Goal: Task Accomplishment & Management: Manage account settings

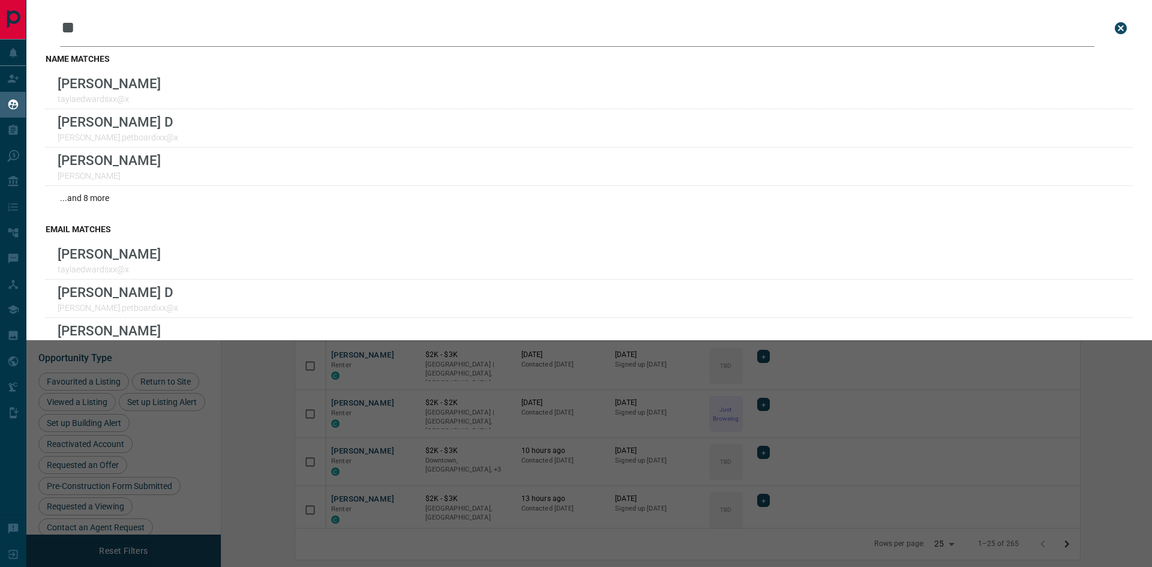
scroll to position [451, 916]
click at [1114, 30] on icon "close search bar" at bounding box center [1121, 28] width 14 height 14
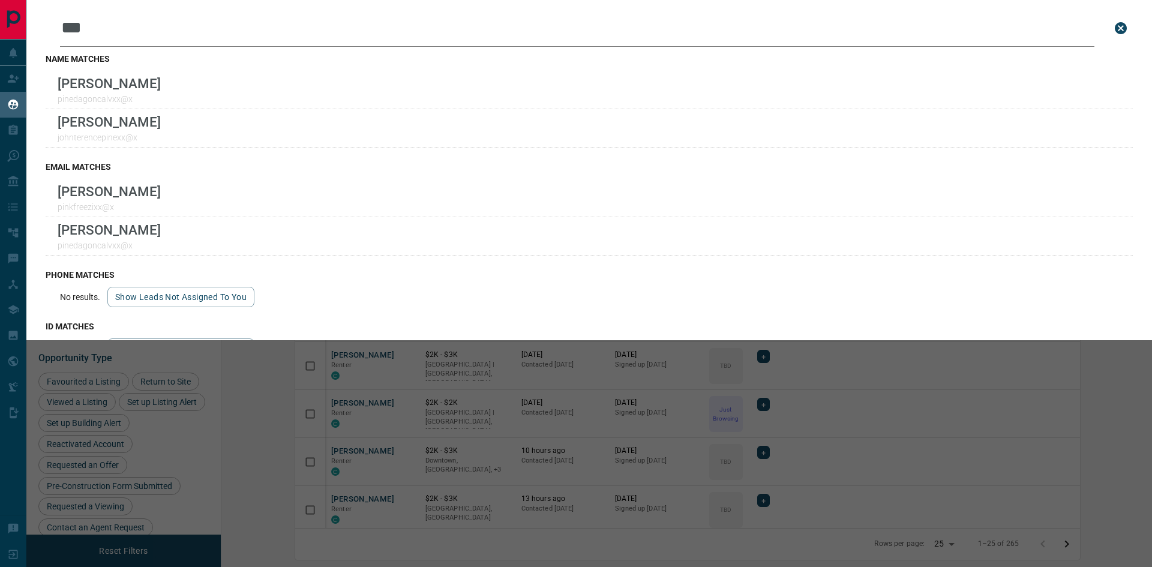
scroll to position [451, 916]
click at [1115, 30] on icon "close search bar" at bounding box center [1121, 28] width 12 height 12
click at [1115, 31] on icon "close search bar" at bounding box center [1121, 28] width 12 height 12
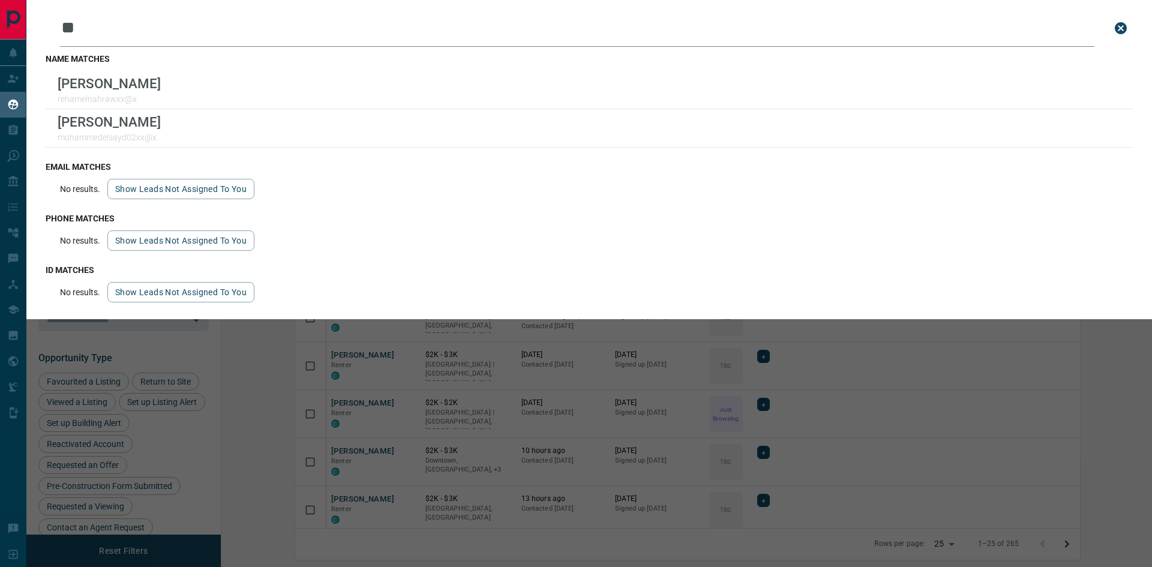
scroll to position [451, 916]
click at [1121, 32] on icon "close search bar" at bounding box center [1121, 28] width 12 height 12
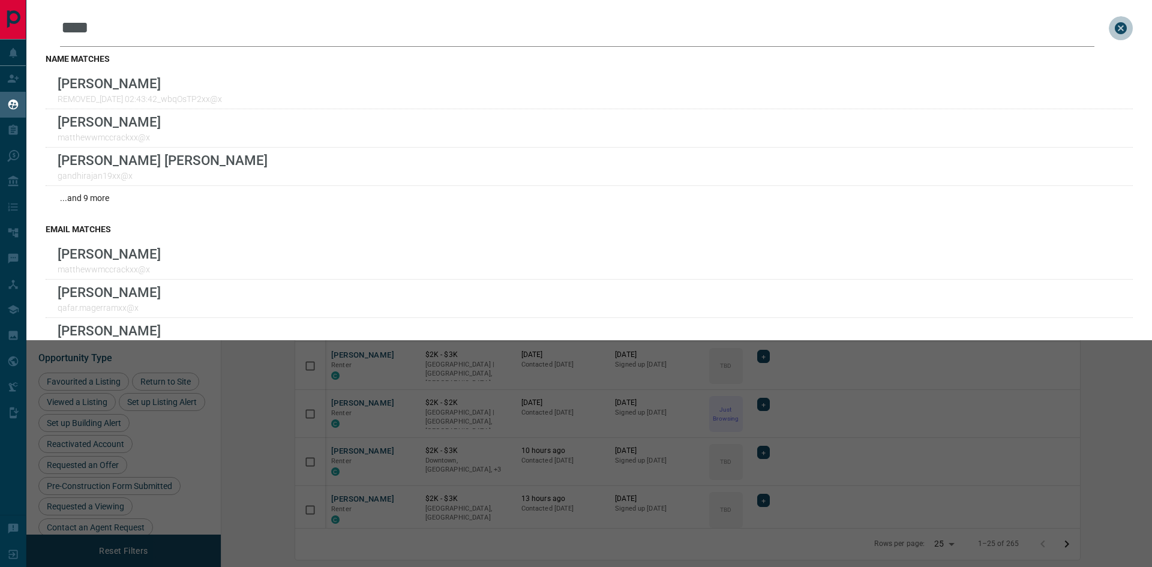
drag, startPoint x: 1114, startPoint y: 32, endPoint x: 1095, endPoint y: 32, distance: 19.8
click at [1115, 32] on icon "close search bar" at bounding box center [1121, 28] width 12 height 12
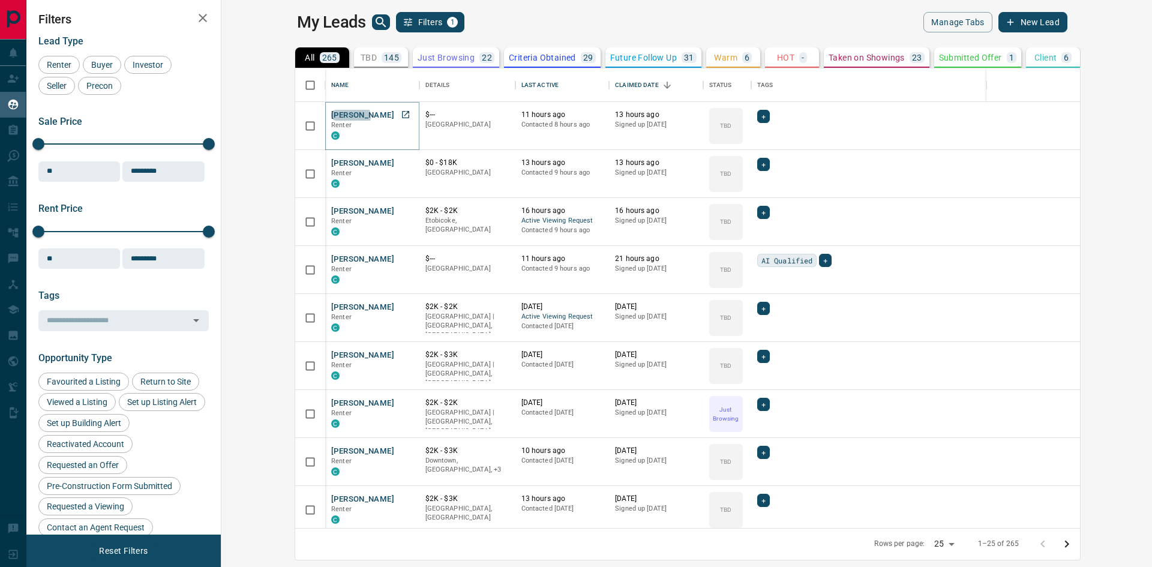
click at [331, 116] on button "[PERSON_NAME]" at bounding box center [362, 115] width 63 height 11
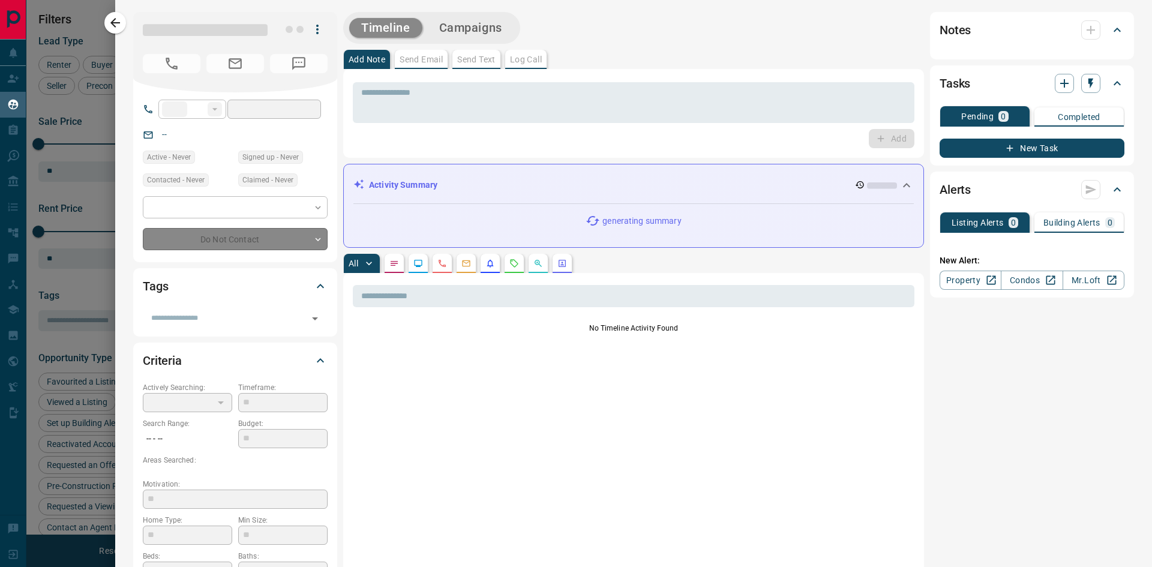
type input "**"
type input "**********"
type input "**"
type input "*"
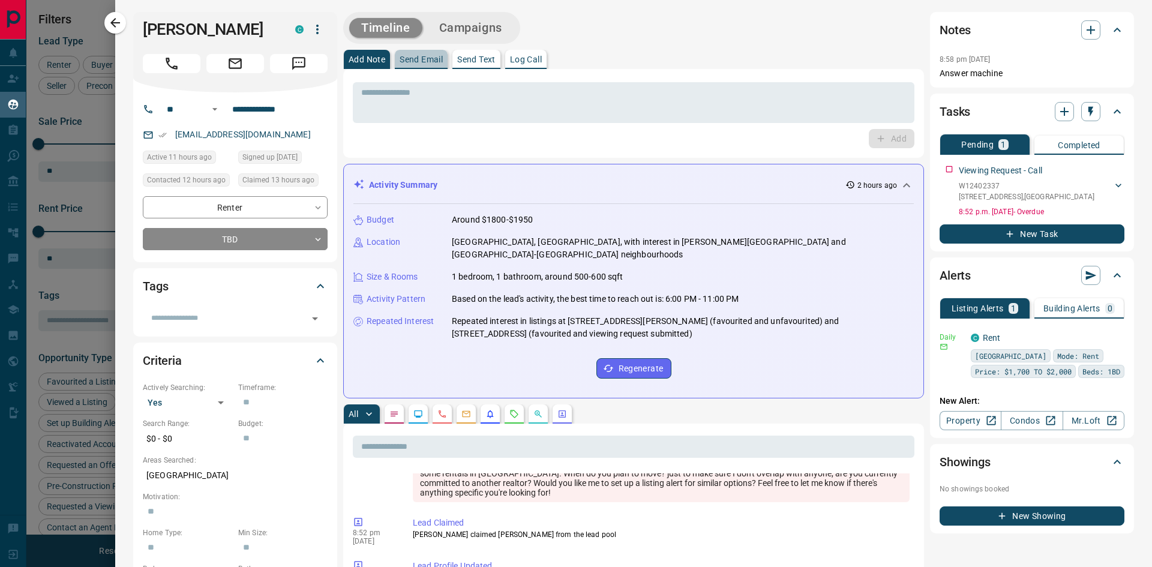
click at [433, 56] on p "Send Email" at bounding box center [421, 59] width 43 height 8
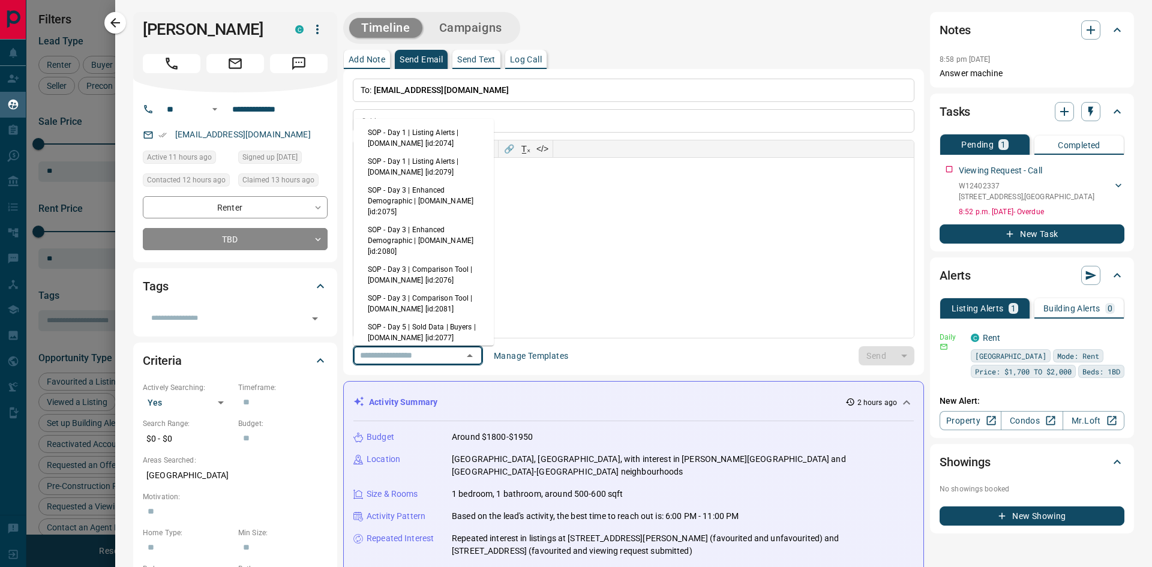
click at [418, 355] on input "text" at bounding box center [400, 355] width 91 height 15
click at [433, 140] on li "SOP - Day 1 | Listing Alerts | [DOMAIN_NAME] [id:2074]" at bounding box center [423, 138] width 140 height 29
type input "**********"
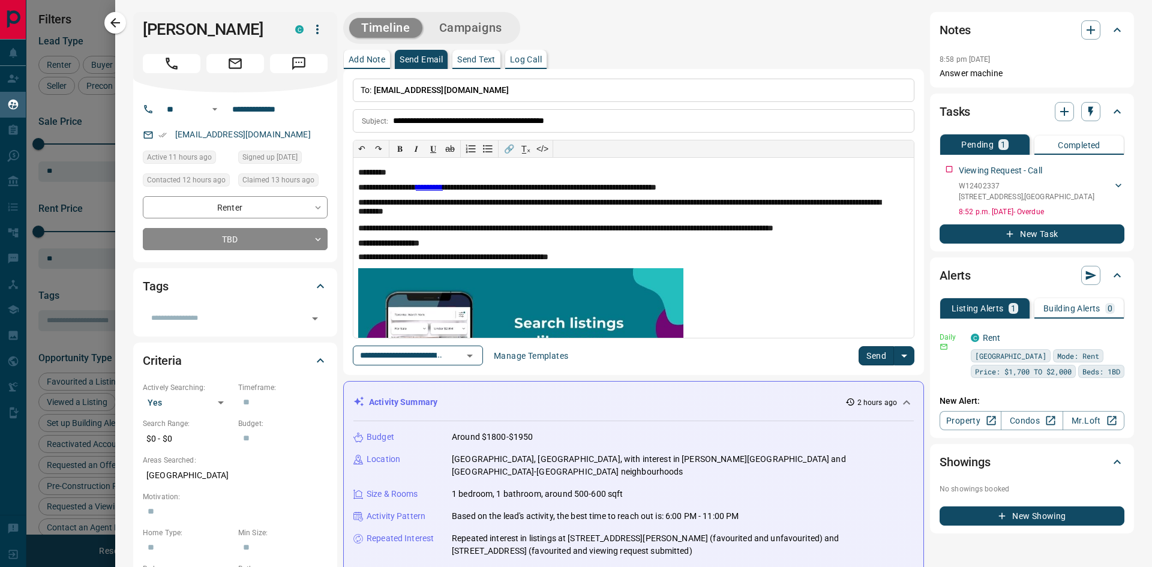
click at [871, 355] on button "Send" at bounding box center [876, 355] width 35 height 19
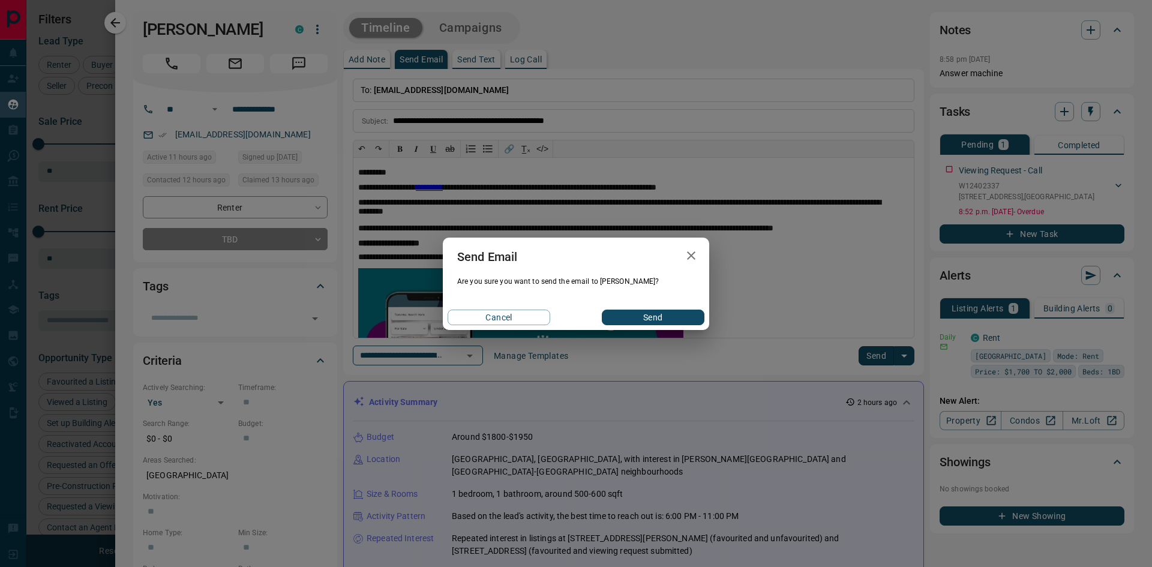
click at [653, 319] on button "Send" at bounding box center [653, 318] width 103 height 16
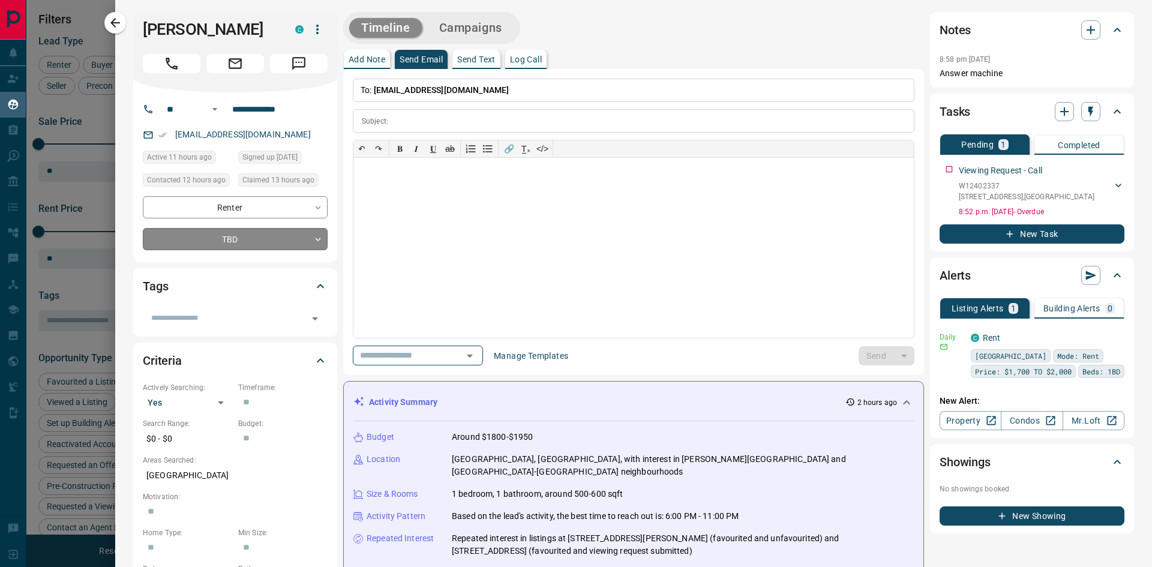
click at [239, 232] on body "Lead Transfers Claim Leads My Leads Tasks Opportunities Deals Campaigns Automat…" at bounding box center [576, 276] width 1152 height 552
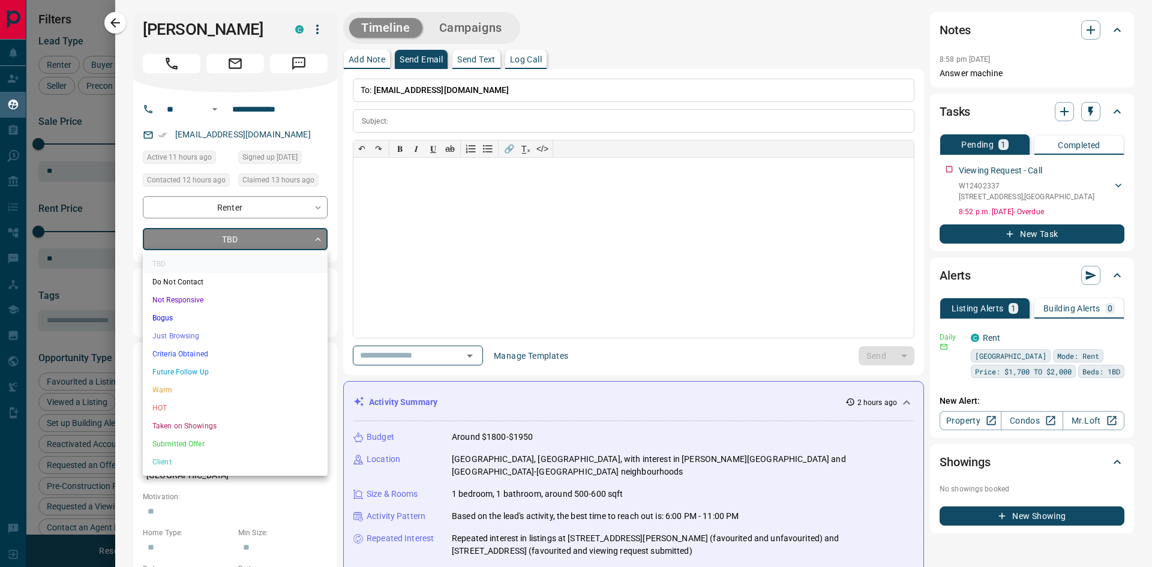
click at [193, 355] on li "Criteria Obtained" at bounding box center [235, 354] width 185 height 18
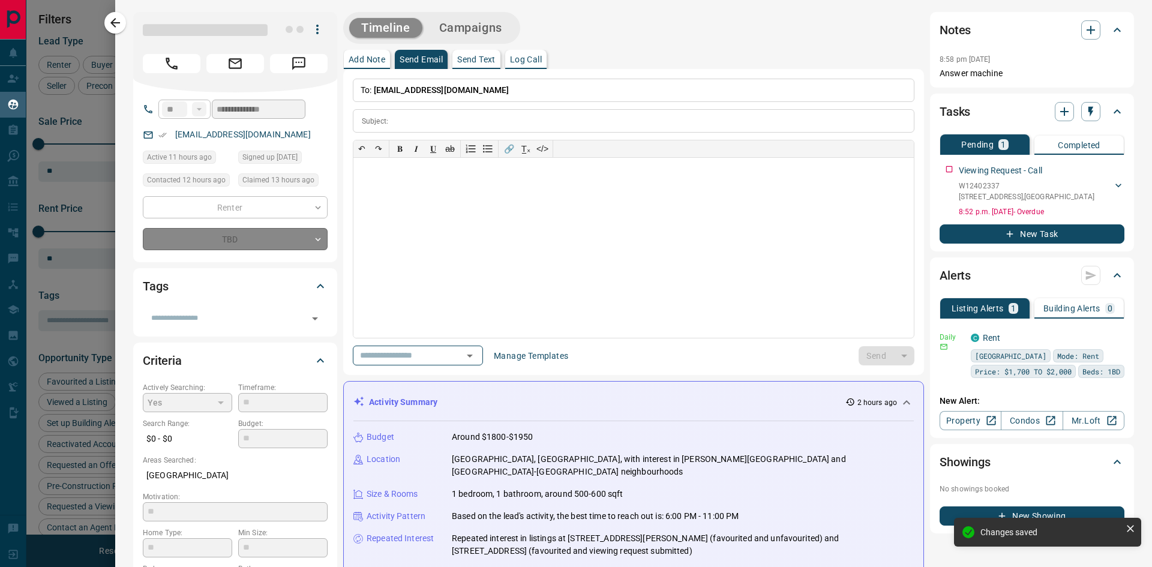
type input "*"
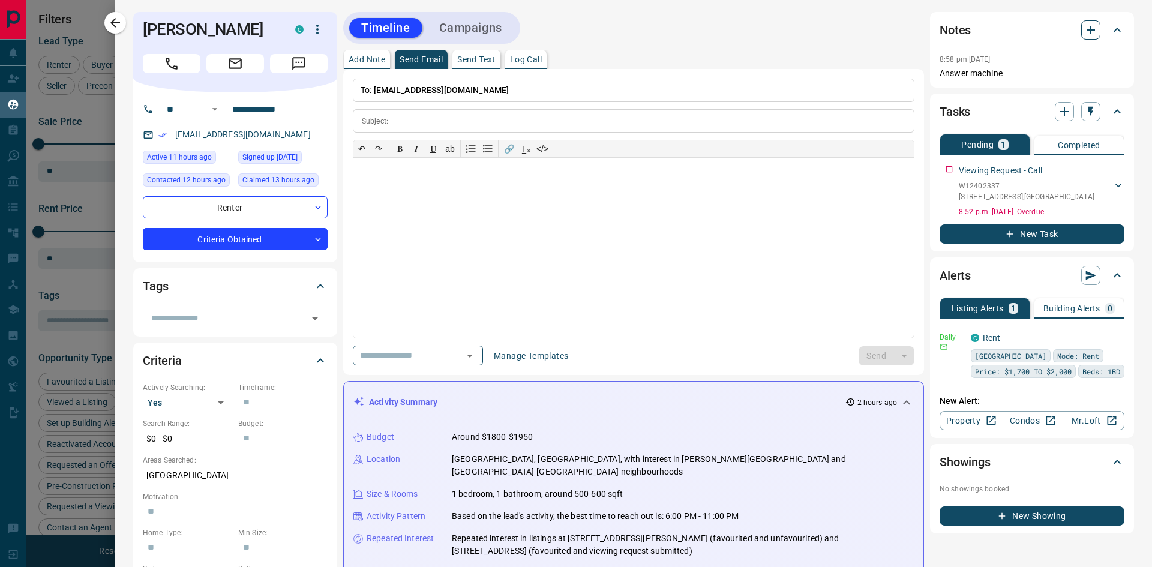
click at [1084, 27] on icon "button" at bounding box center [1091, 30] width 14 height 14
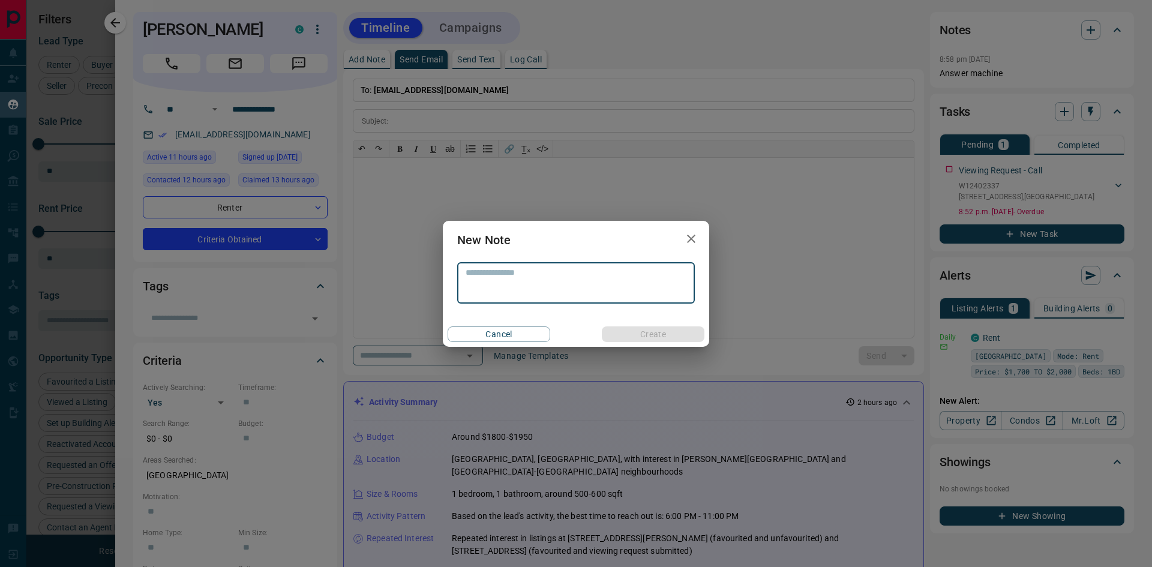
click at [527, 277] on textarea at bounding box center [576, 283] width 221 height 31
type textarea "**********"
click at [668, 338] on button "Create" at bounding box center [653, 334] width 103 height 16
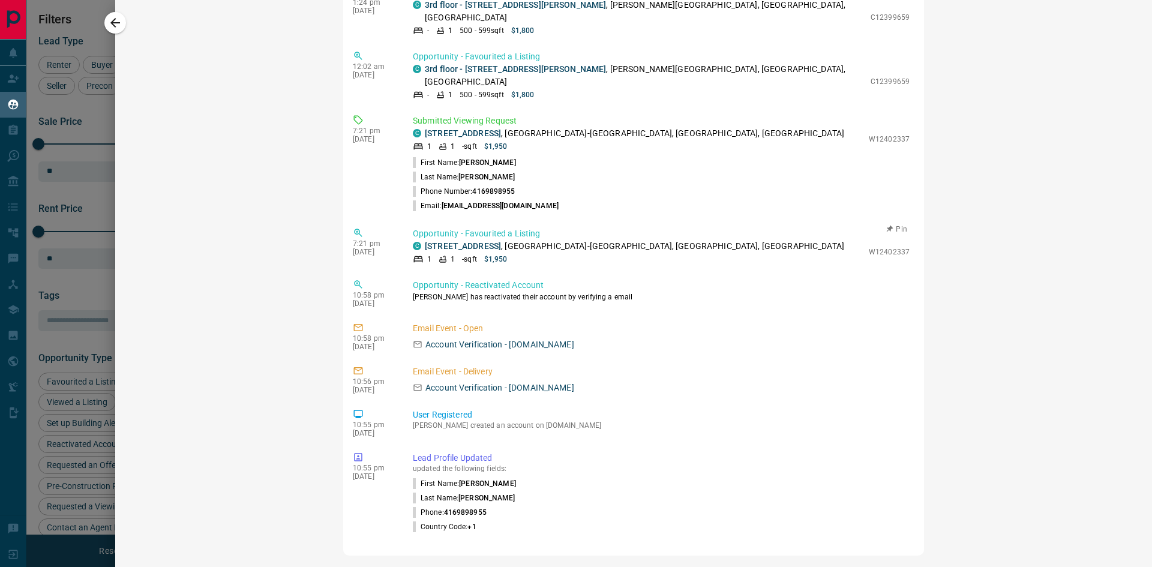
scroll to position [1440, 0]
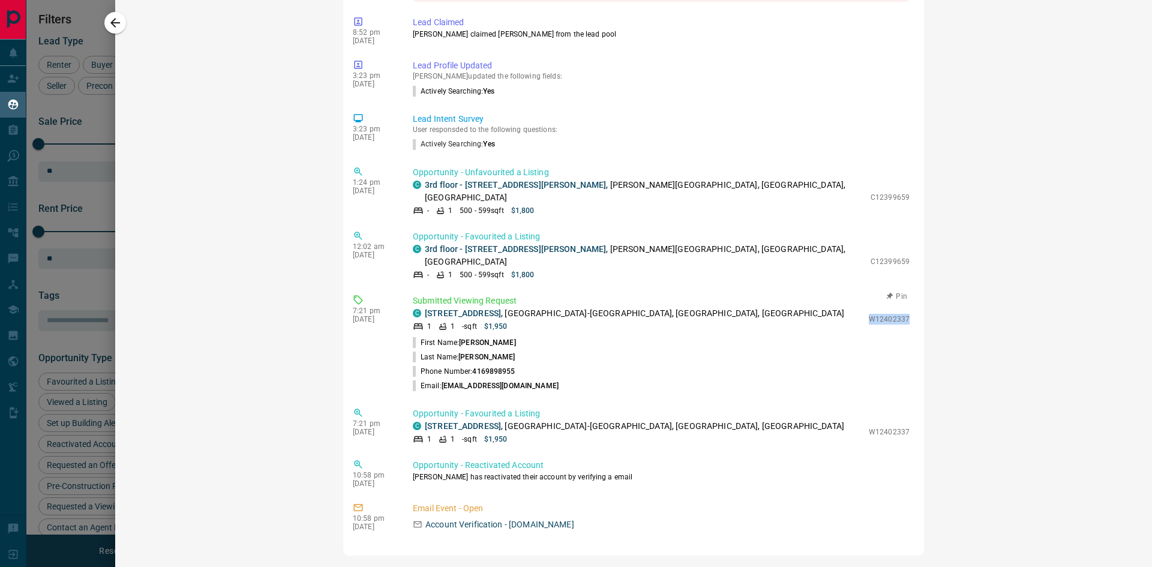
drag, startPoint x: 853, startPoint y: 307, endPoint x: 893, endPoint y: 308, distance: 39.6
click at [893, 308] on div "Submitted Viewing Request C [STREET_ADDRESS] 1 1 - sqft $1,950 W12402337 First …" at bounding box center [664, 344] width 502 height 98
drag, startPoint x: 866, startPoint y: 308, endPoint x: 792, endPoint y: 320, distance: 75.5
click at [791, 321] on div "C [STREET_ADDRESS] 1 1 - sqft $1,950 W12402337 First Name: [PERSON_NAME] Last N…" at bounding box center [661, 350] width 497 height 86
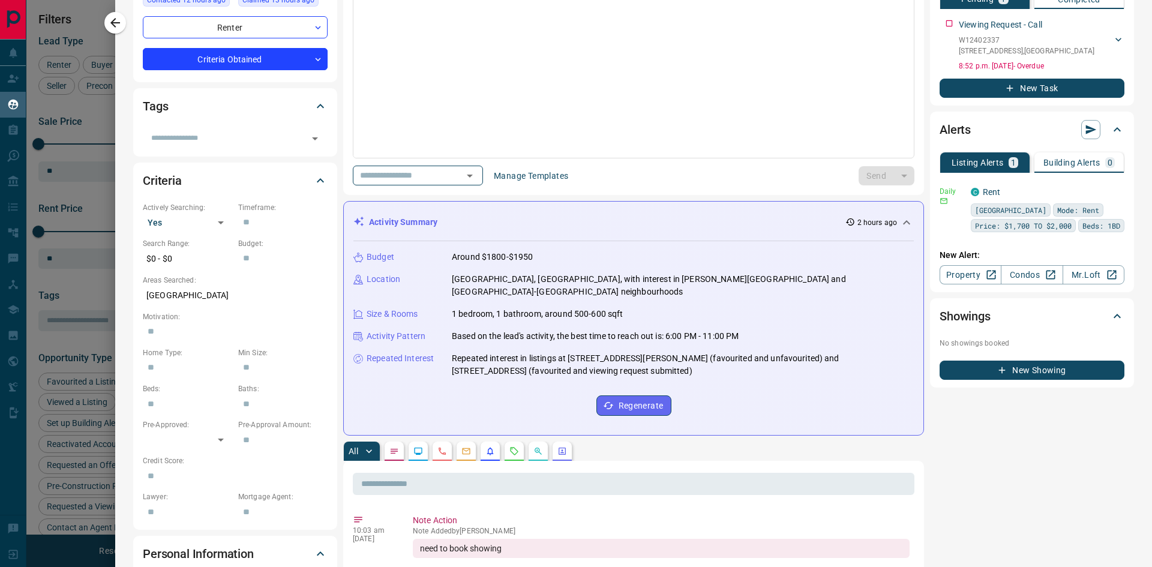
scroll to position [0, 0]
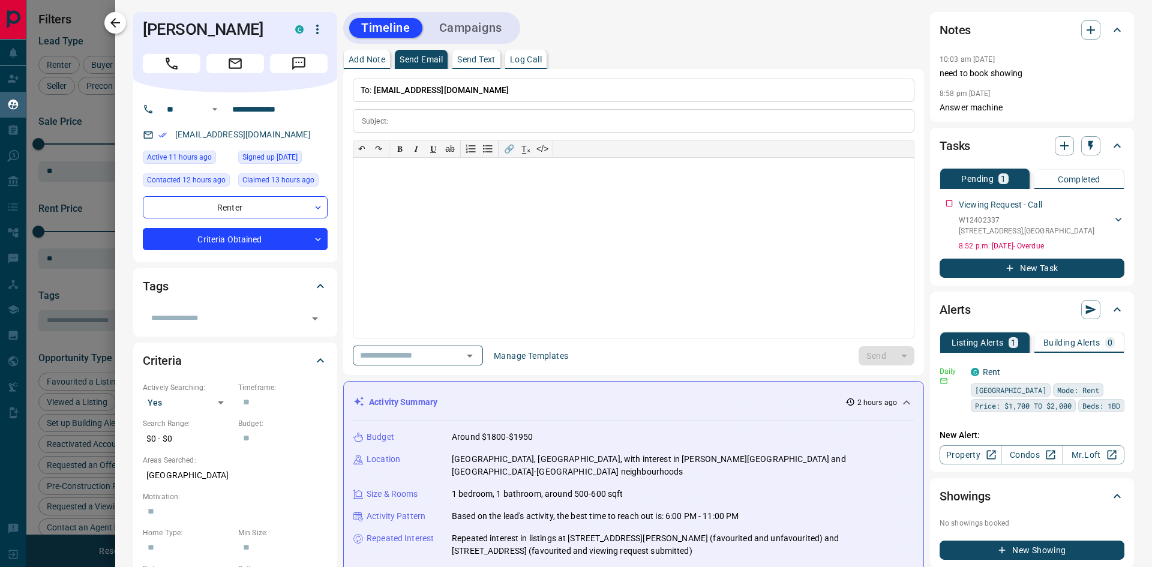
click at [113, 23] on icon "button" at bounding box center [115, 23] width 10 height 10
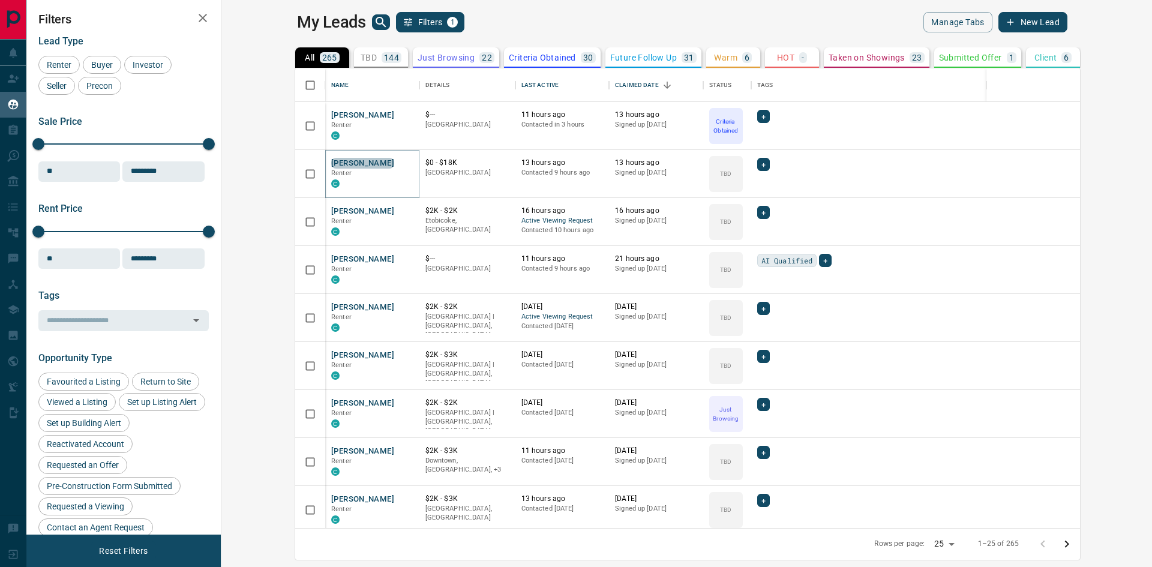
click at [331, 163] on button "[PERSON_NAME]" at bounding box center [362, 163] width 63 height 11
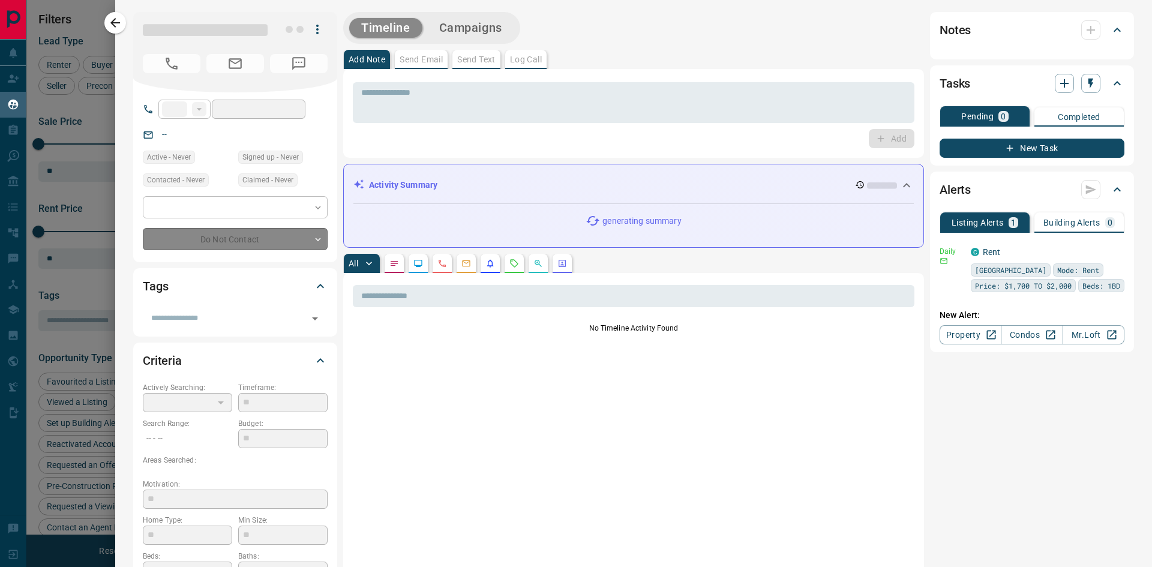
type input "**"
type input "**********"
type input "**"
type input "*"
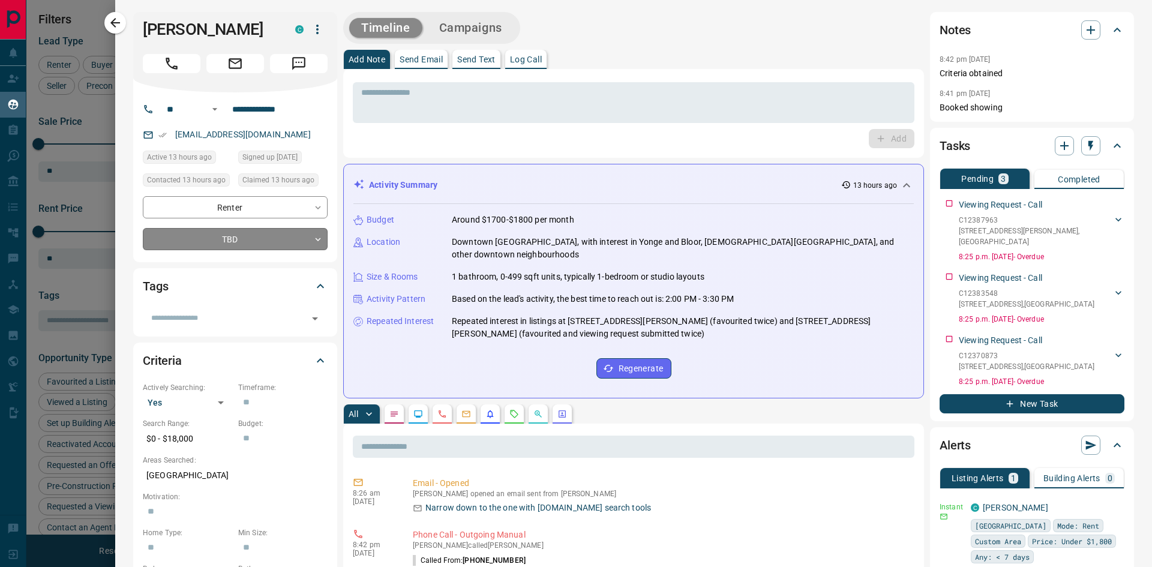
click at [253, 243] on body "Lead Transfers Claim Leads My Leads Tasks Opportunities Deals Campaigns Automat…" at bounding box center [576, 276] width 1152 height 552
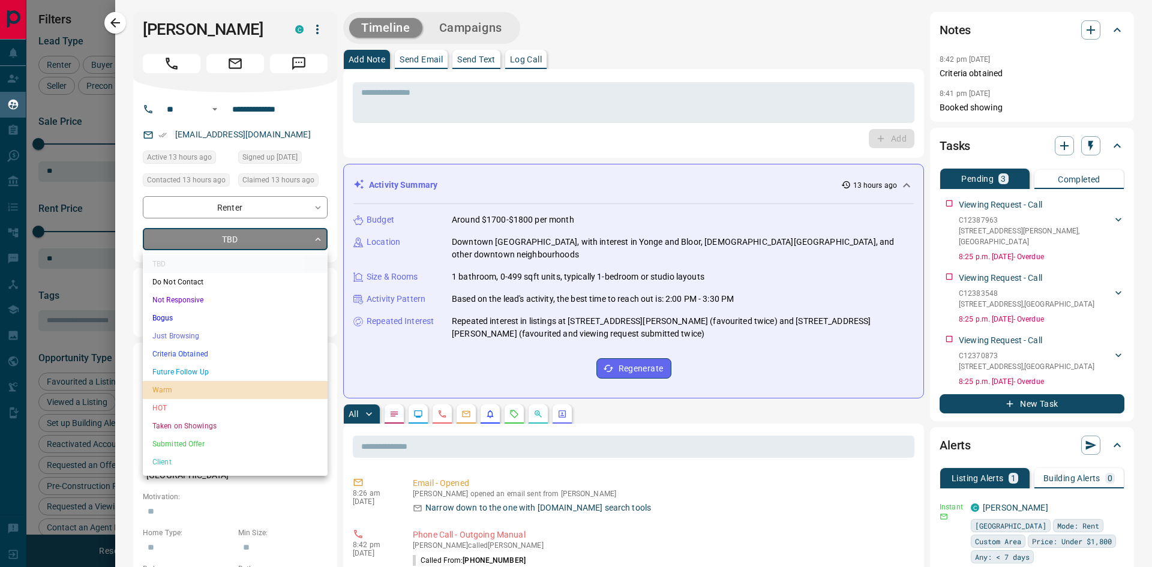
click at [165, 391] on li "Warm" at bounding box center [235, 390] width 185 height 18
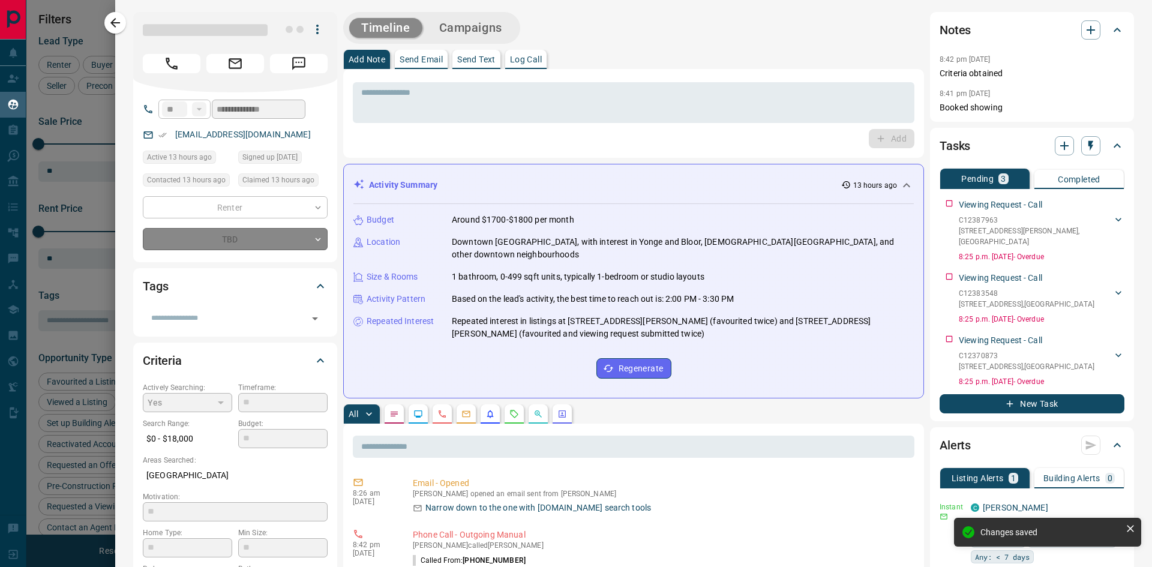
type input "*"
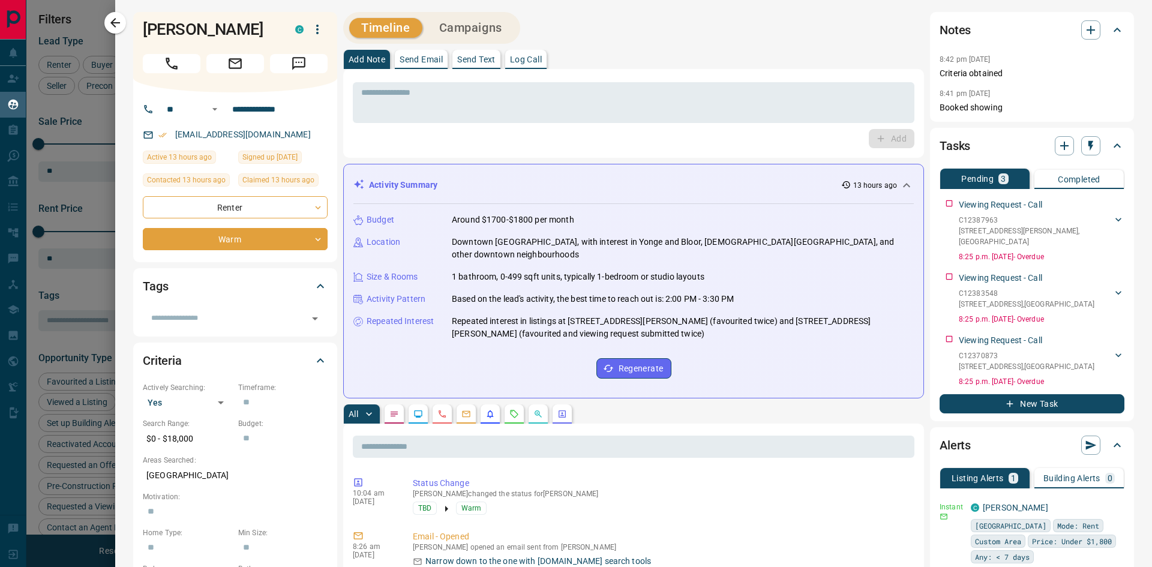
drag, startPoint x: 114, startPoint y: 26, endPoint x: 280, endPoint y: 167, distance: 218.0
click at [114, 26] on icon "button" at bounding box center [115, 23] width 10 height 10
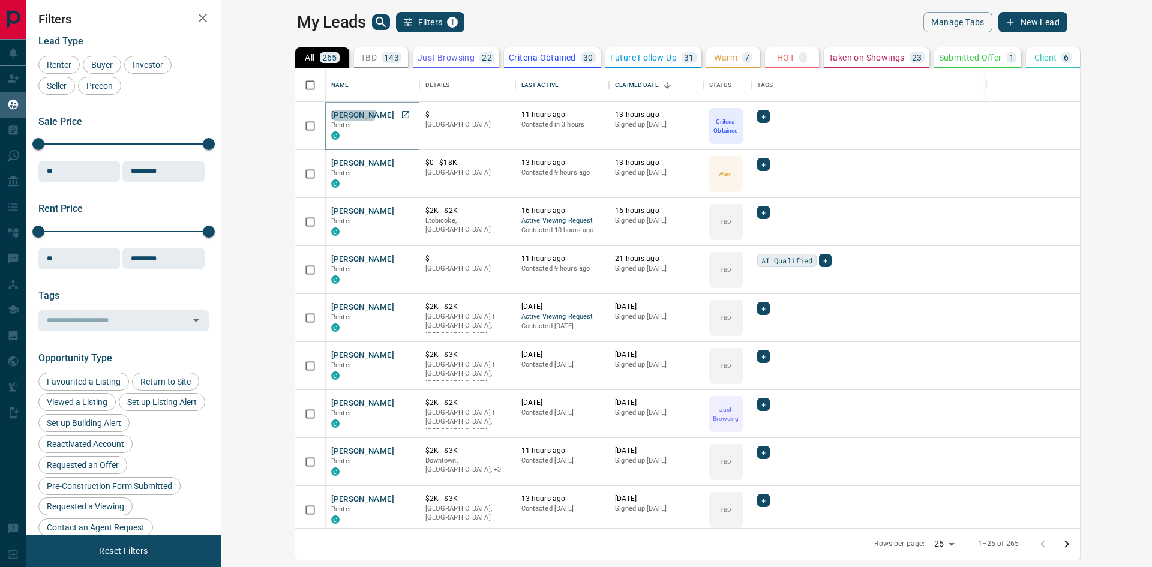
click at [331, 112] on button "[PERSON_NAME]" at bounding box center [362, 115] width 63 height 11
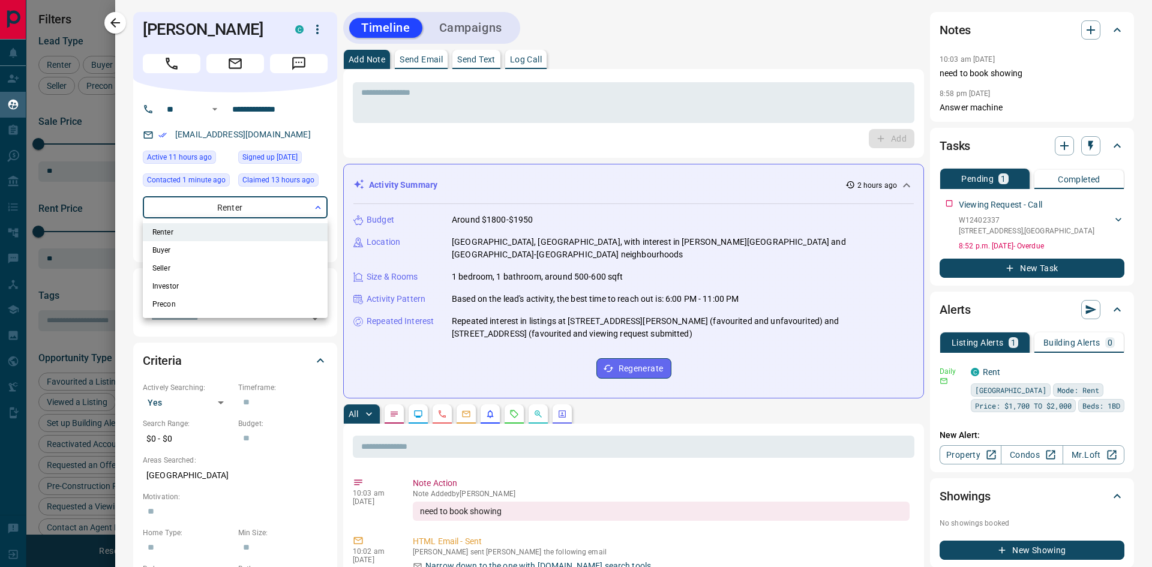
click at [223, 210] on body "Lead Transfers Claim Leads My Leads Tasks Opportunities Deals Campaigns Automat…" at bounding box center [576, 276] width 1152 height 552
click at [453, 135] on div at bounding box center [576, 283] width 1152 height 567
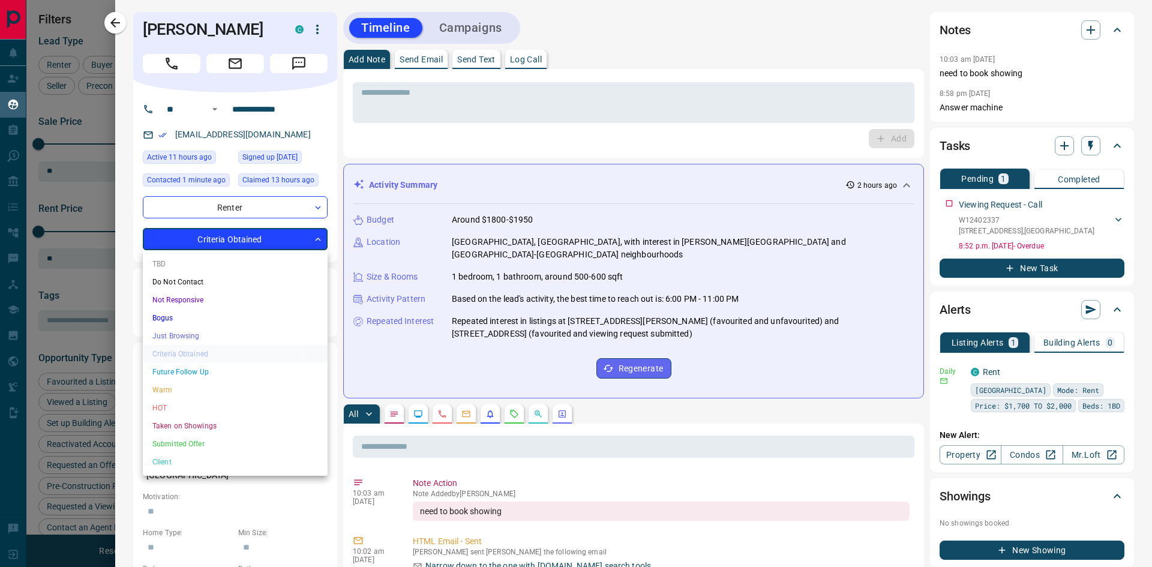
click at [251, 248] on body "Lead Transfers Claim Leads My Leads Tasks Opportunities Deals Campaigns Automat…" at bounding box center [576, 276] width 1152 height 552
click at [175, 391] on li "Warm" at bounding box center [235, 390] width 185 height 18
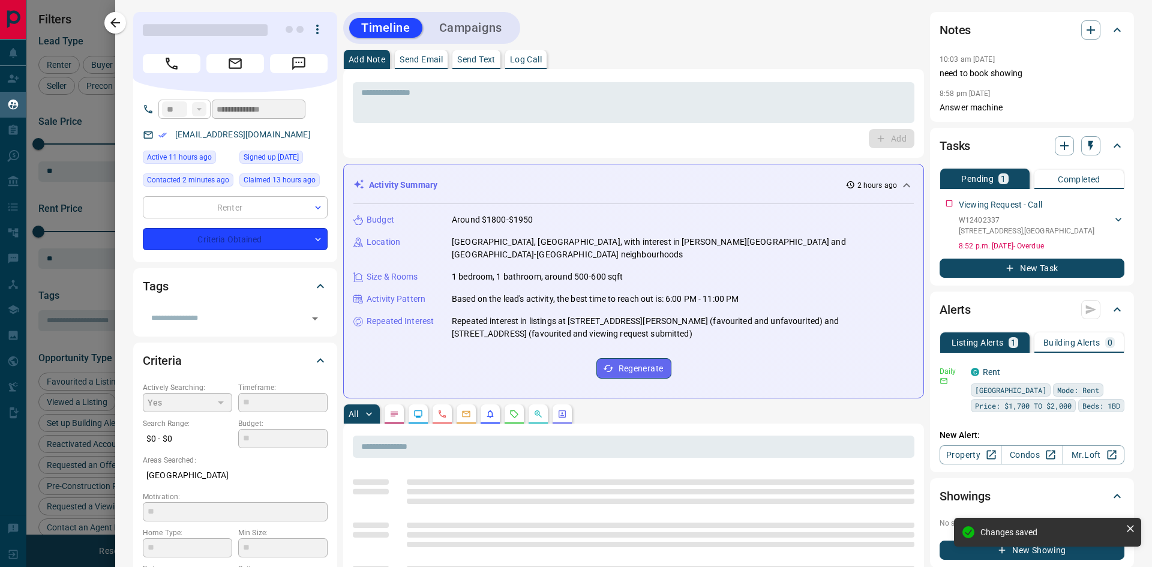
type input "*"
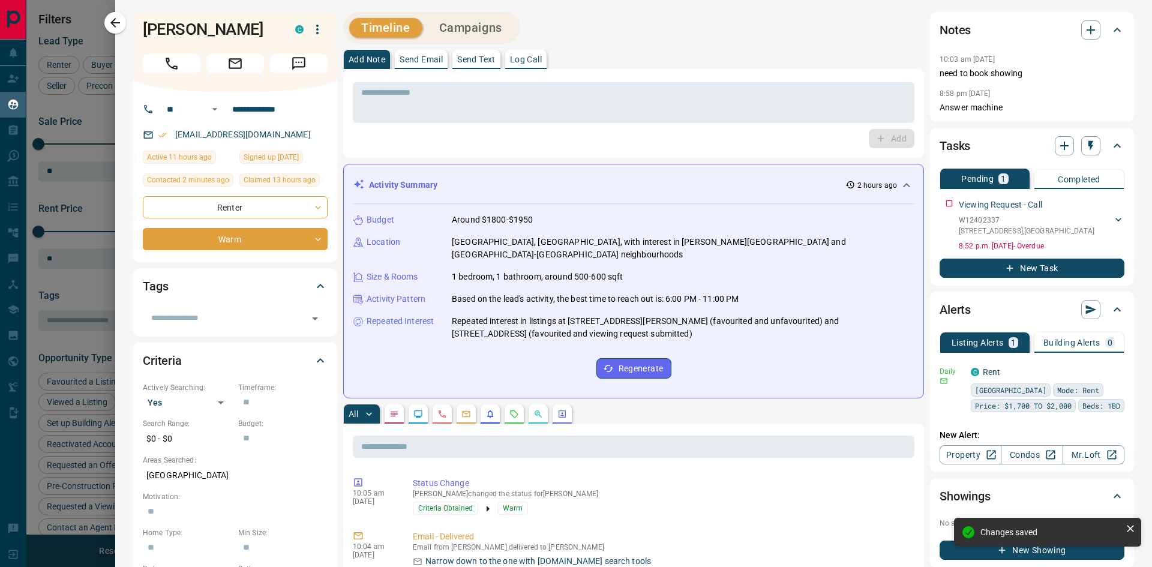
click at [83, 284] on div at bounding box center [576, 283] width 1152 height 567
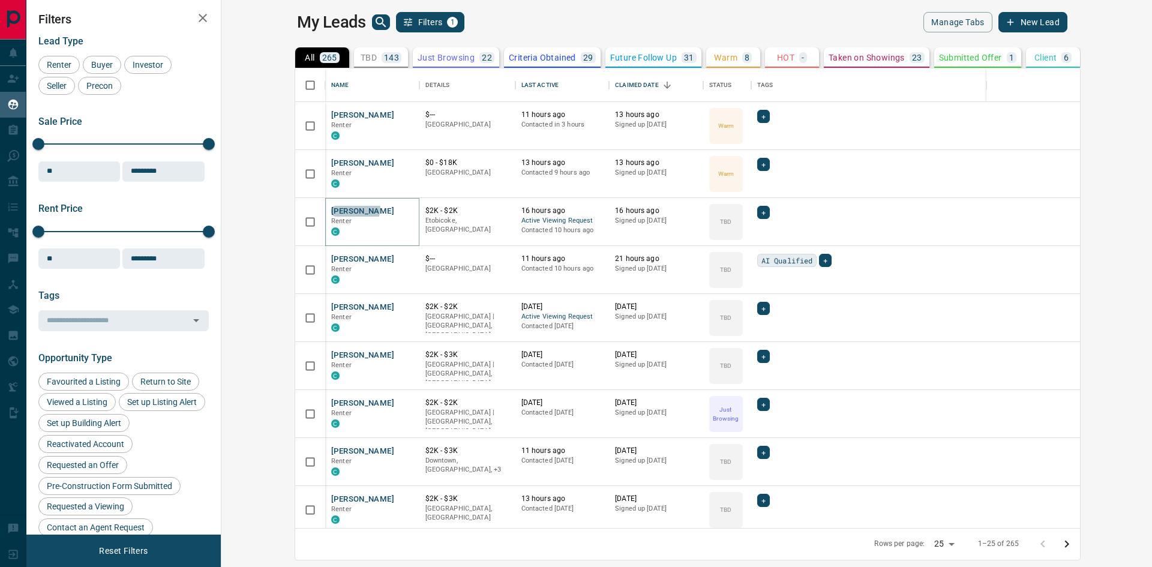
click at [331, 208] on button "[PERSON_NAME]" at bounding box center [362, 211] width 63 height 11
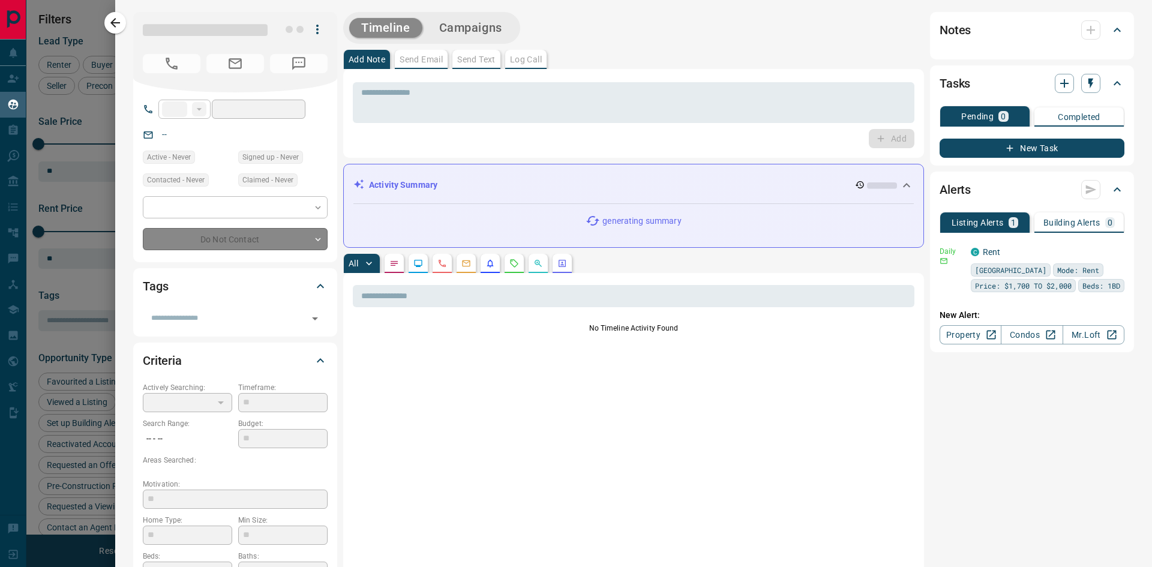
type input "**"
type input "**********"
type input "**"
type input "*"
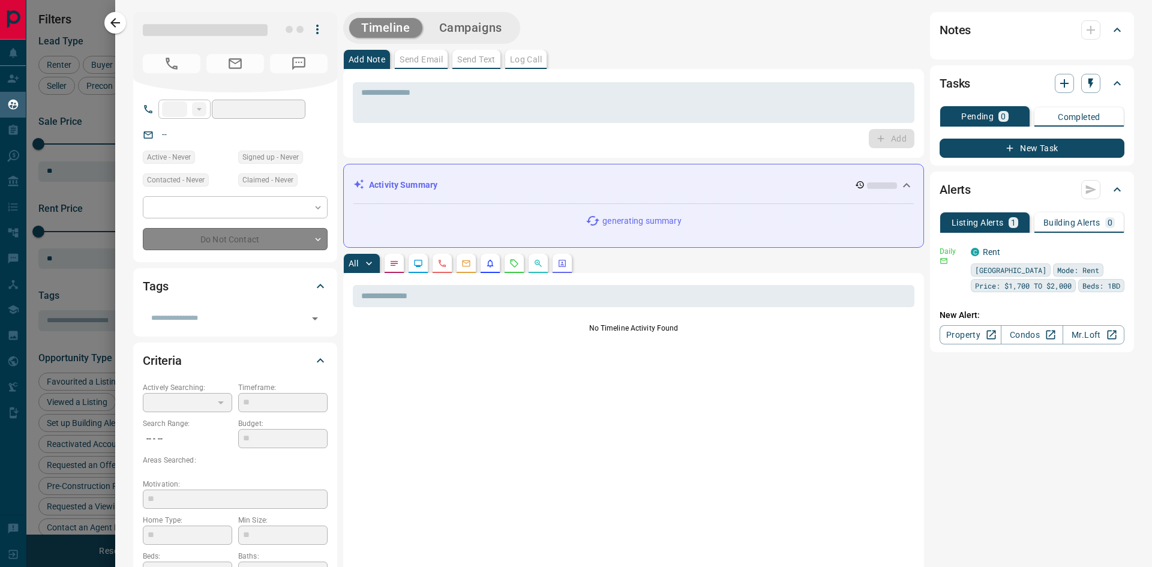
type input "**********"
type input "*******"
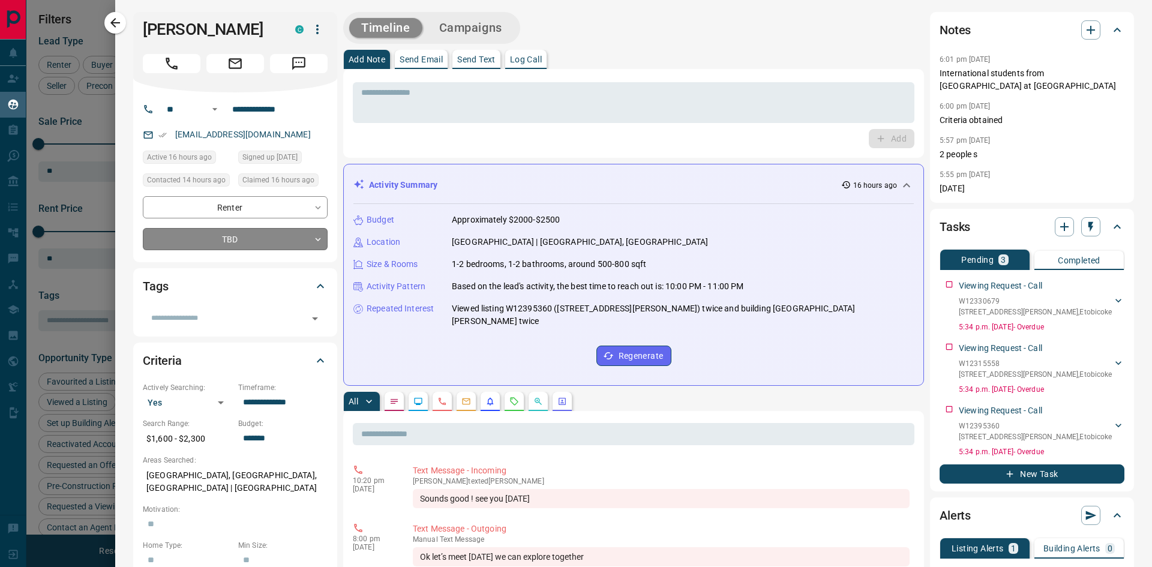
click at [241, 240] on body "Lead Transfers Claim Leads My Leads Tasks Opportunities Deals Campaigns Automat…" at bounding box center [576, 276] width 1152 height 552
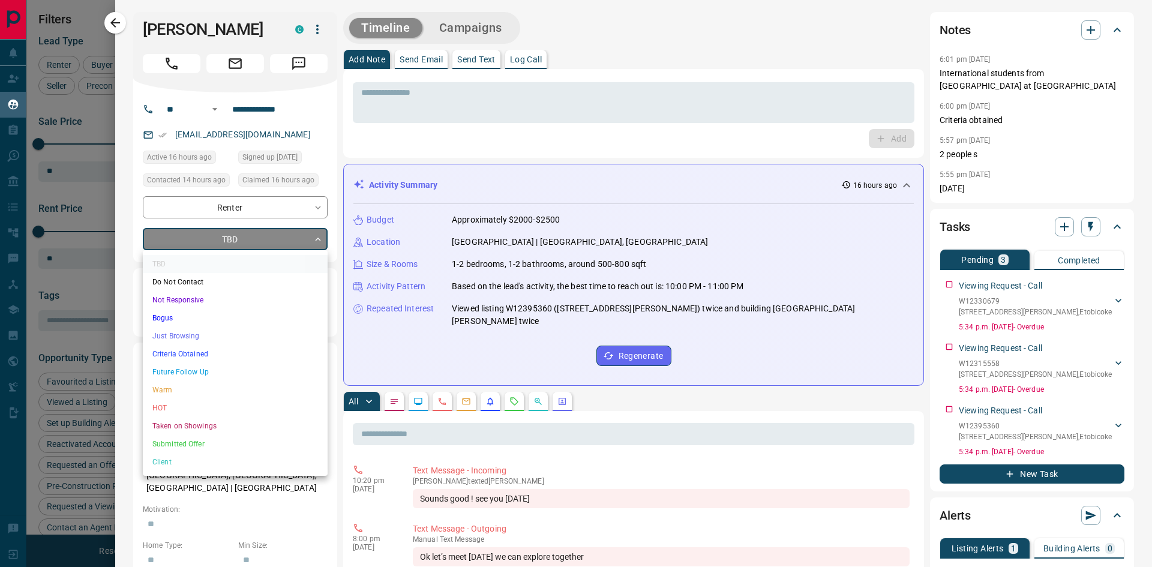
click at [163, 394] on li "Warm" at bounding box center [235, 390] width 185 height 18
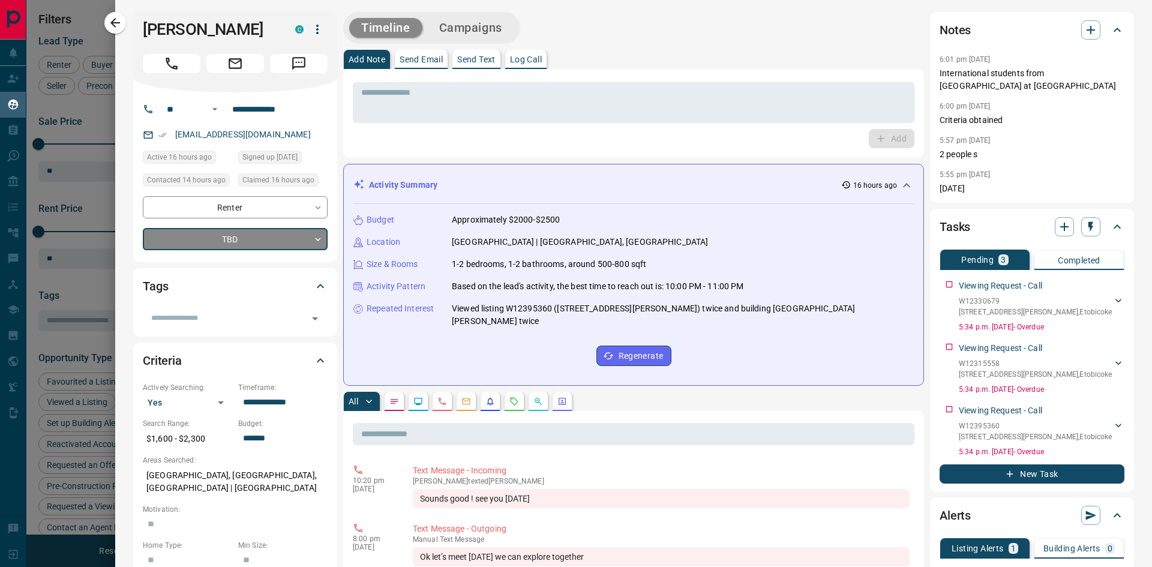
type input "*"
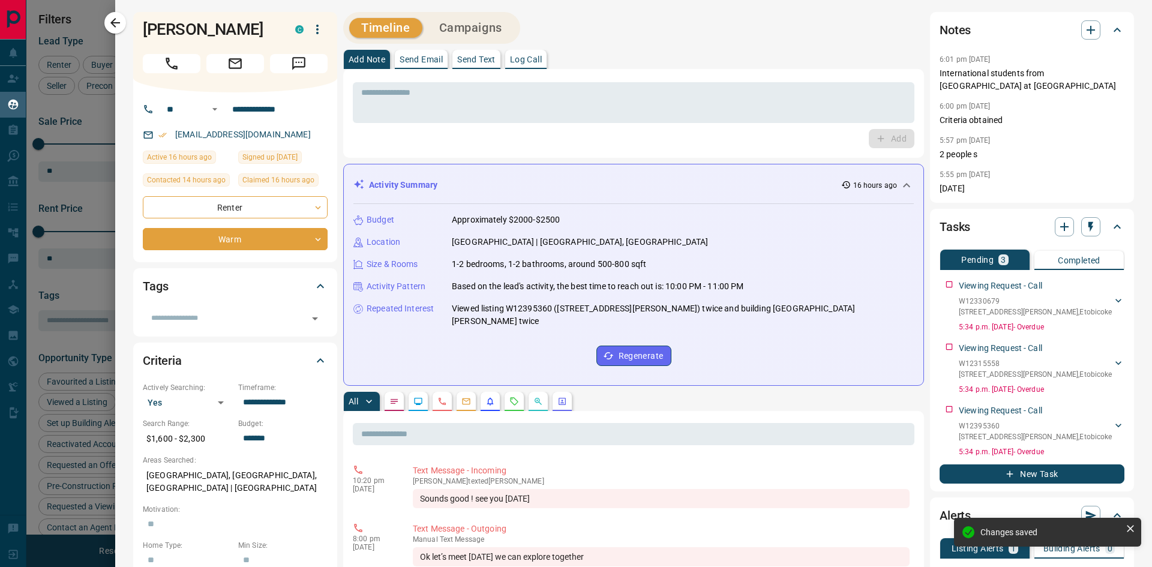
click at [80, 287] on div at bounding box center [576, 283] width 1152 height 567
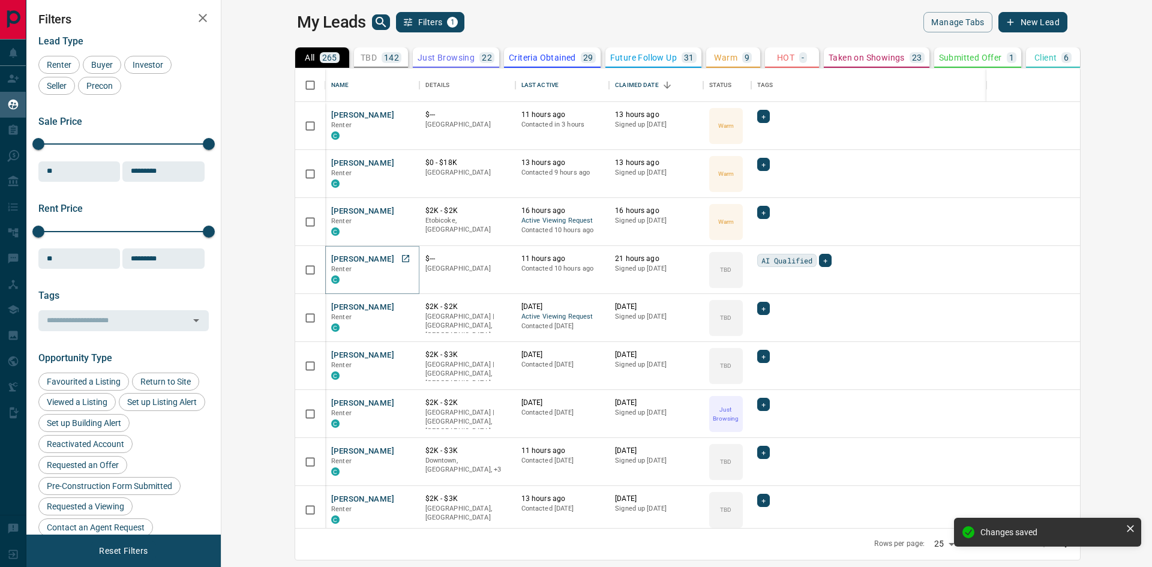
click at [331, 260] on button "[PERSON_NAME]" at bounding box center [362, 259] width 63 height 11
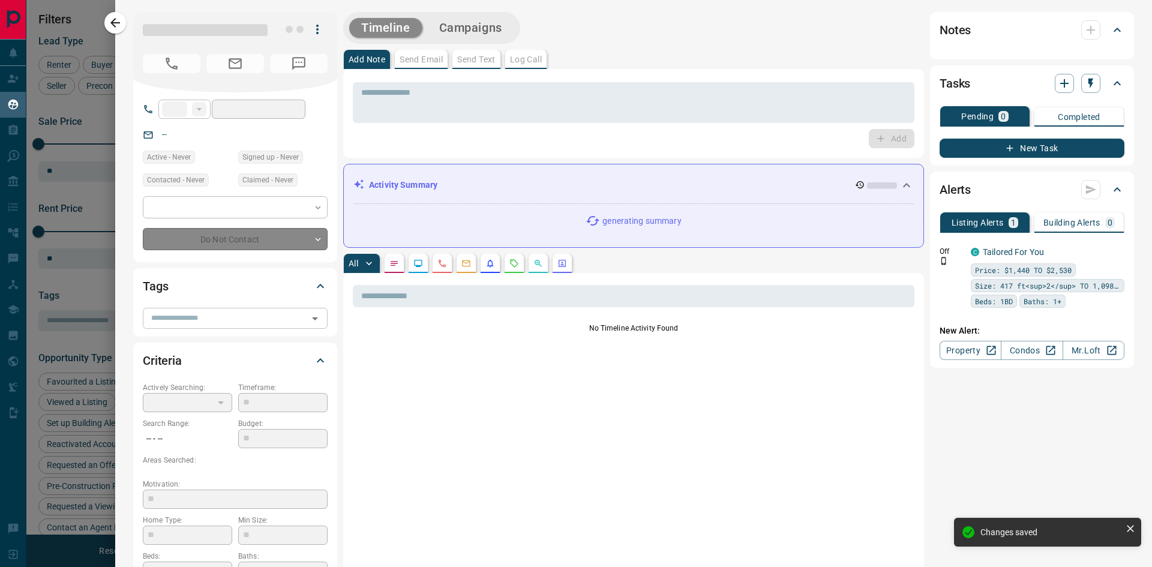
type input "**"
type input "**********"
type input "**"
type input "*"
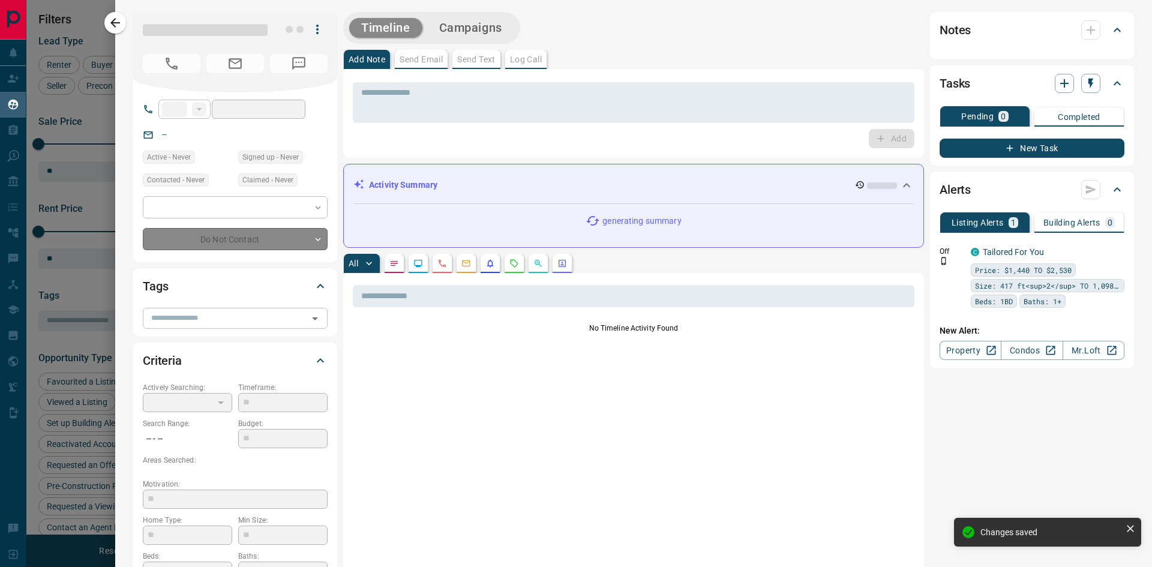
type input "**********"
type input "*******"
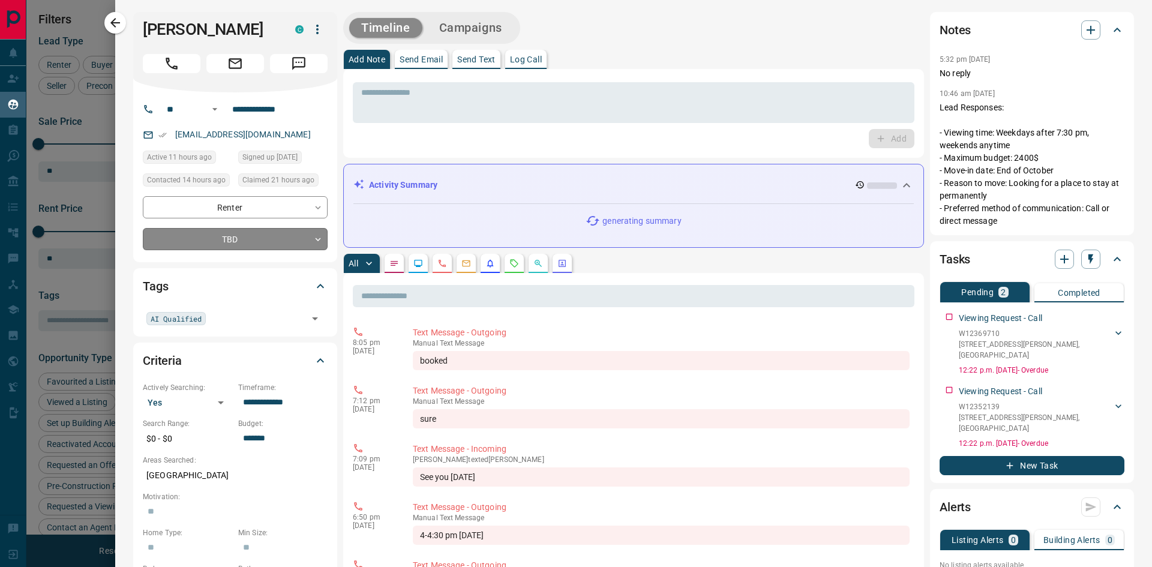
click at [217, 241] on body "Lead Transfers Claim Leads My Leads Tasks Opportunities Deals Campaigns Automat…" at bounding box center [576, 276] width 1152 height 552
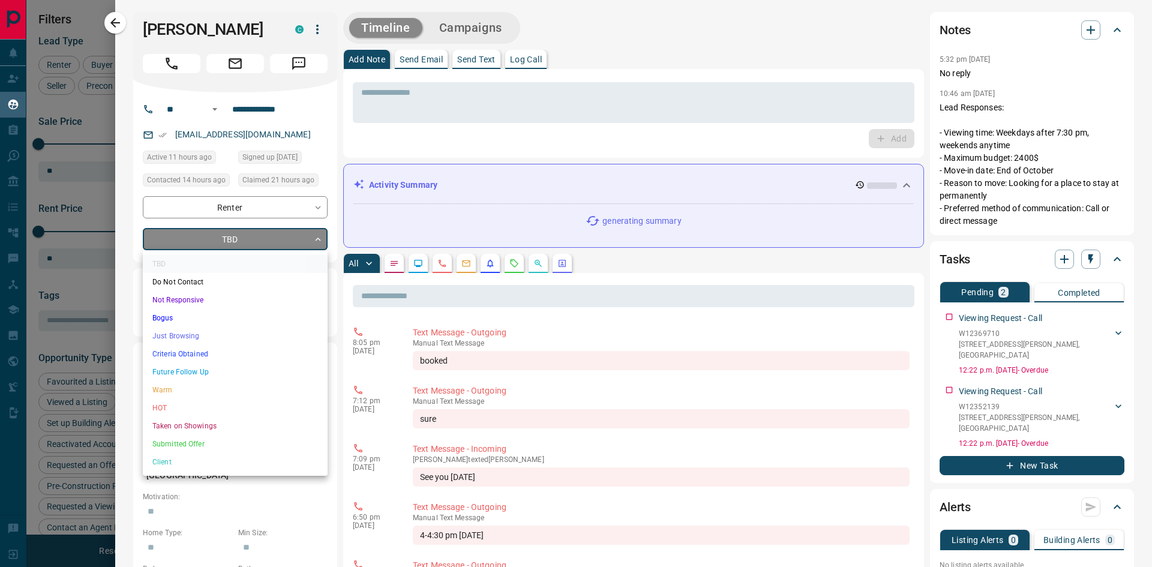
click at [166, 403] on li "HOT" at bounding box center [235, 408] width 185 height 18
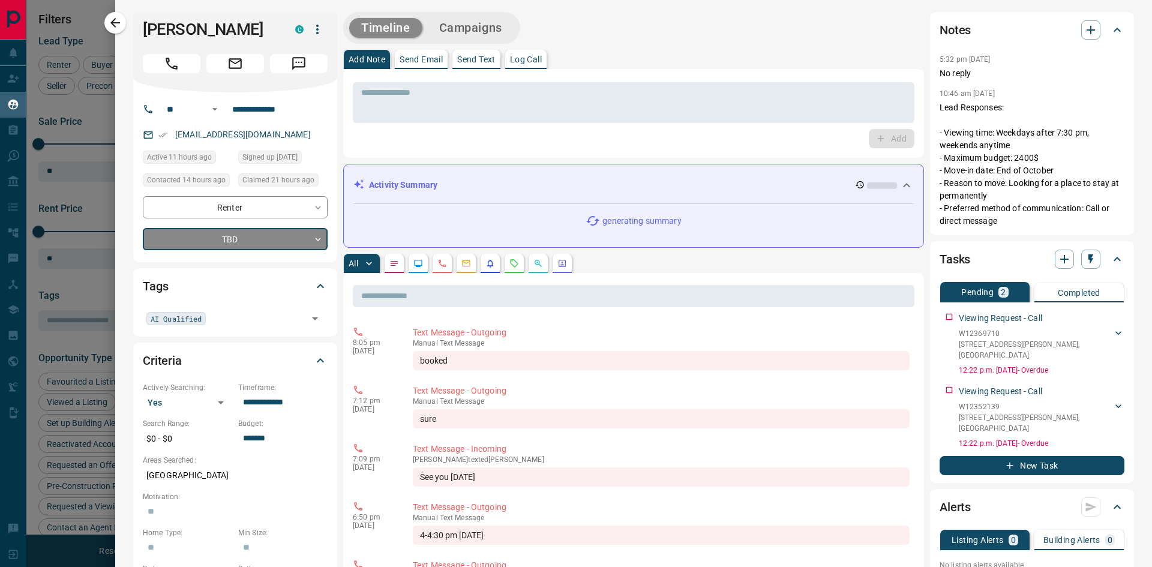
type input "*"
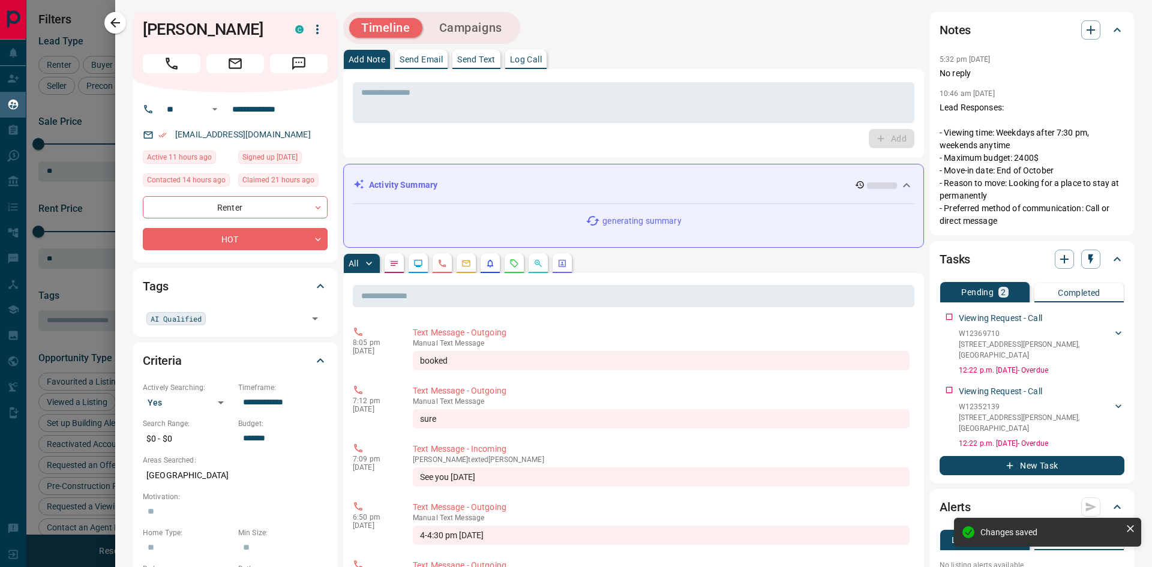
click at [92, 282] on div at bounding box center [576, 283] width 1152 height 567
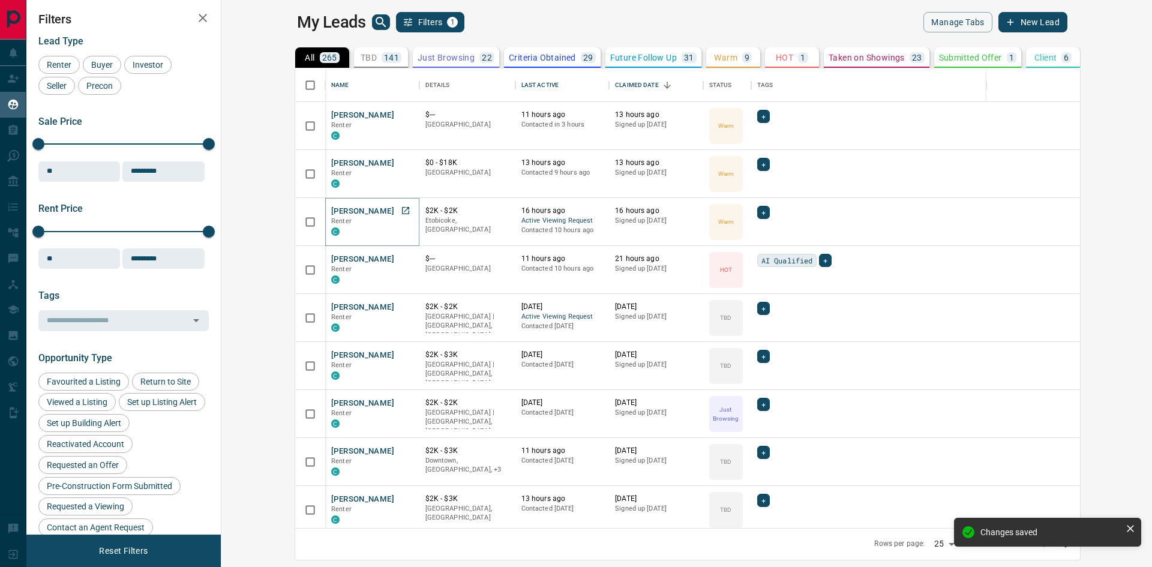
click at [331, 208] on button "[PERSON_NAME]" at bounding box center [362, 211] width 63 height 11
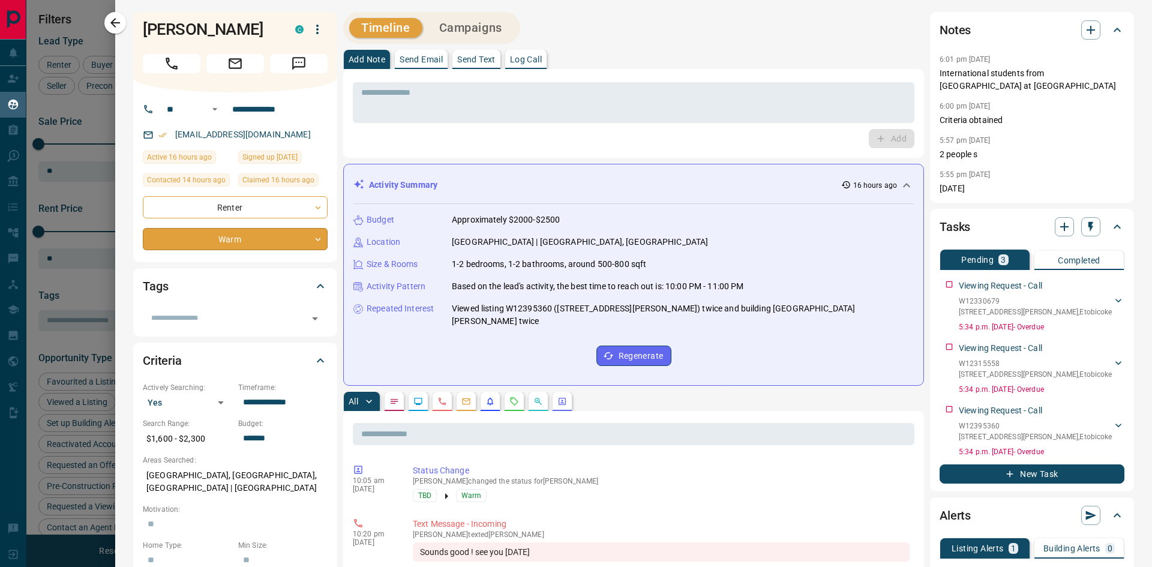
click at [247, 244] on body "Lead Transfers Claim Leads My Leads Tasks Opportunities Deals Campaigns Automat…" at bounding box center [576, 276] width 1152 height 552
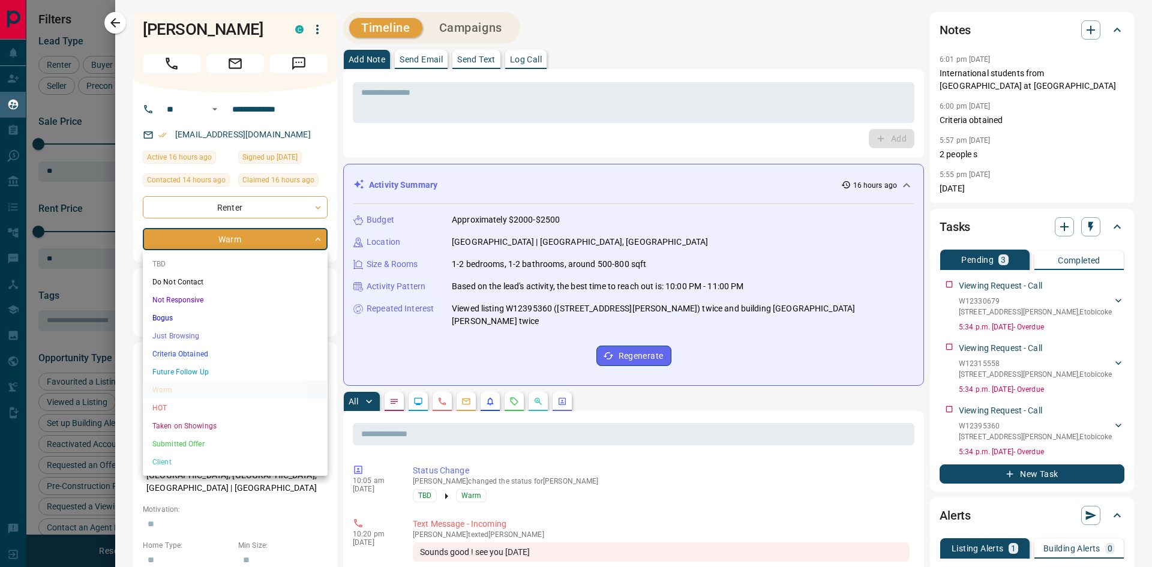
click at [165, 407] on li "HOT" at bounding box center [235, 408] width 185 height 18
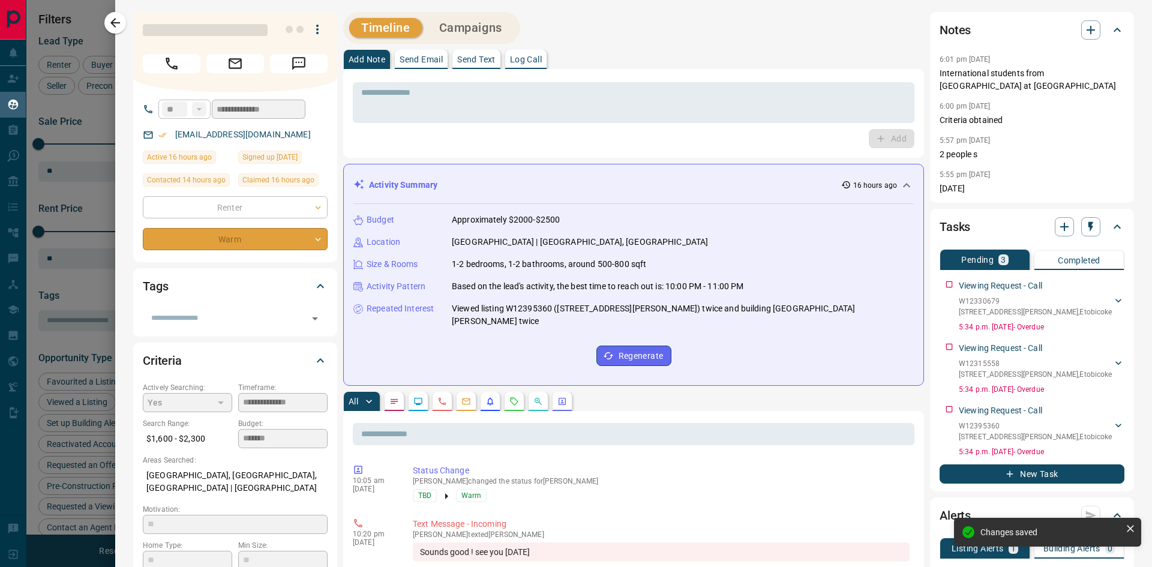
type input "*"
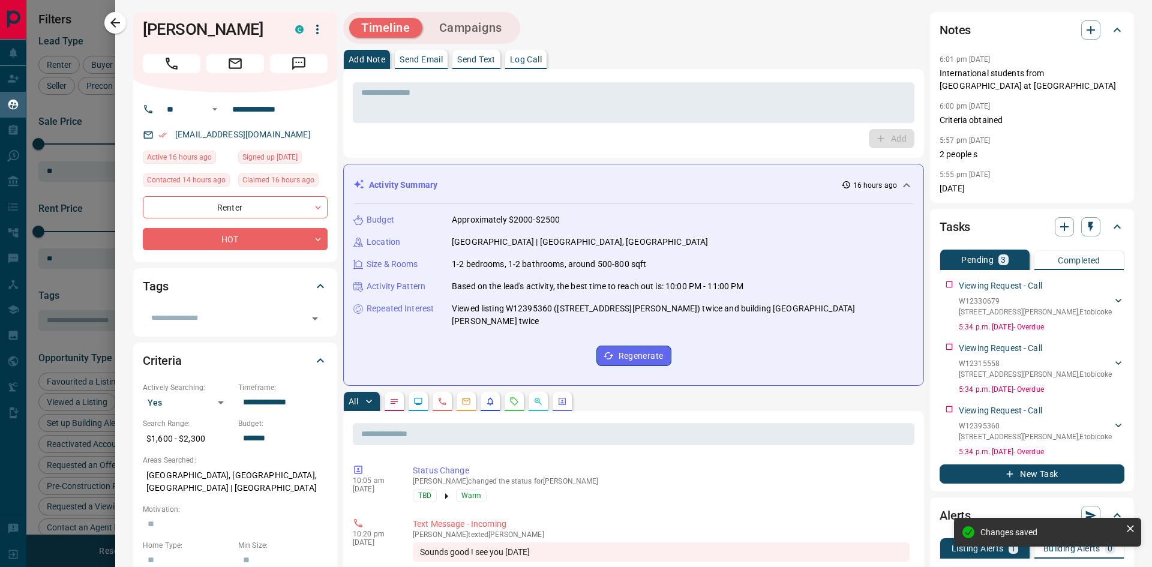
drag, startPoint x: 82, startPoint y: 285, endPoint x: 119, endPoint y: 263, distance: 42.5
click at [82, 283] on div at bounding box center [576, 283] width 1152 height 567
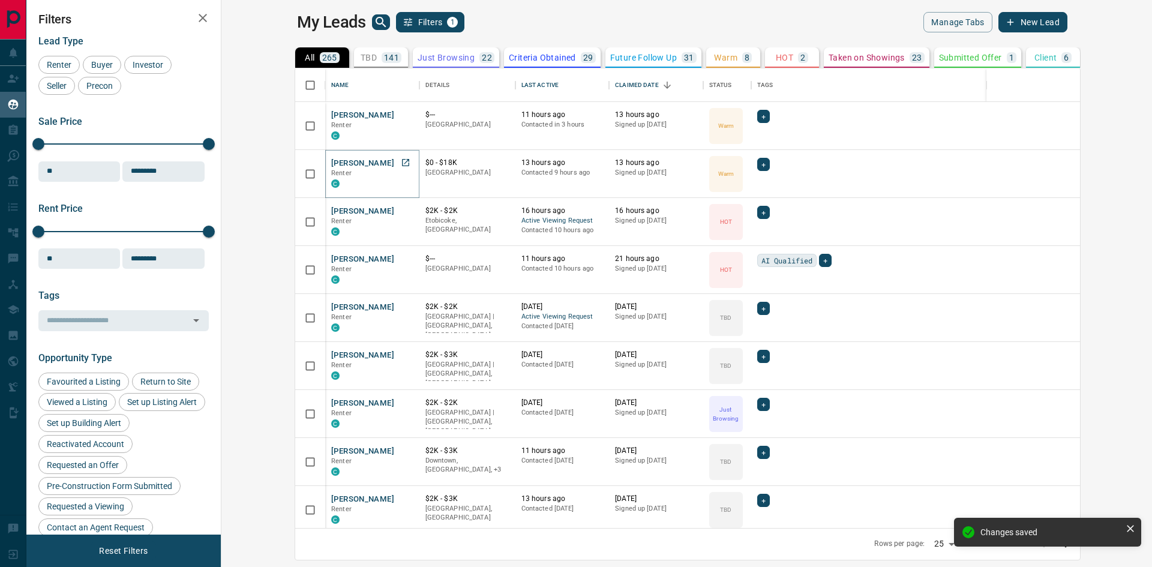
click at [331, 163] on button "[PERSON_NAME]" at bounding box center [362, 163] width 63 height 11
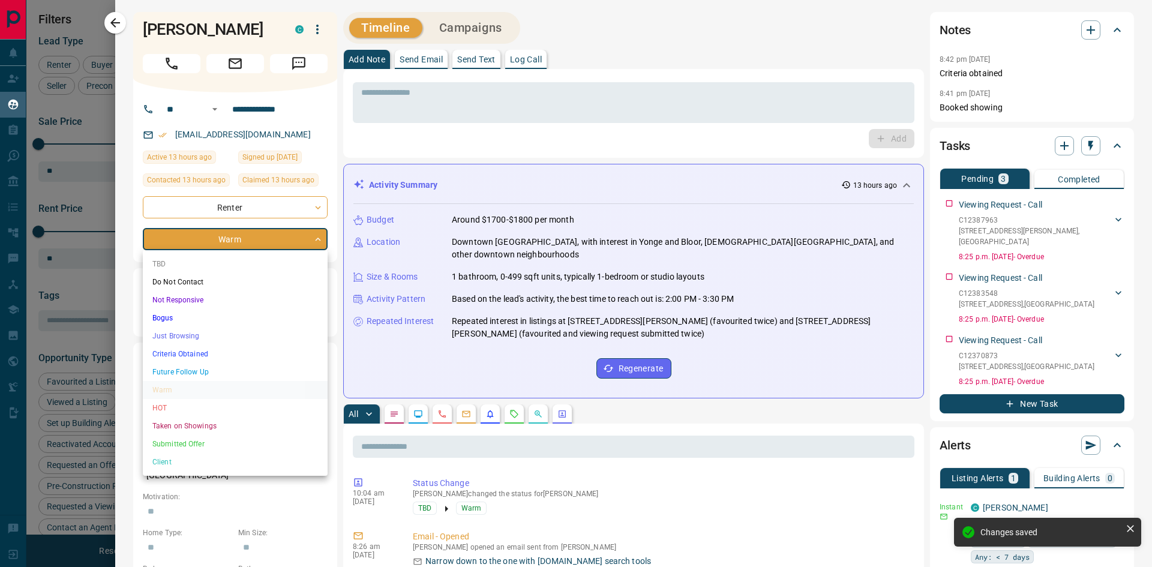
click at [215, 237] on body "Lead Transfers Claim Leads My Leads Tasks Opportunities Deals Campaigns Automat…" at bounding box center [576, 276] width 1152 height 552
click at [161, 409] on li "HOT" at bounding box center [235, 408] width 185 height 18
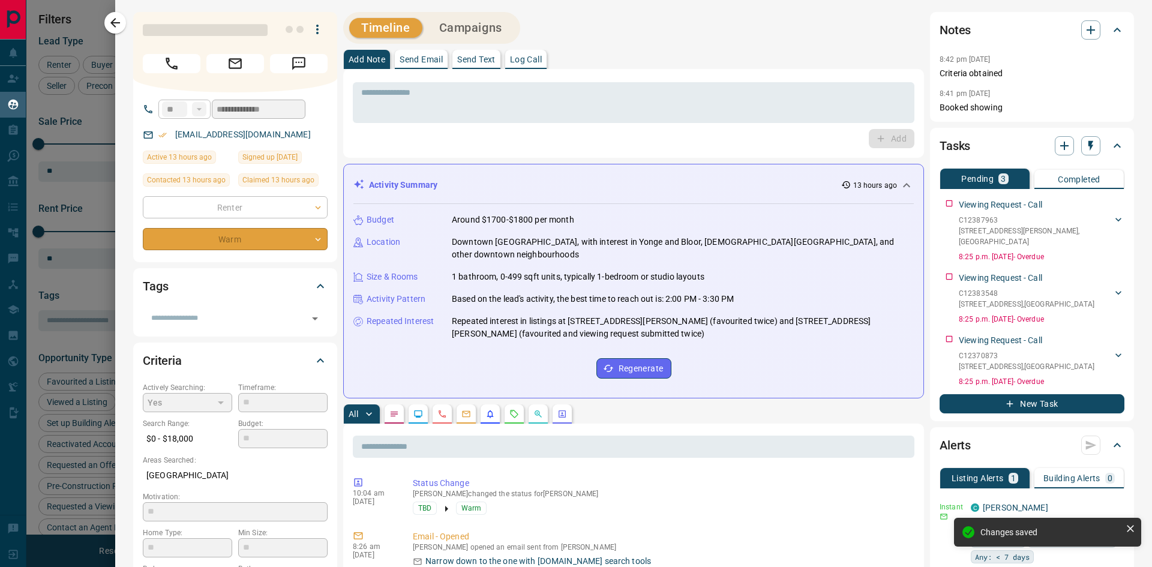
type input "*"
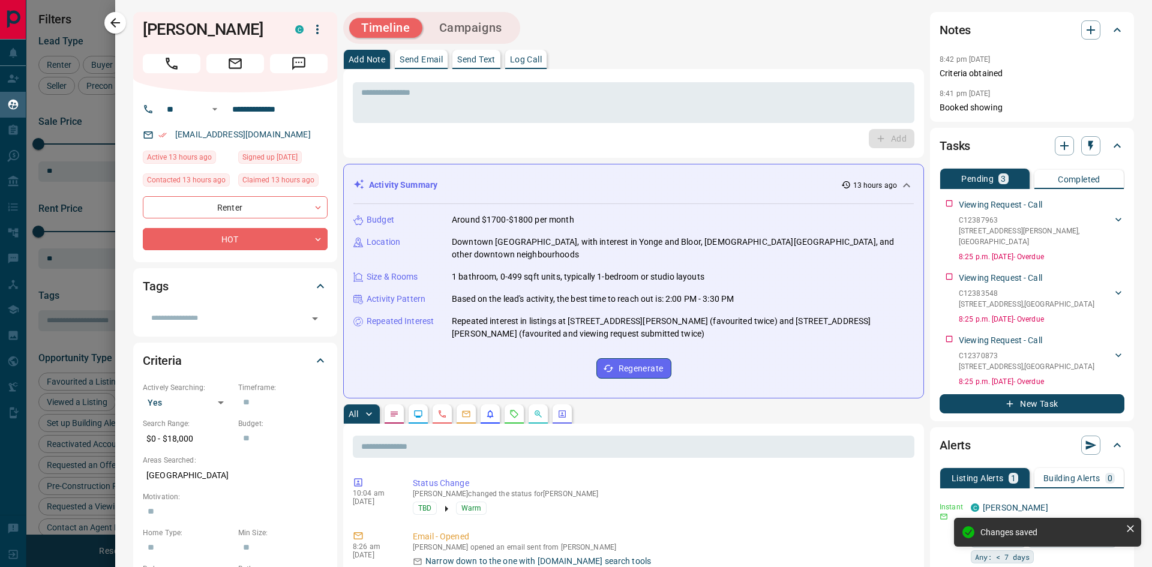
drag, startPoint x: 95, startPoint y: 283, endPoint x: 94, endPoint y: 266, distance: 17.4
click at [95, 283] on div at bounding box center [576, 283] width 1152 height 567
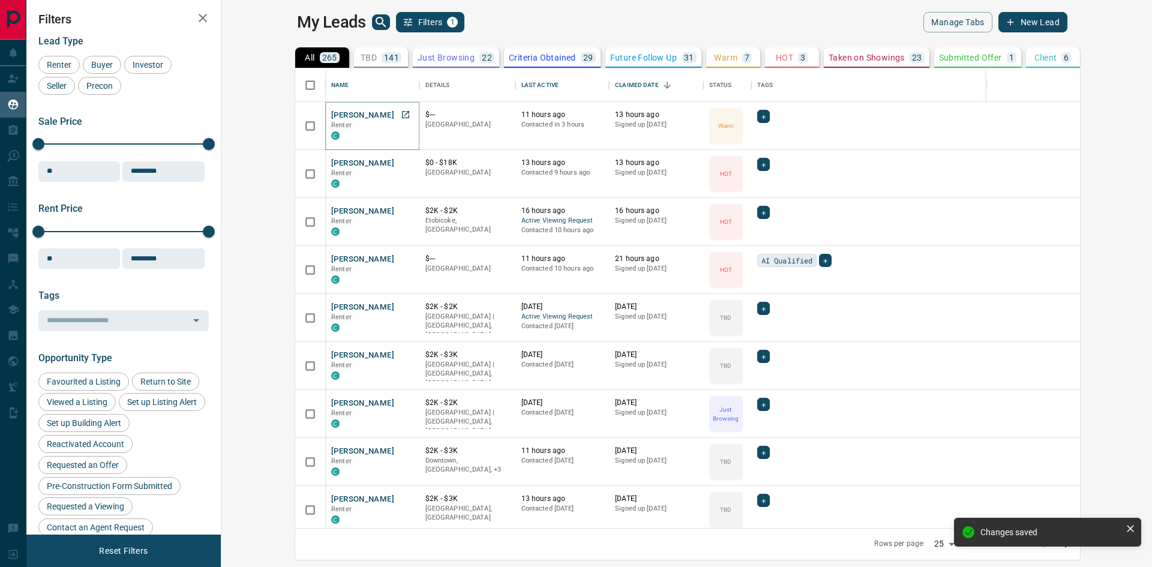
click at [331, 115] on button "[PERSON_NAME]" at bounding box center [362, 115] width 63 height 11
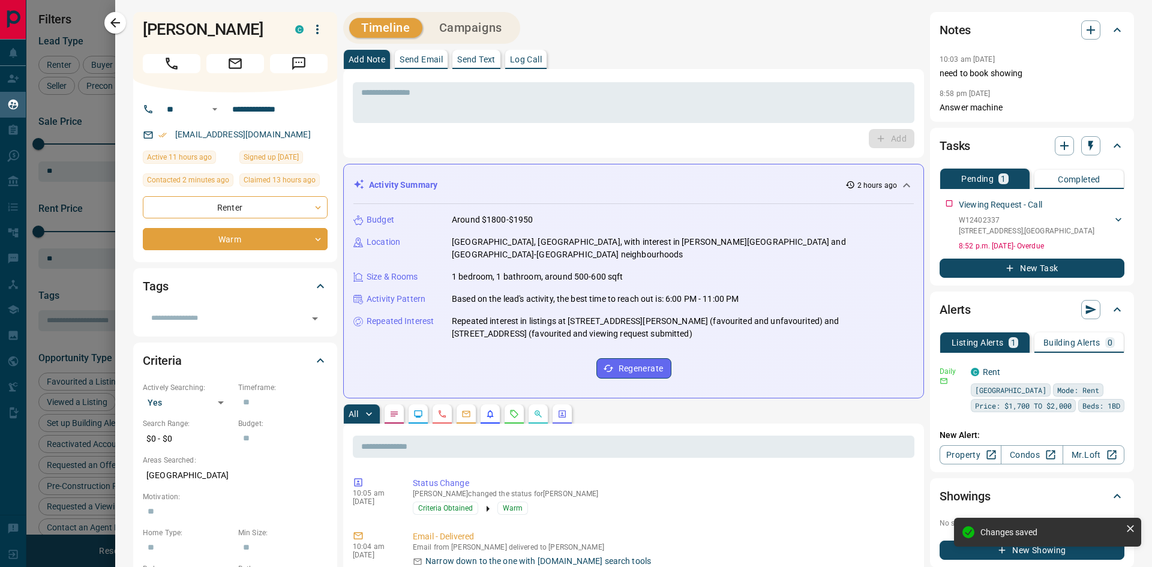
drag, startPoint x: 74, startPoint y: 290, endPoint x: 84, endPoint y: 284, distance: 11.3
click at [75, 290] on div at bounding box center [576, 283] width 1152 height 567
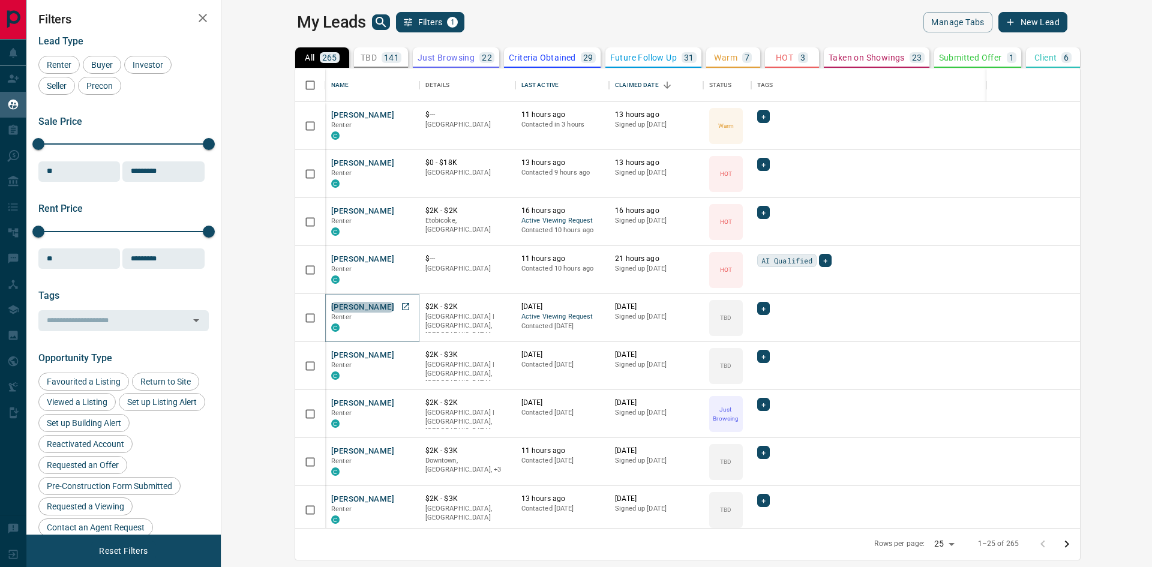
click at [331, 306] on button "[PERSON_NAME]" at bounding box center [362, 307] width 63 height 11
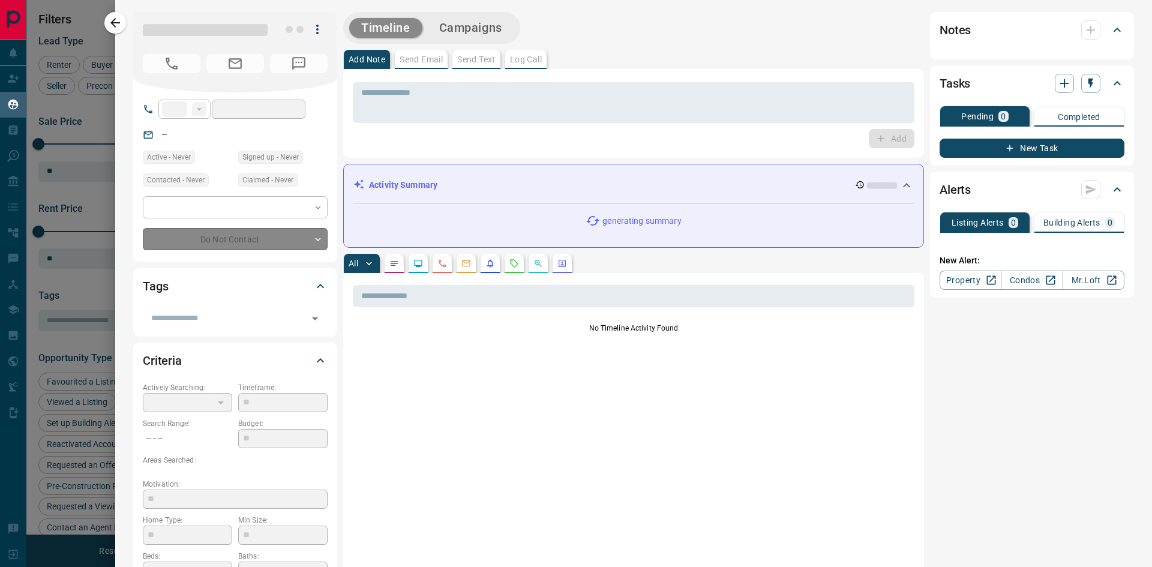
type input "**"
type input "**********"
type input "**"
type input "*"
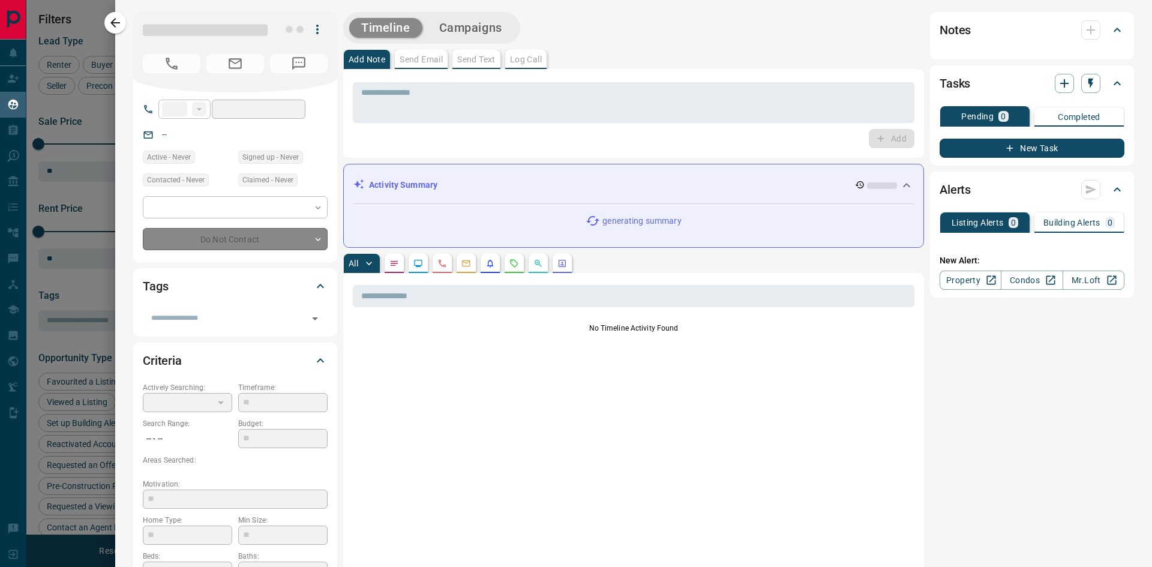
type input "**********"
type input "*******"
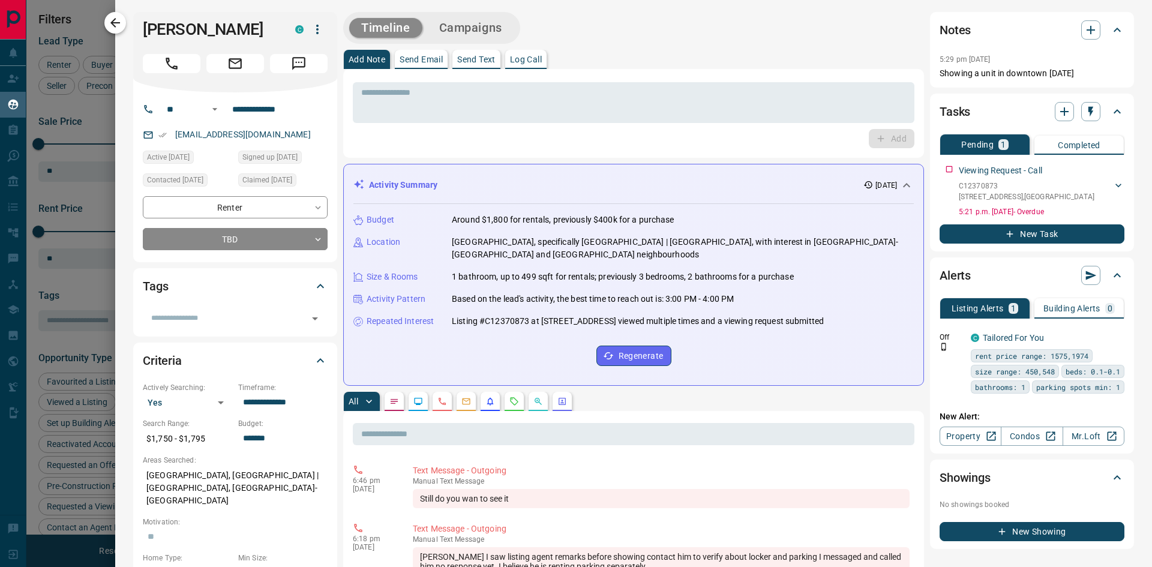
click at [112, 29] on icon "button" at bounding box center [115, 23] width 14 height 14
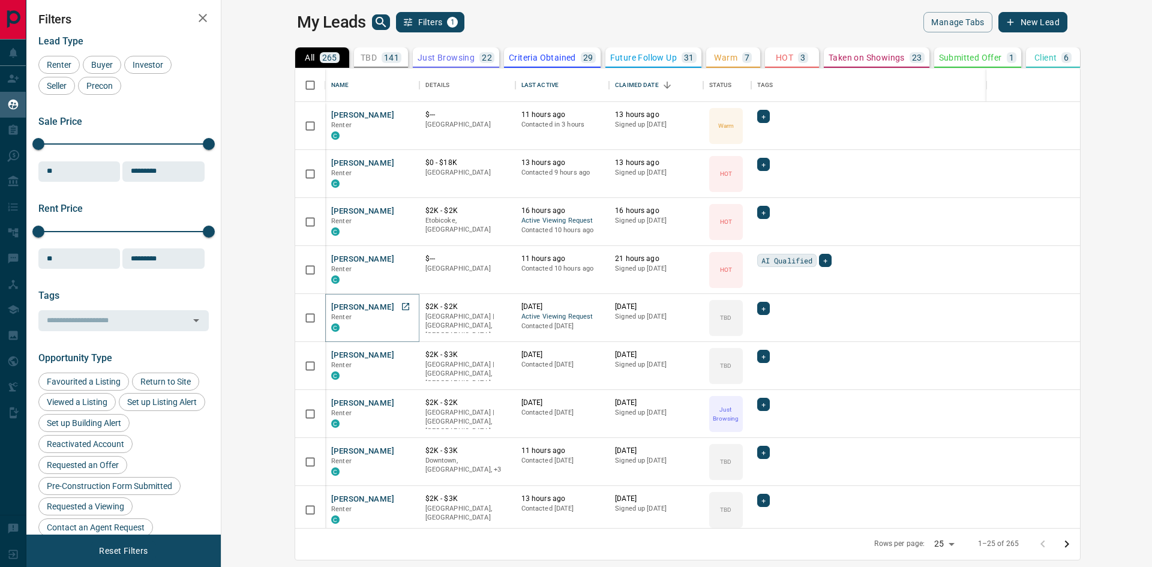
click at [331, 302] on button "[PERSON_NAME]" at bounding box center [362, 307] width 63 height 11
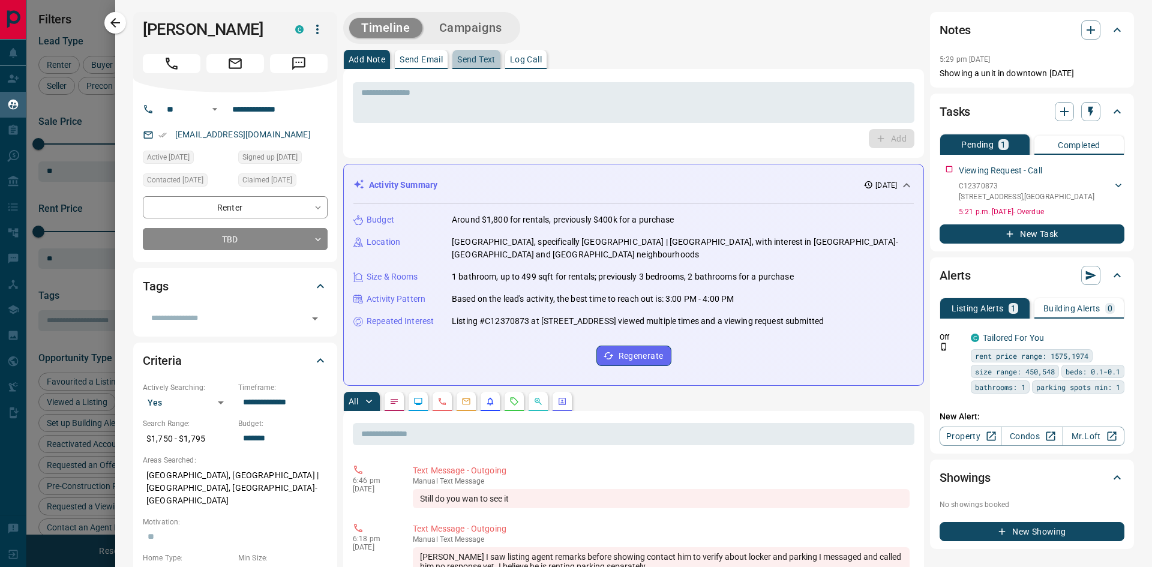
click at [485, 53] on button "Send Text" at bounding box center [476, 59] width 48 height 19
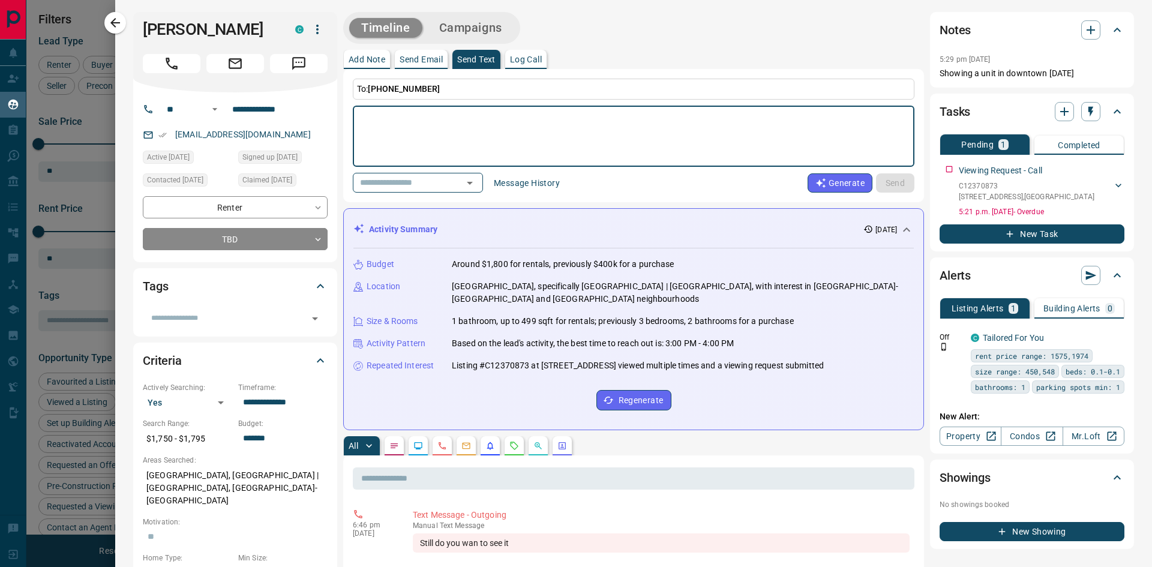
click at [833, 176] on button "Generate" at bounding box center [840, 182] width 65 height 19
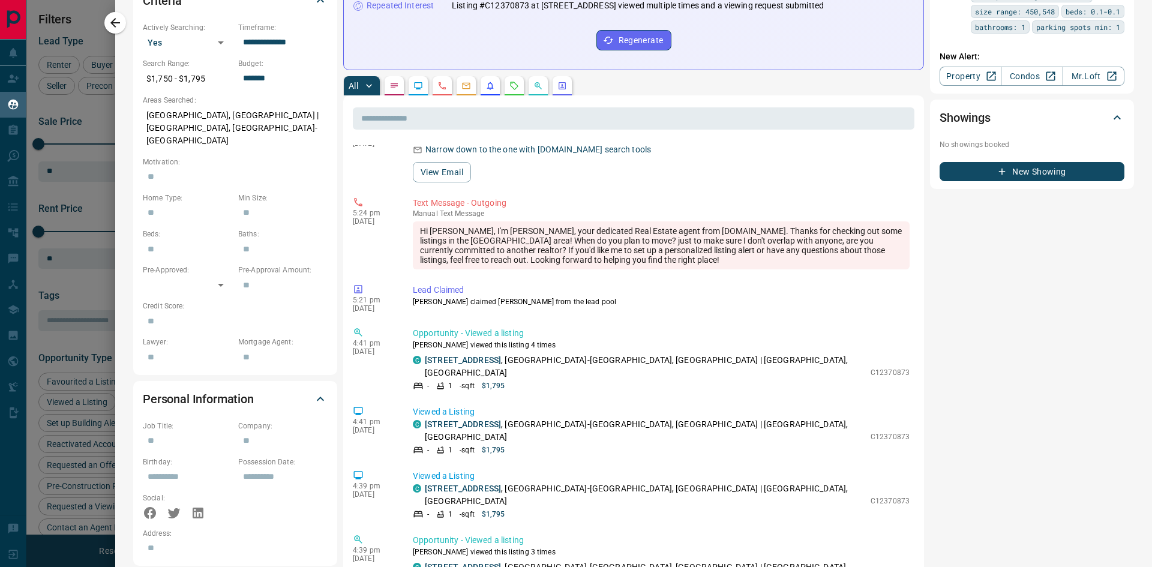
scroll to position [540, 0]
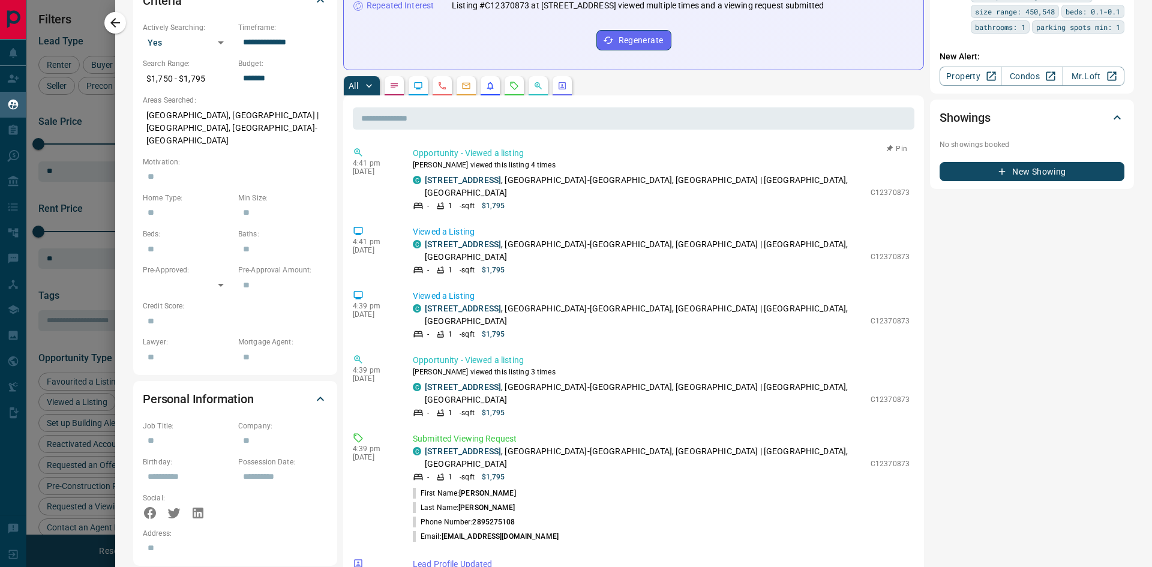
type textarea "**********"
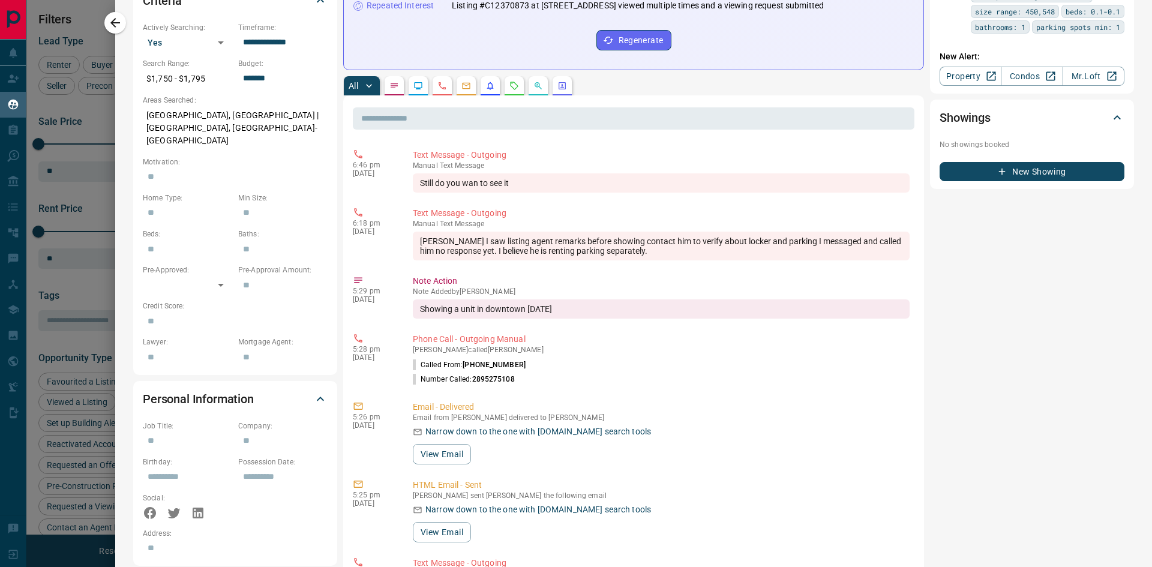
scroll to position [0, 0]
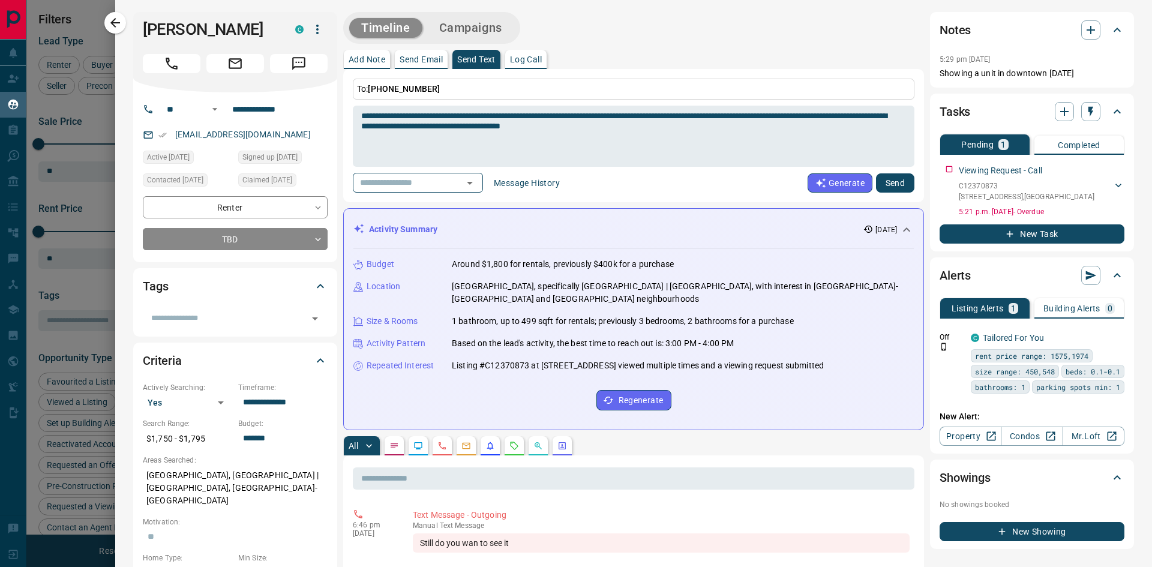
click at [887, 185] on button "Send" at bounding box center [895, 182] width 38 height 19
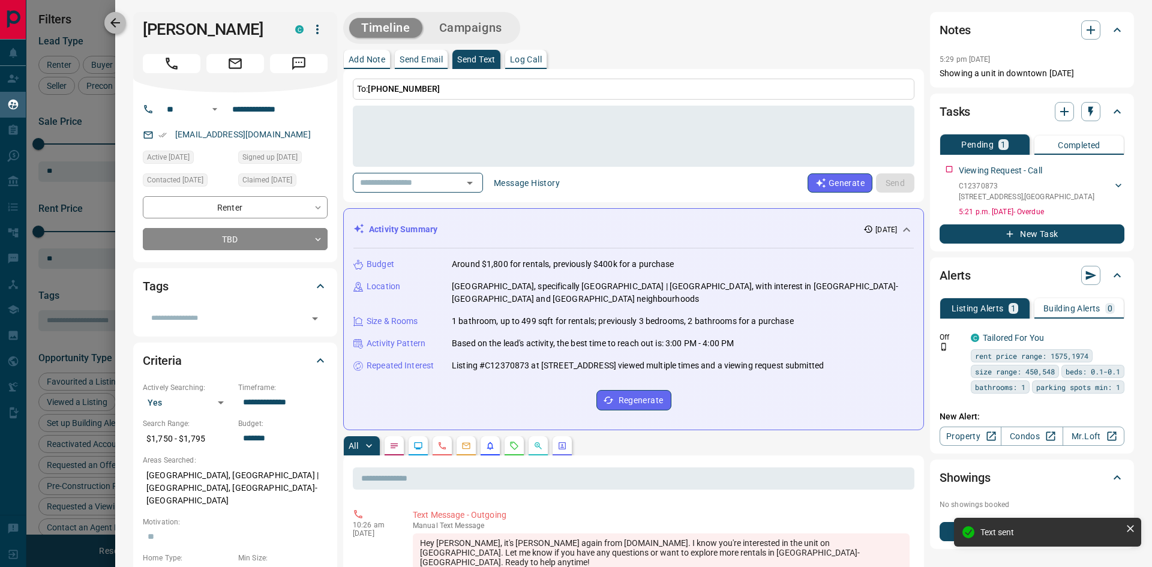
click at [119, 23] on icon "button" at bounding box center [115, 23] width 10 height 10
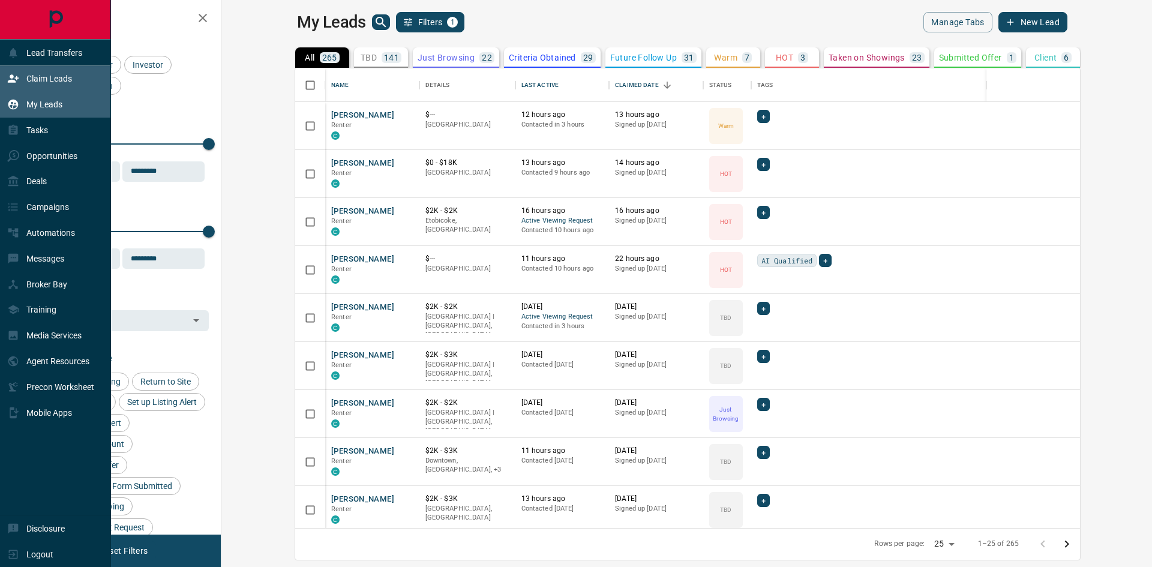
click at [48, 76] on p "Claim Leads" at bounding box center [49, 79] width 46 height 10
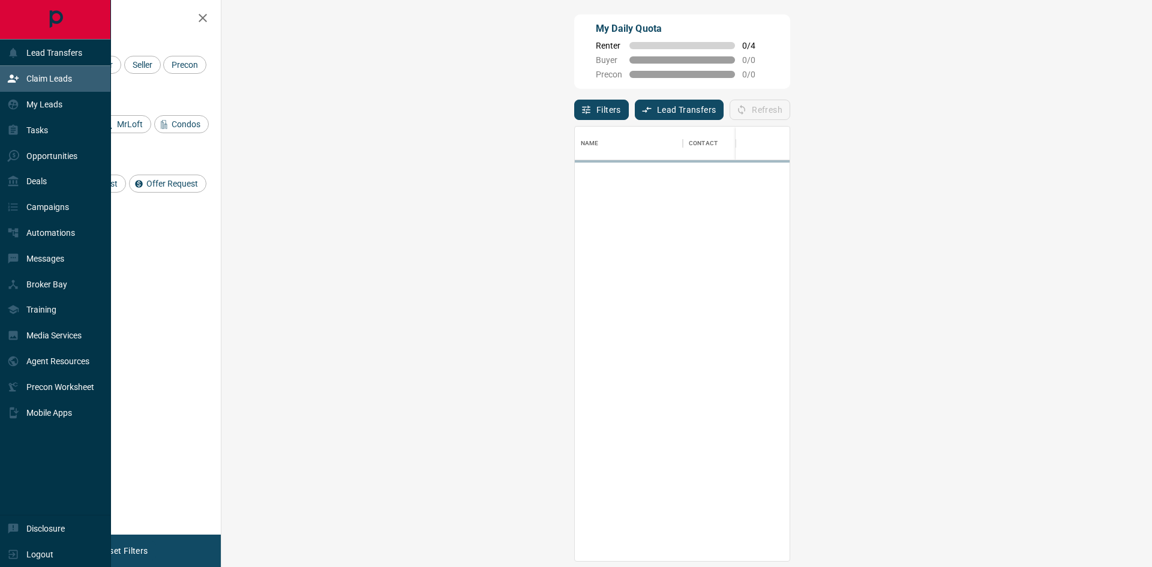
scroll to position [425, 896]
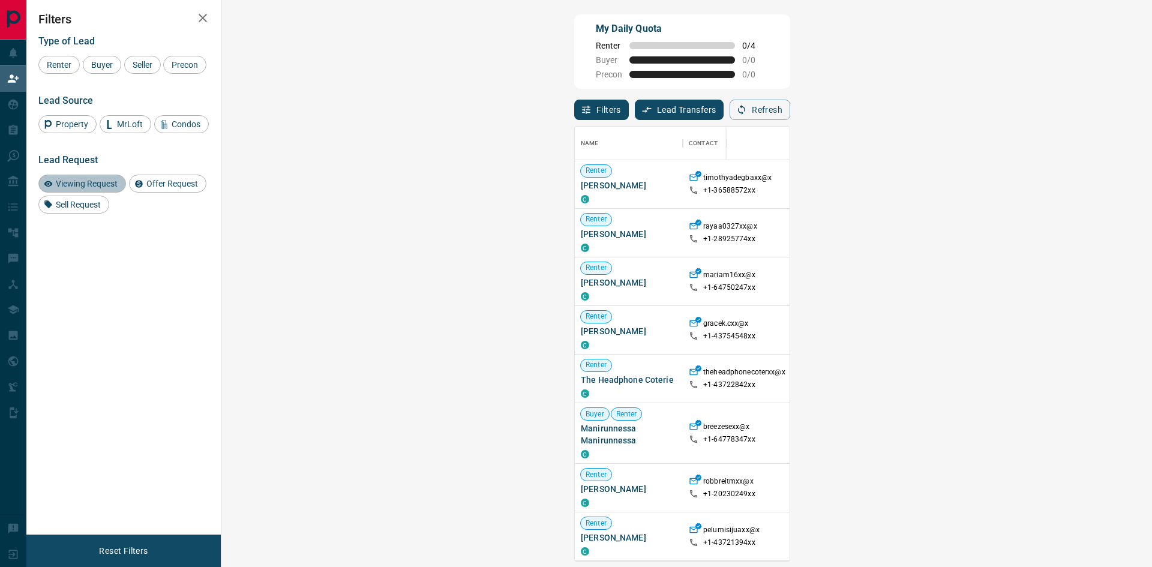
click at [83, 185] on span "Viewing Request" at bounding box center [87, 184] width 70 height 10
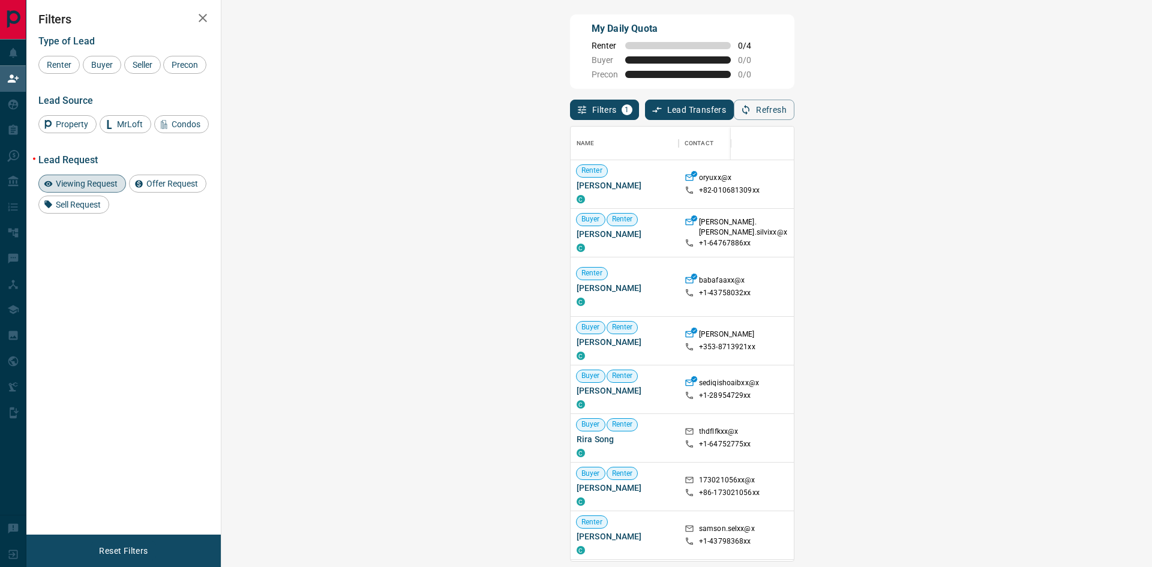
click at [1034, 230] on span "Viewing Request ( 1 )" at bounding box center [1067, 233] width 66 height 8
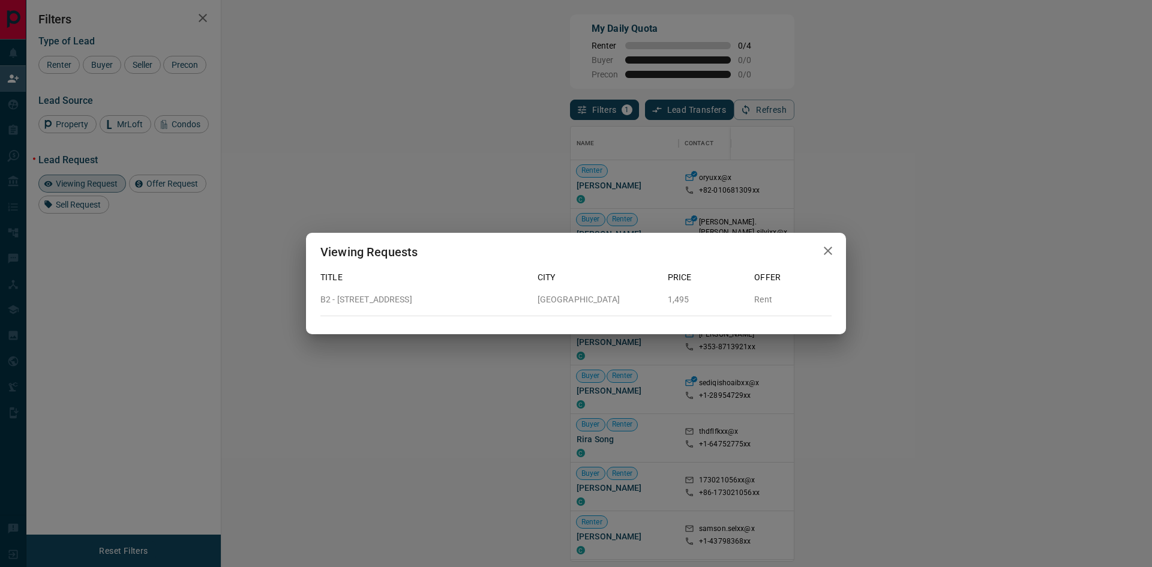
click at [792, 211] on div "Viewing Requests Title City Price Offer B2 - [STREET_ADDRESS][GEOGRAPHIC_DATA] …" at bounding box center [576, 283] width 1152 height 567
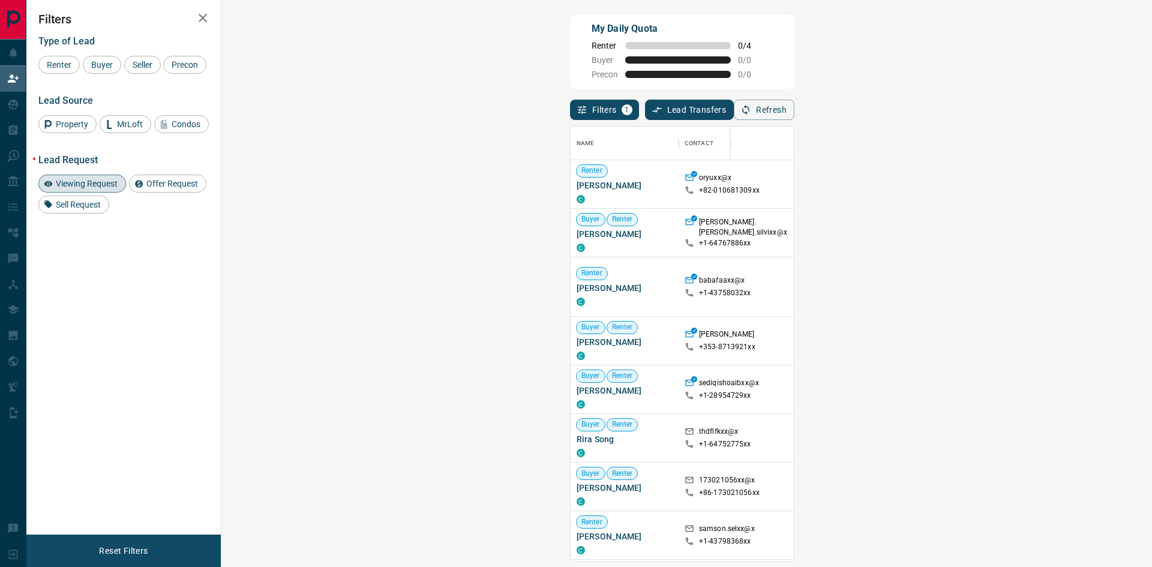
click at [1034, 291] on span "Viewing Request ( 1 )" at bounding box center [1067, 287] width 66 height 8
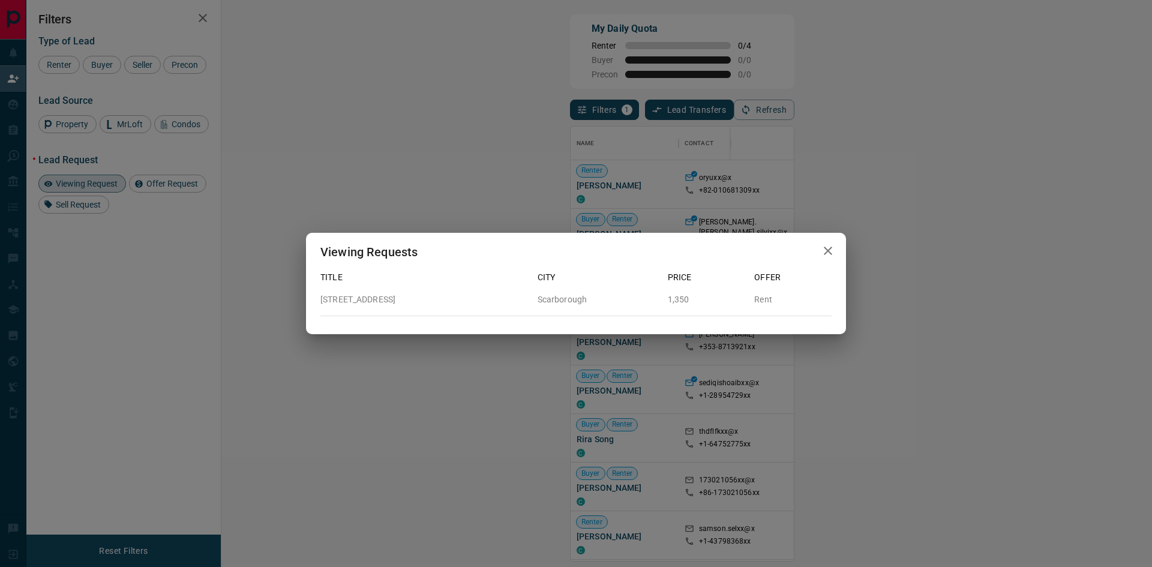
click at [607, 378] on div "Viewing Requests Title City Price Offer [STREET_ADDRESS]" at bounding box center [576, 283] width 1152 height 567
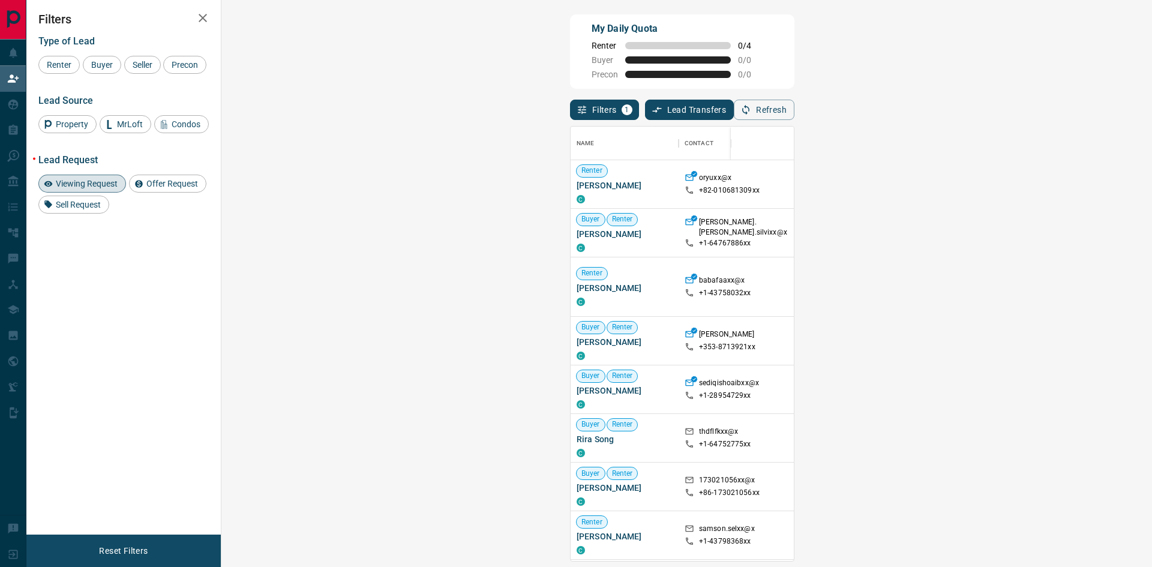
click at [1034, 345] on span "Viewing Request ( 2 )" at bounding box center [1067, 341] width 66 height 8
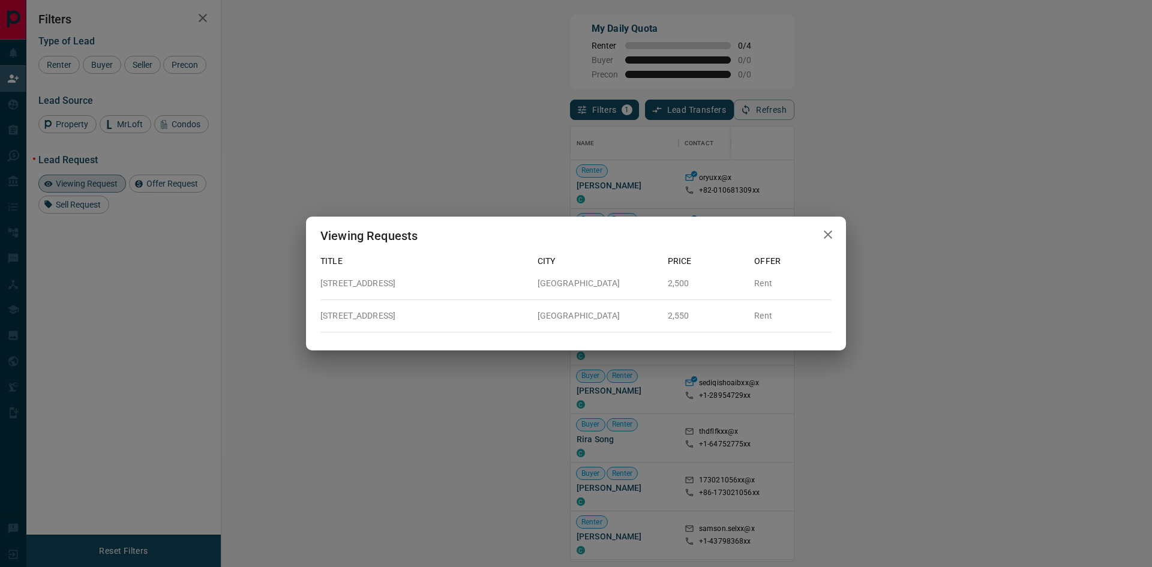
click at [625, 386] on div "Viewing Requests Title City Price Offer [STREET_ADDRESS] 2,500 Rent [STREET_ADD…" at bounding box center [576, 283] width 1152 height 567
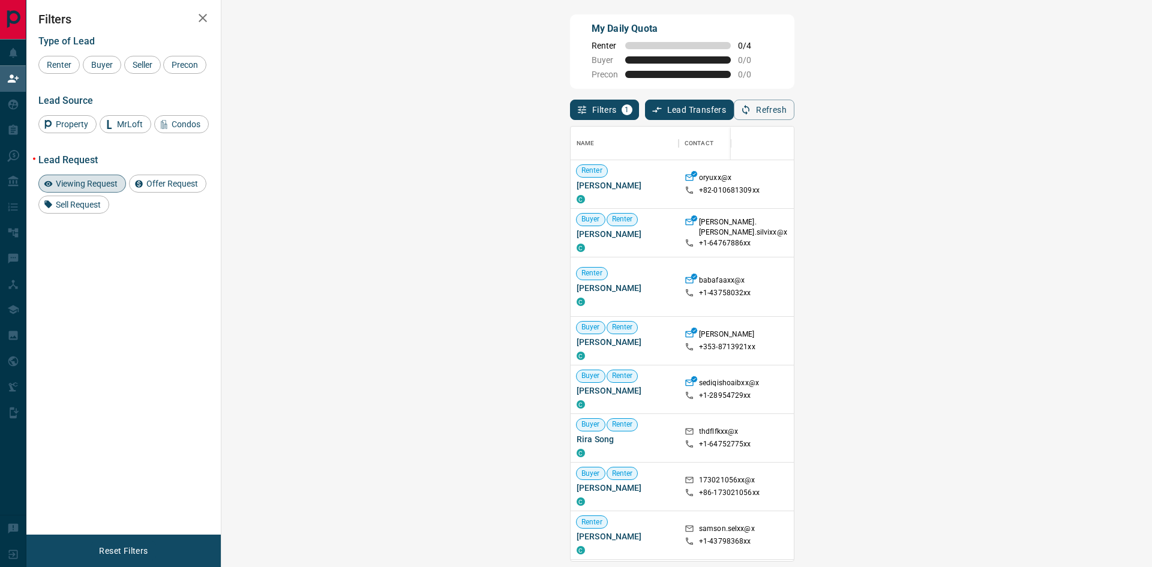
click at [1034, 388] on span "Viewing Request ( 2 )" at bounding box center [1067, 389] width 66 height 8
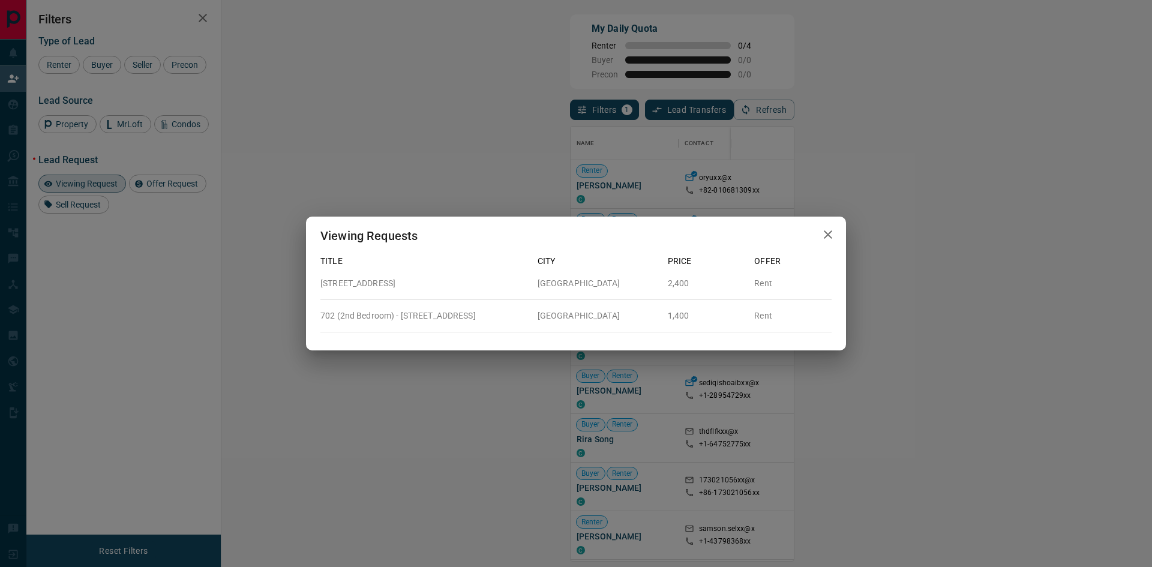
click at [650, 380] on div "Viewing Requests Title City Price Offer [STREET_ADDRESS] 2,400 Rent 702 (2nd Be…" at bounding box center [576, 283] width 1152 height 567
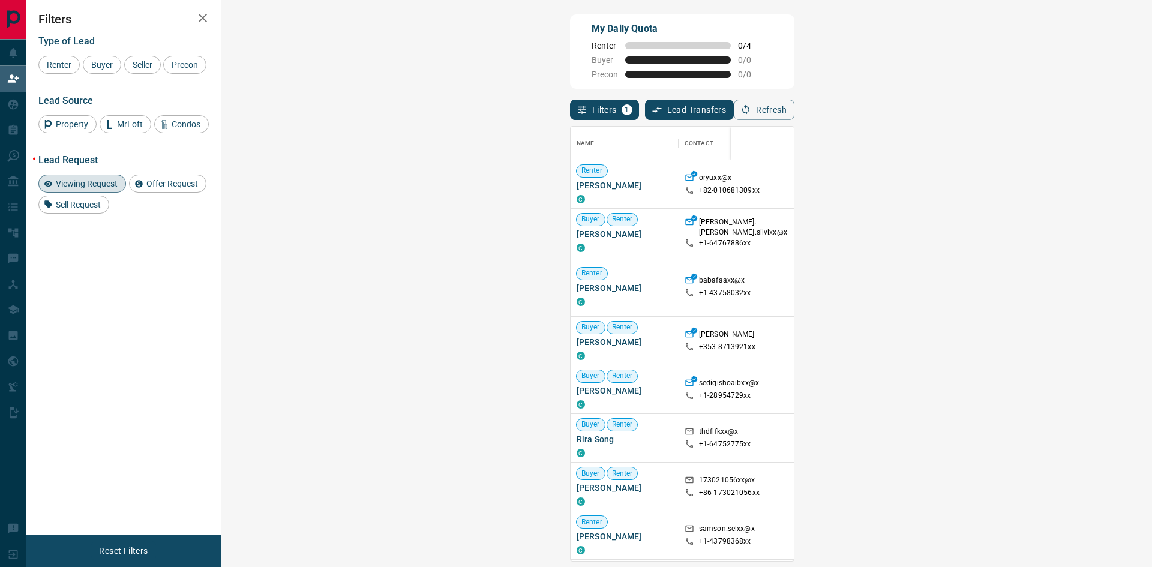
click at [1034, 440] on span "Viewing Request ( 1 )" at bounding box center [1067, 438] width 66 height 8
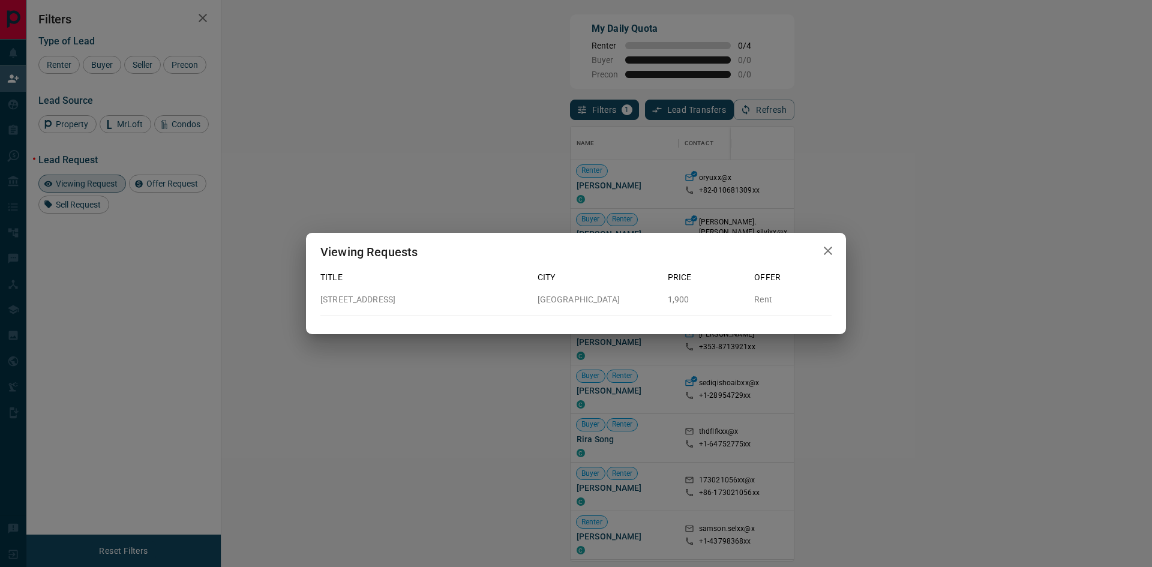
click at [625, 410] on div "Viewing Requests Title City Price Offer [STREET_ADDRESS] 1,900 Rent" at bounding box center [576, 283] width 1152 height 567
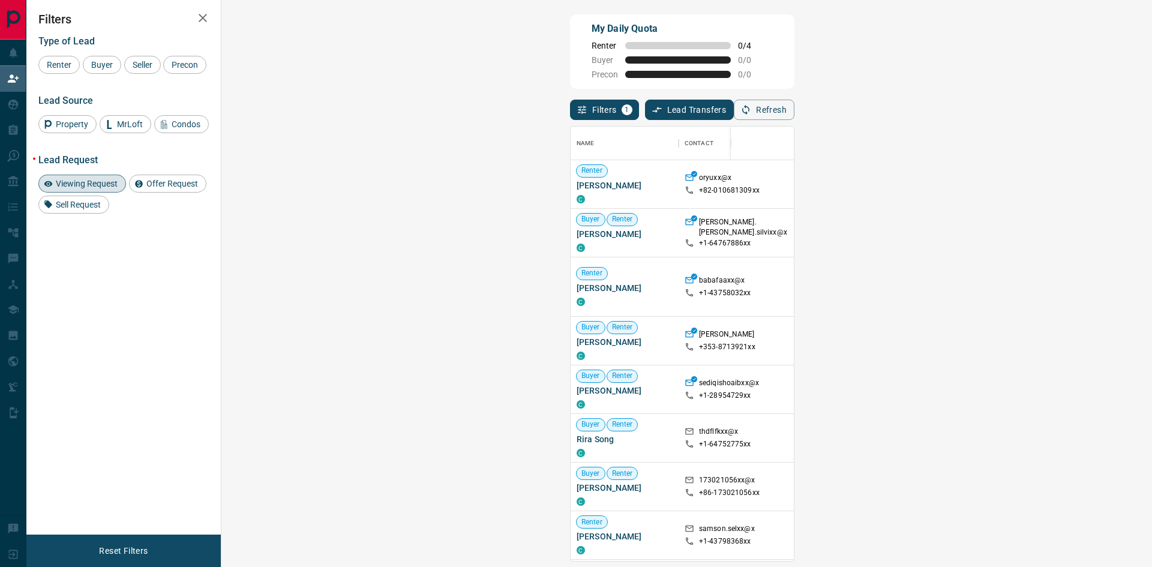
scroll to position [180, 0]
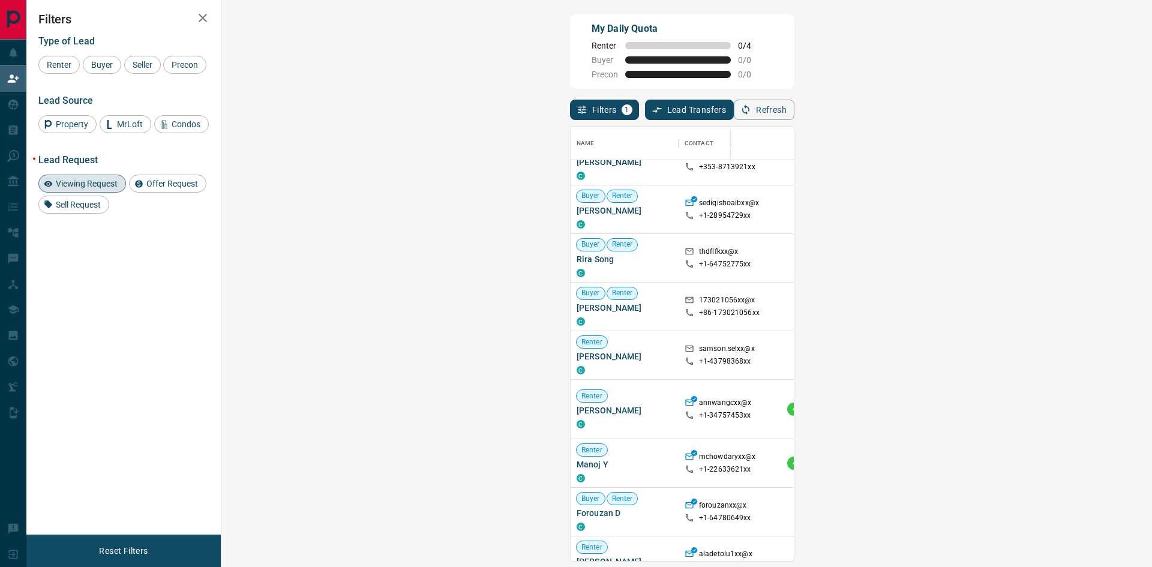
click at [1034, 307] on span "Viewing Request ( 1 )" at bounding box center [1067, 306] width 66 height 8
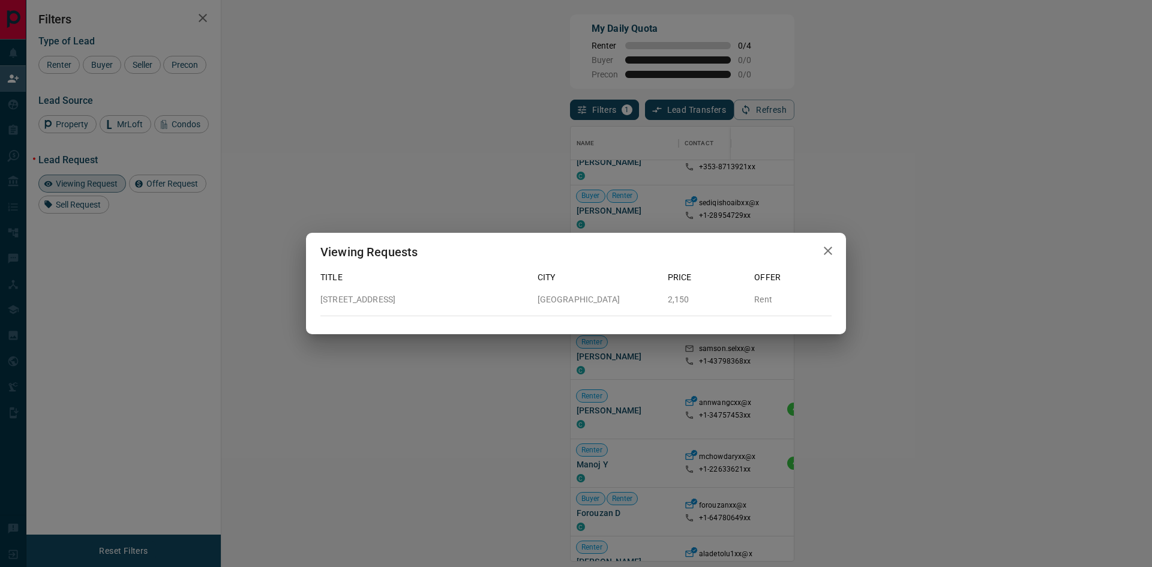
click at [644, 335] on div "Viewing Requests Title City Price Offer [STREET_ADDRESS] 2,150 Rent" at bounding box center [576, 283] width 1152 height 567
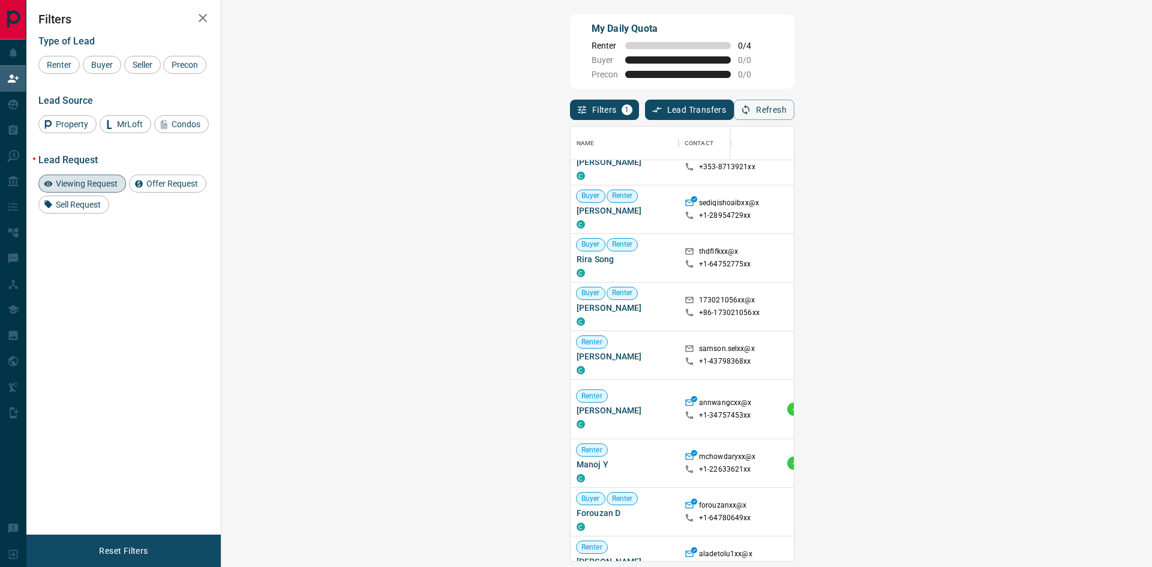
click at [1034, 358] on span "Viewing Request ( 1 )" at bounding box center [1067, 355] width 66 height 8
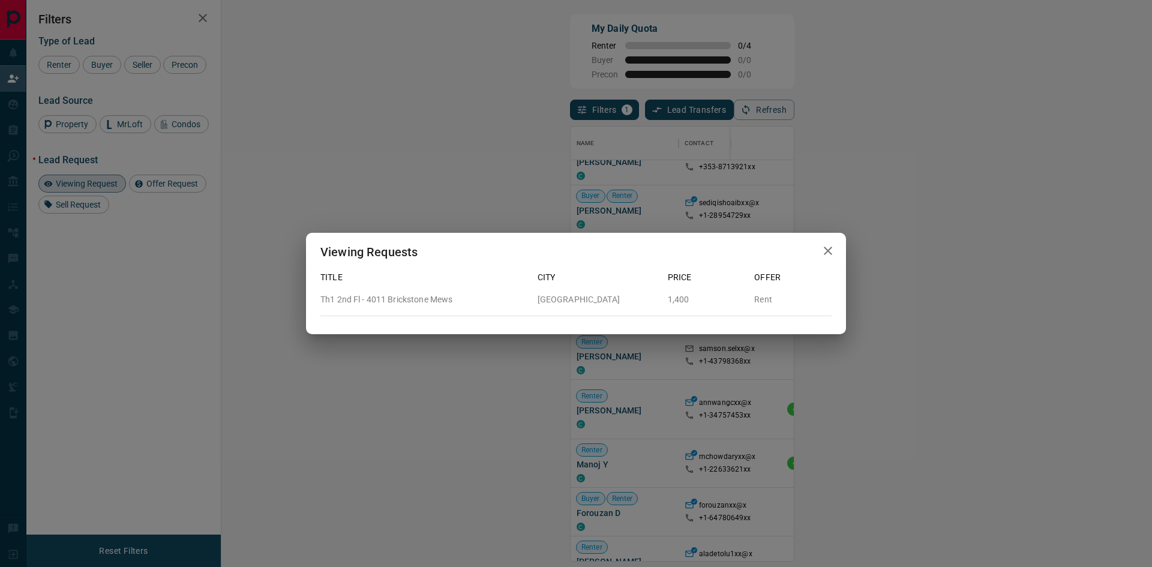
click at [612, 362] on div "Viewing Requests Title City Price Offer Th1 2nd Fl - 4011 Brickstone Mews Missi…" at bounding box center [576, 283] width 1152 height 567
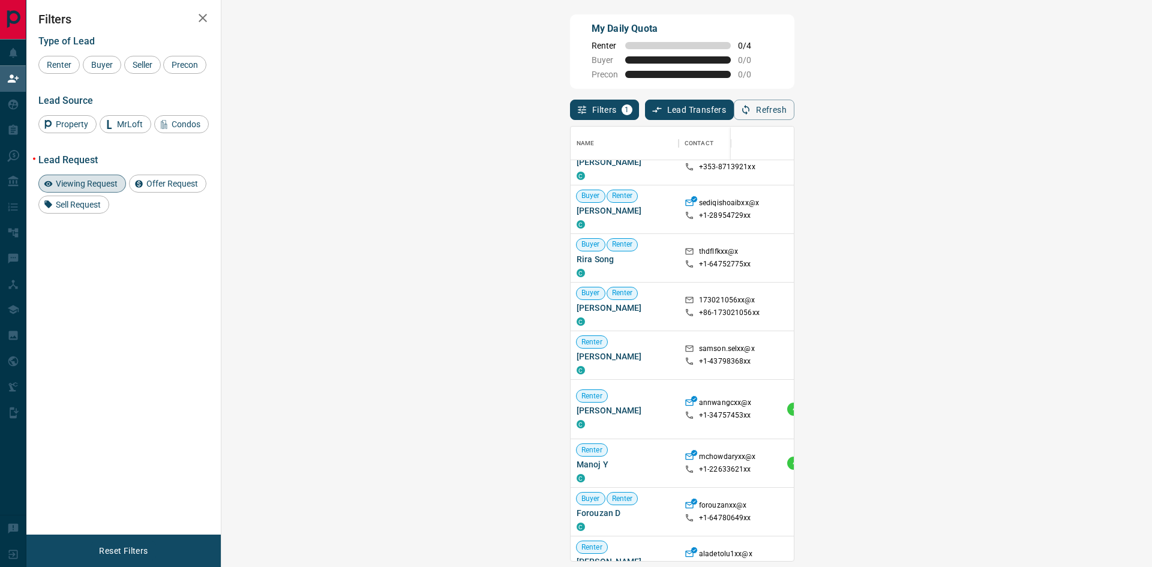
click at [1034, 398] on span "Viewing Request ( 1 )" at bounding box center [1067, 400] width 66 height 8
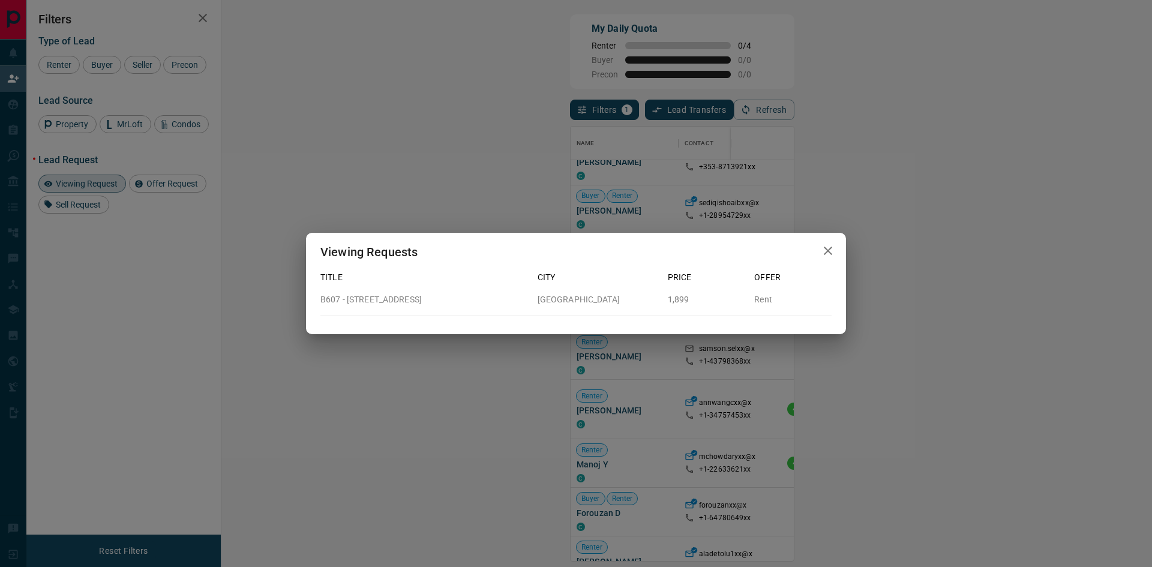
click at [835, 403] on div "Viewing Requests Title City Price Offer [STREET_ADDRESS] Rent" at bounding box center [576, 283] width 1152 height 567
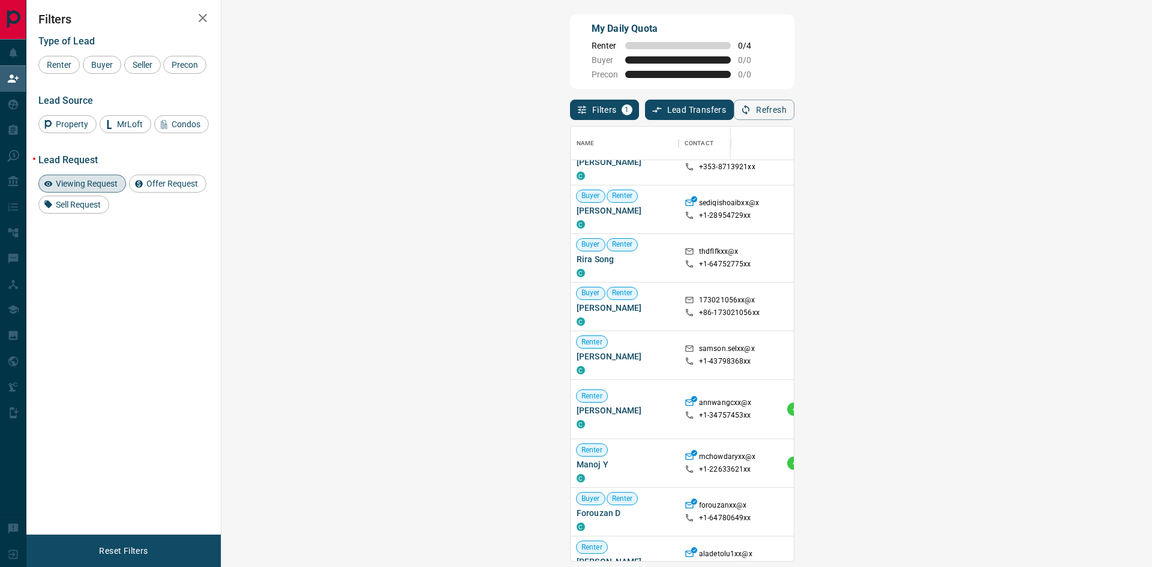
click at [1034, 462] on span "Viewing Request ( 1 )" at bounding box center [1067, 463] width 66 height 8
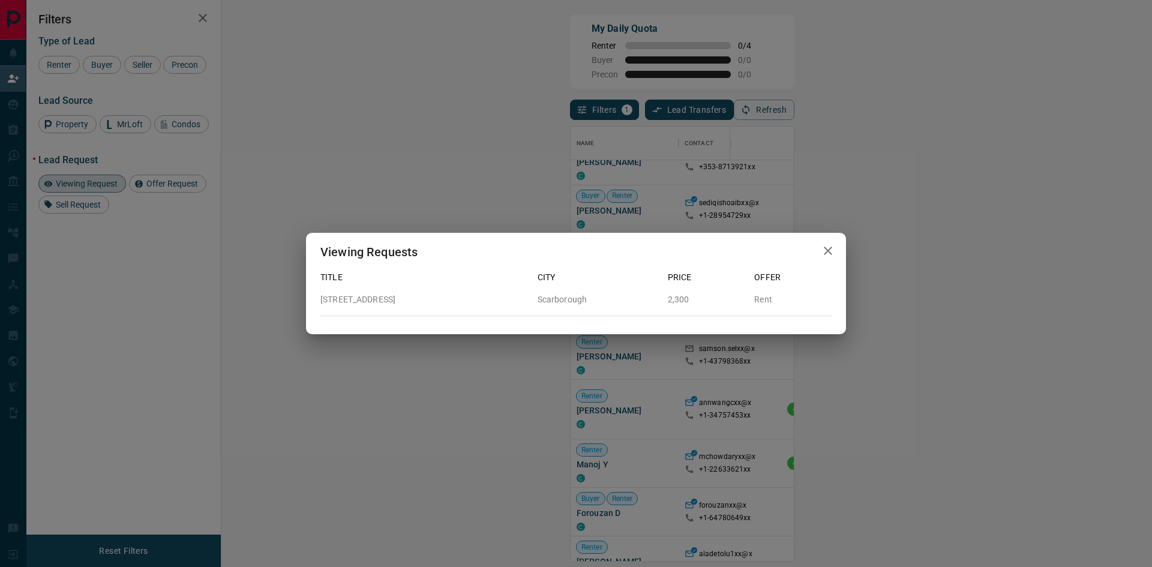
click at [813, 442] on div "Viewing Requests Title City Price Offer [STREET_ADDRESS] 2,300 Rent" at bounding box center [576, 283] width 1152 height 567
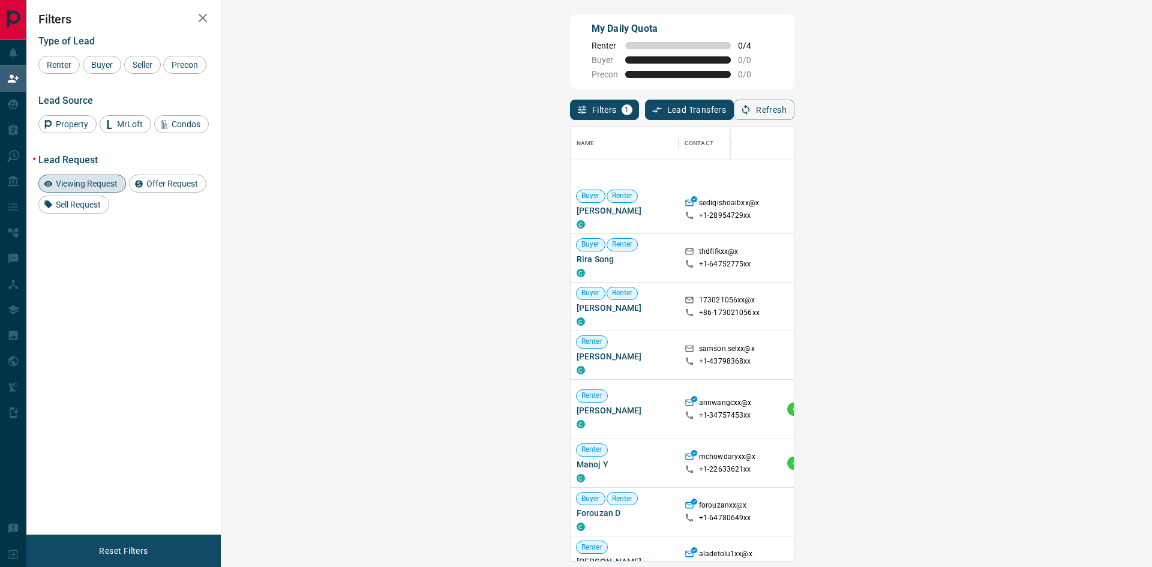
scroll to position [360, 0]
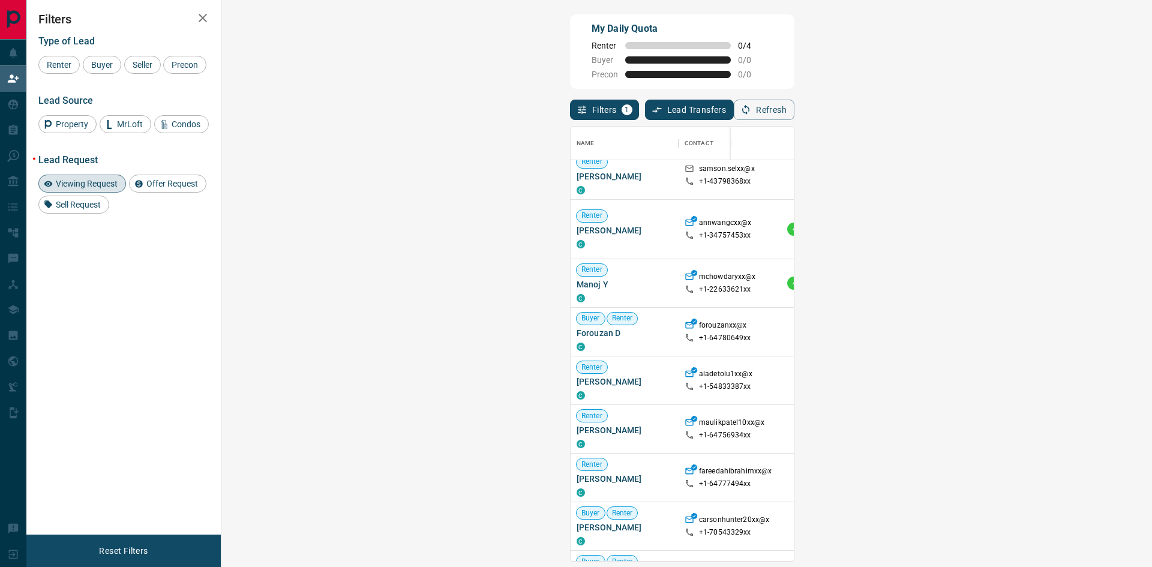
click at [1034, 331] on span "Viewing Request ( 1 )" at bounding box center [1067, 332] width 66 height 8
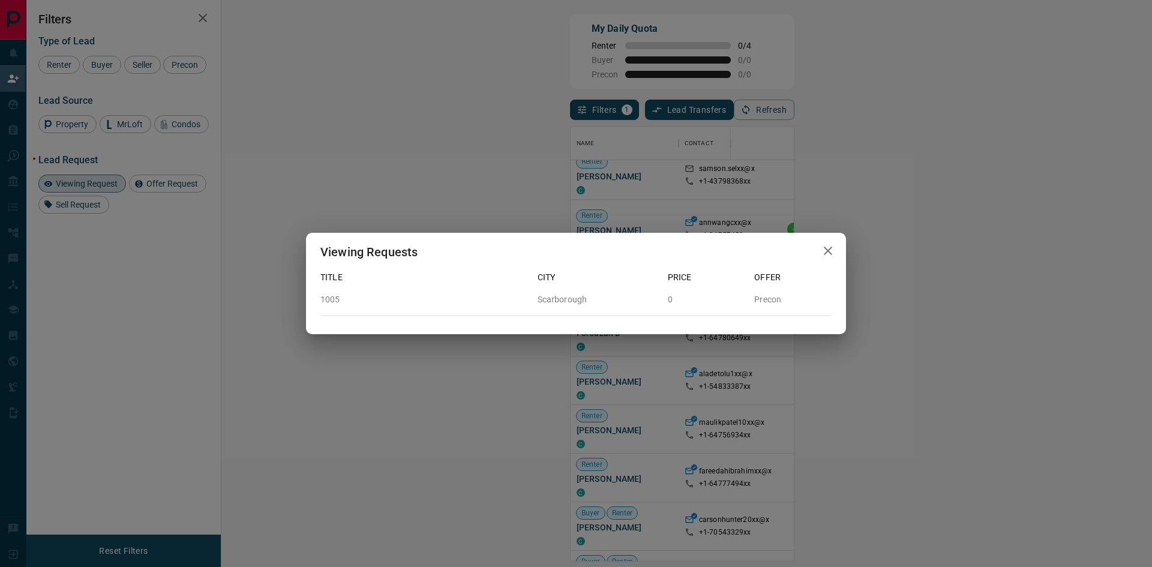
click at [728, 382] on div "Viewing Requests Title City Price Offer 1005 Scarborough 0 Precon" at bounding box center [576, 283] width 1152 height 567
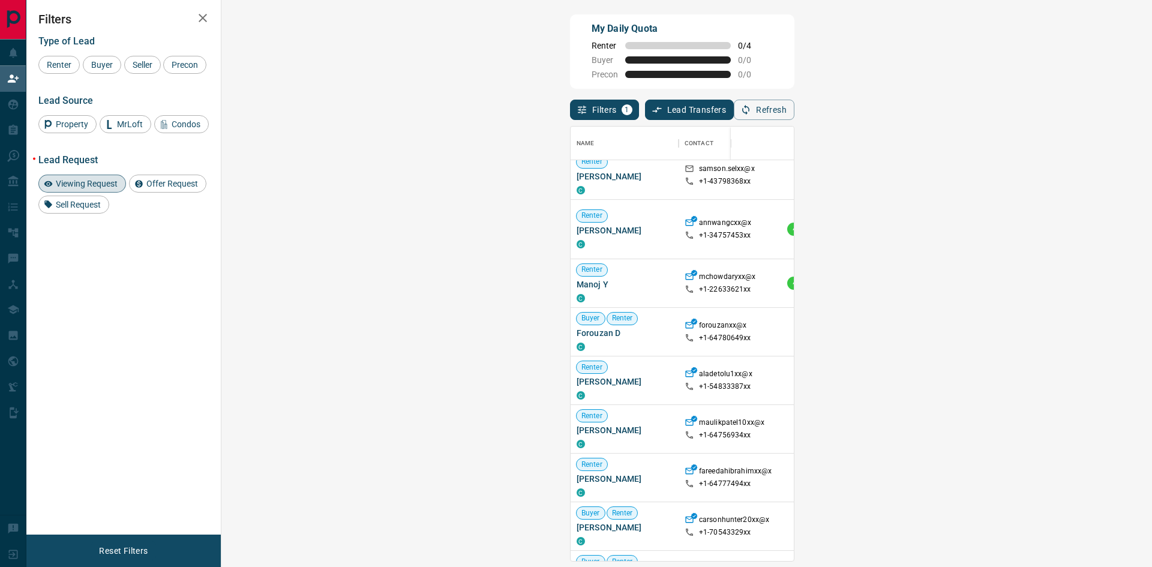
click at [1034, 380] on span "Viewing Request ( 2 )" at bounding box center [1067, 380] width 66 height 8
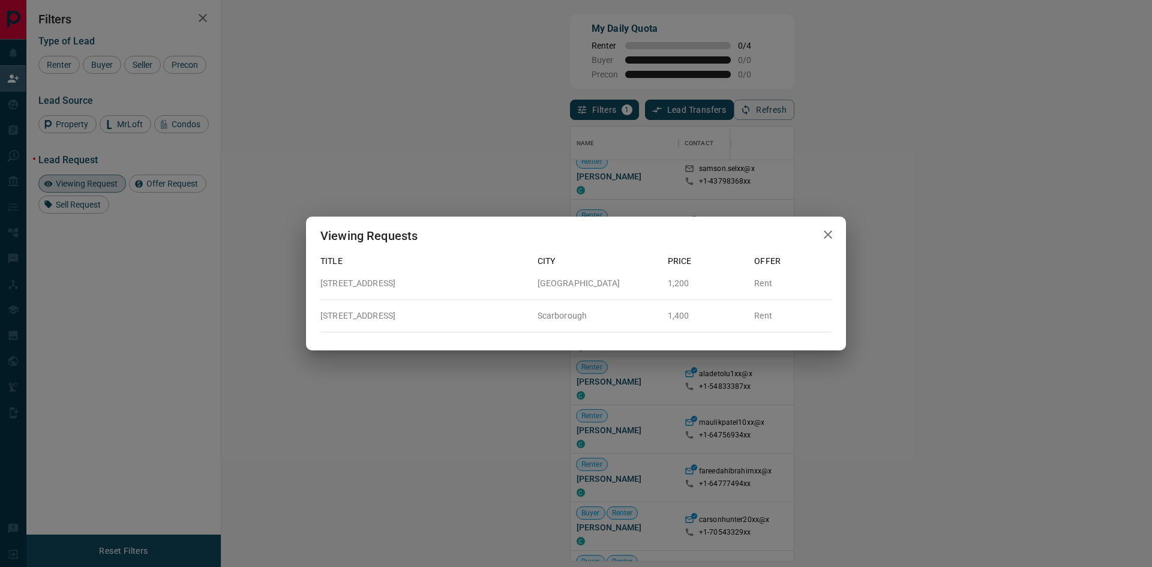
click at [712, 428] on div "Viewing Requests Title City Price Offer [STREET_ADDRESS] 1,200 Rent B1 - [GEOGR…" at bounding box center [576, 283] width 1152 height 567
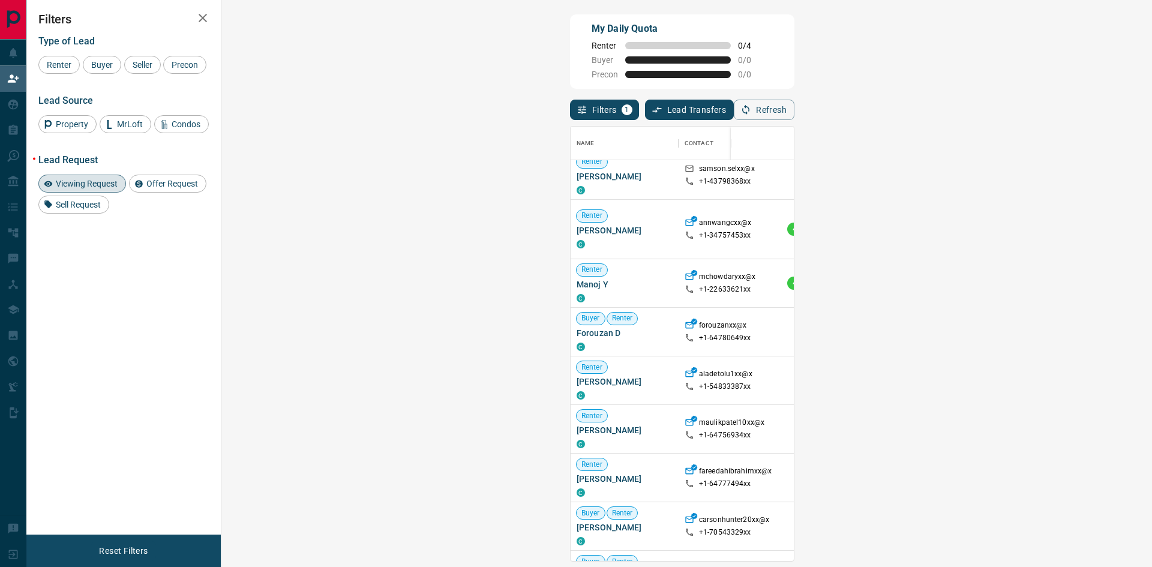
click at [1034, 427] on span "Viewing Request ( 2 )" at bounding box center [1067, 429] width 66 height 8
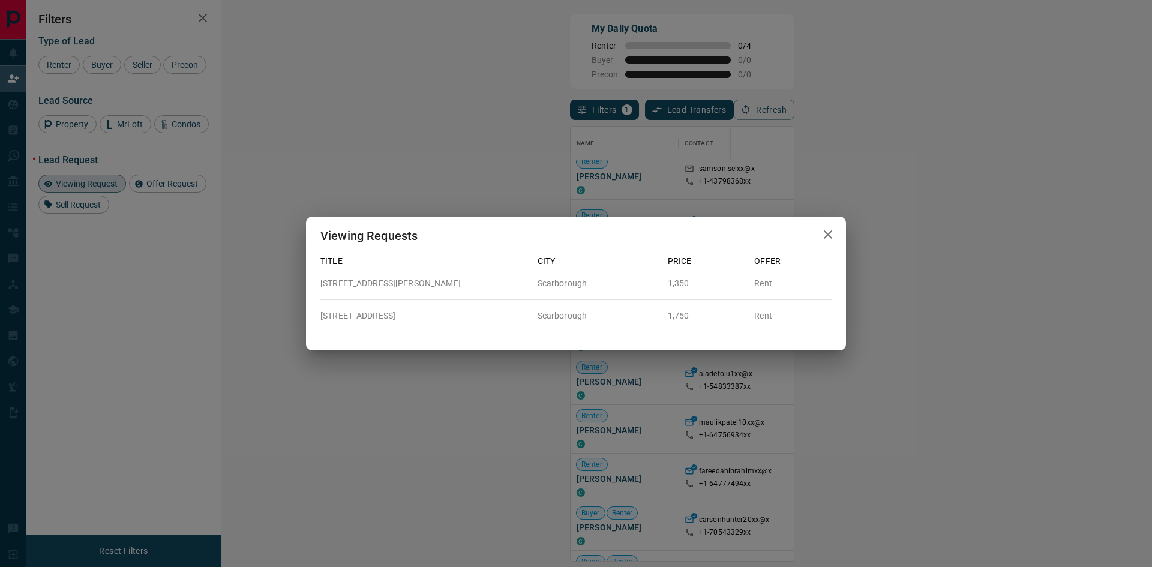
click at [719, 472] on div "Viewing Requests Title City Price Offer [STREET_ADDRESS][GEOGRAPHIC_DATA][PERSO…" at bounding box center [576, 283] width 1152 height 567
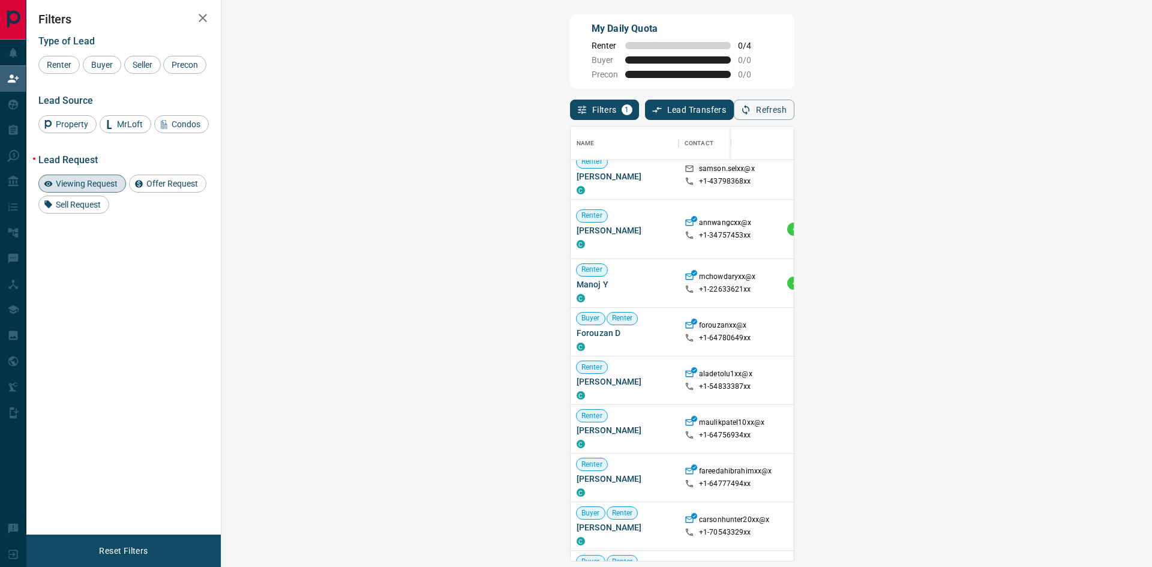
click at [1034, 472] on span "Viewing Request ( 1 )" at bounding box center [1067, 468] width 66 height 8
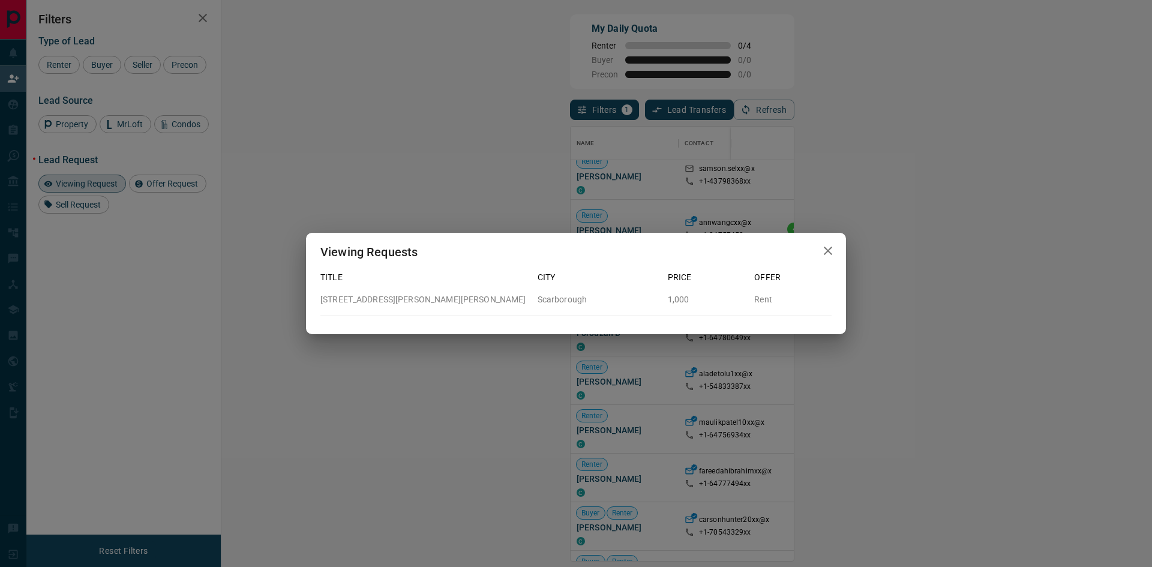
click at [719, 527] on div "Viewing Requests Title City Price Offer 9 - [GEOGRAPHIC_DATA][PERSON_NAME][PERS…" at bounding box center [576, 283] width 1152 height 567
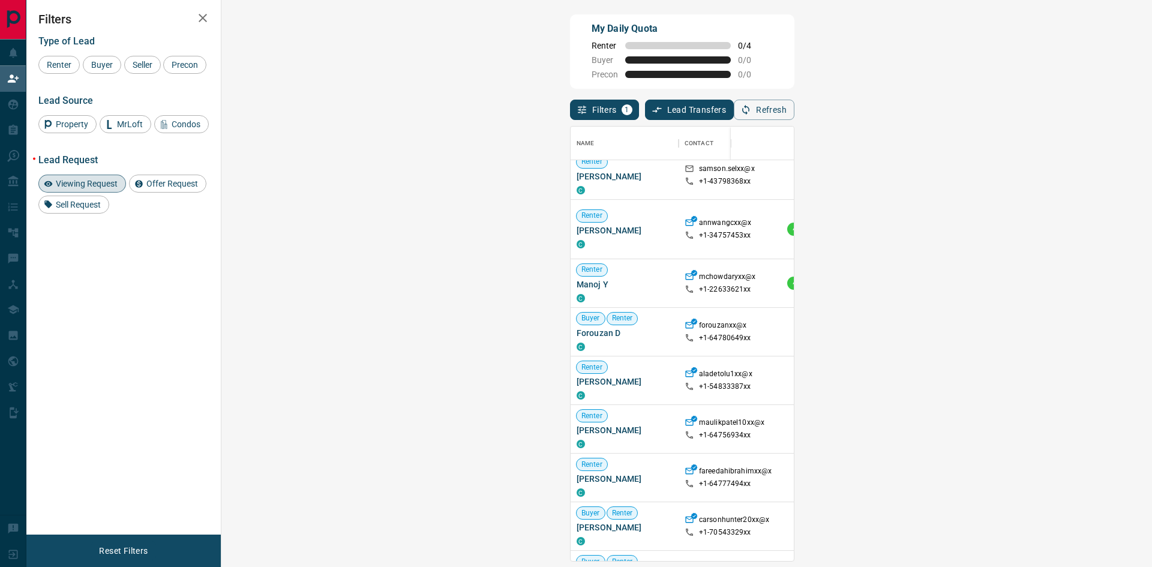
click at [1034, 526] on span "Viewing Request ( 1 )" at bounding box center [1067, 526] width 66 height 8
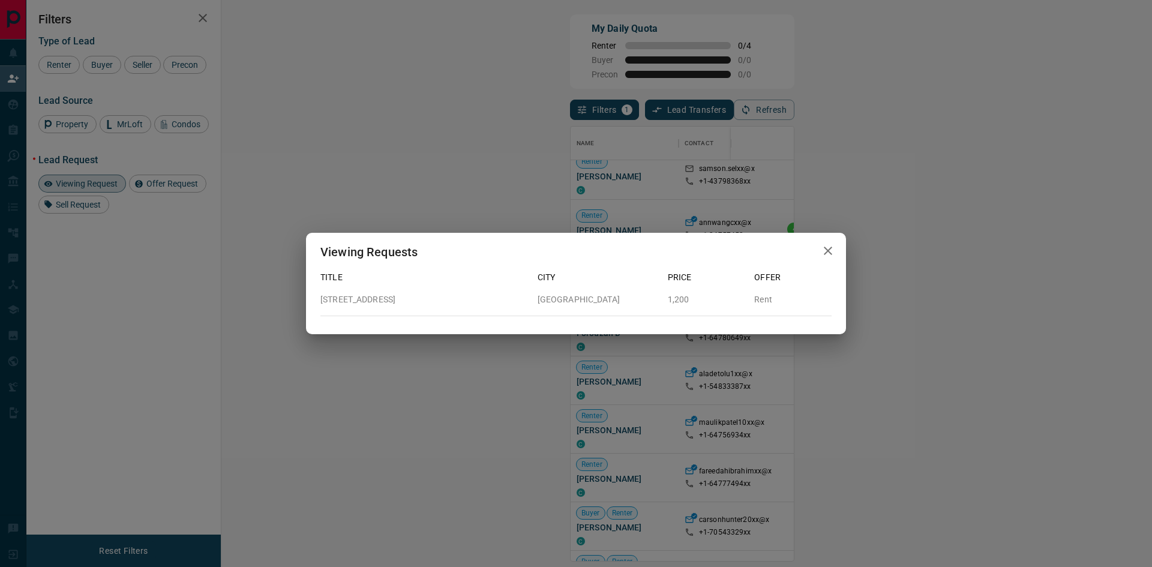
click at [612, 488] on div "Viewing Requests Title City Price Offer [STREET_ADDRESS] 1,200 Rent" at bounding box center [576, 283] width 1152 height 567
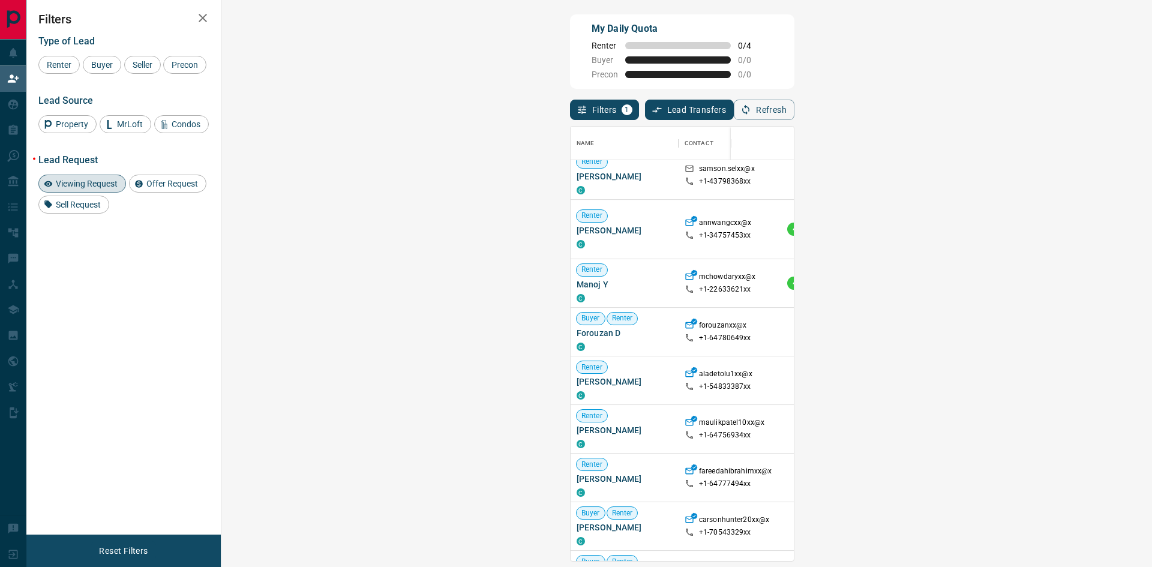
scroll to position [540, 0]
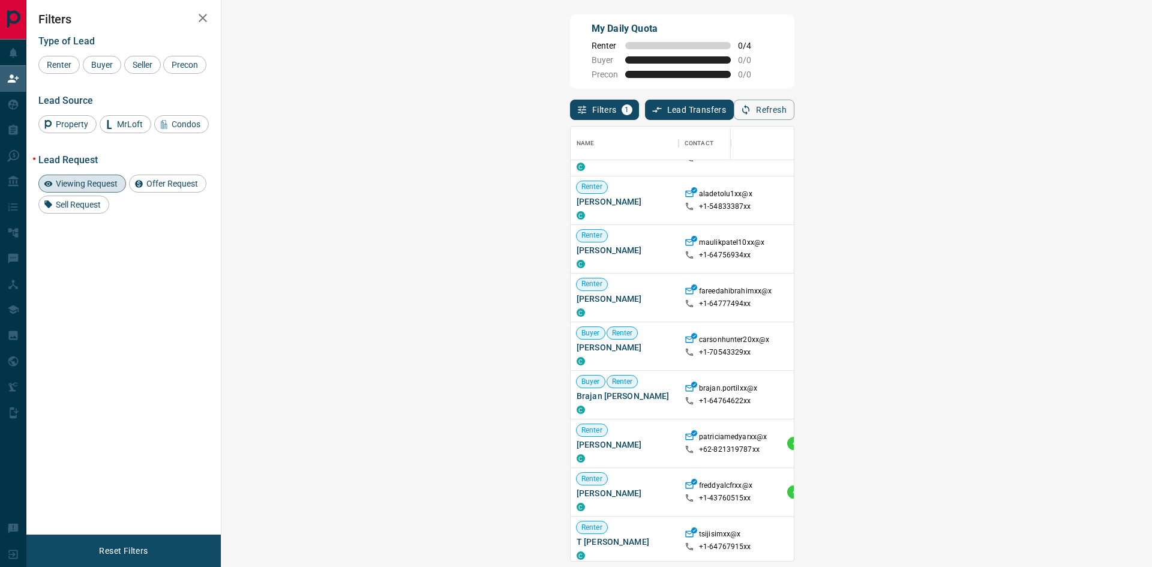
click at [1034, 386] on span "Viewing Request ( 1 )" at bounding box center [1067, 386] width 66 height 8
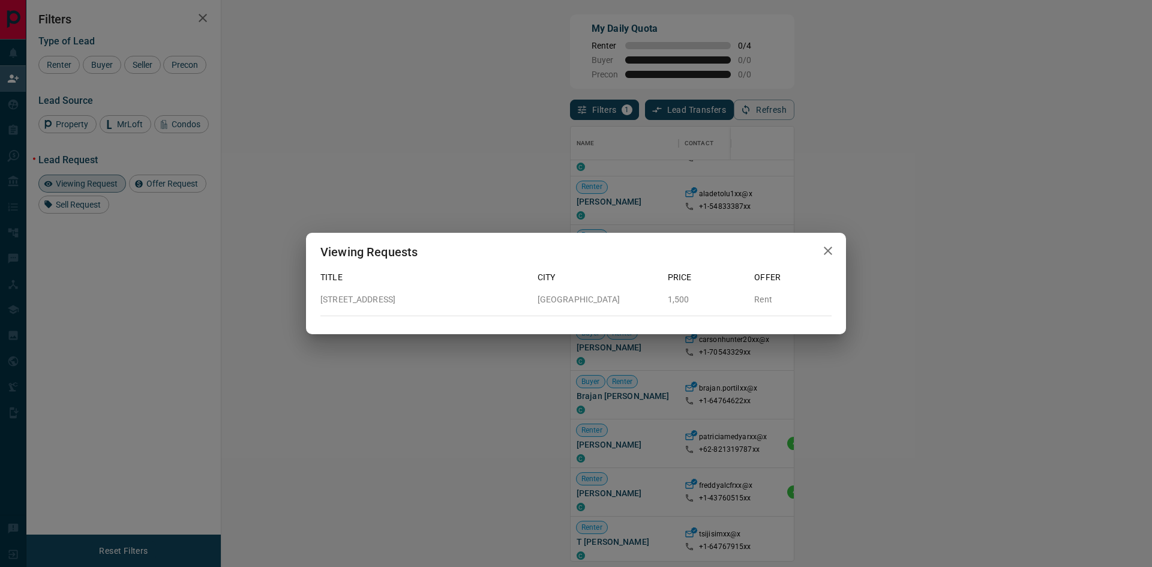
click at [732, 436] on div "Viewing Requests Title City Price Offer [STREET_ADDRESS][GEOGRAPHIC_DATA] Rent" at bounding box center [576, 283] width 1152 height 567
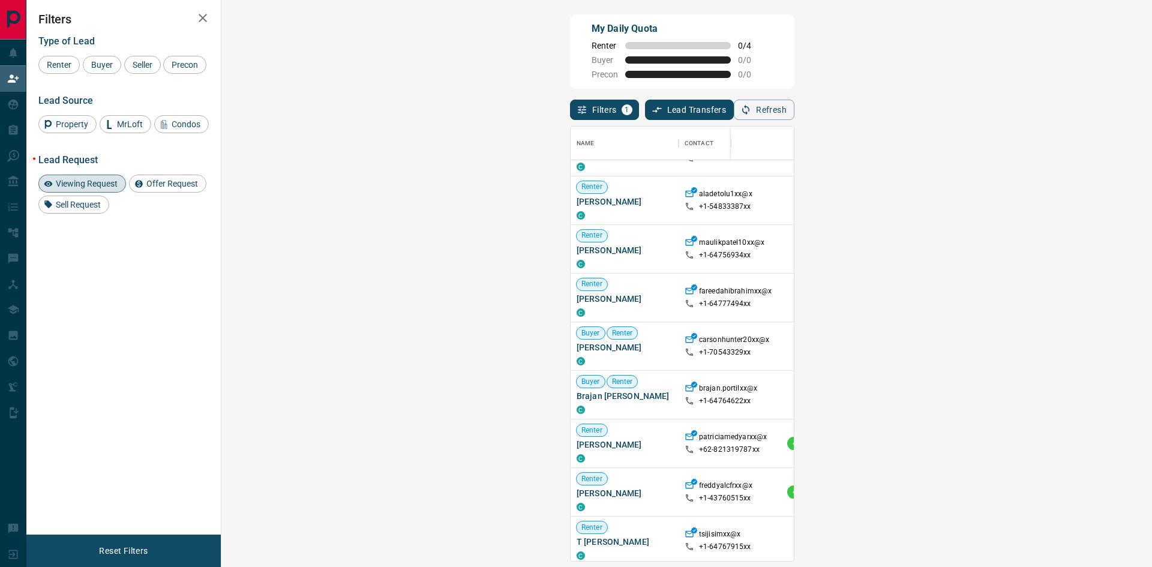
click at [1034, 436] on span "Viewing Request ( 3 )" at bounding box center [1067, 434] width 66 height 8
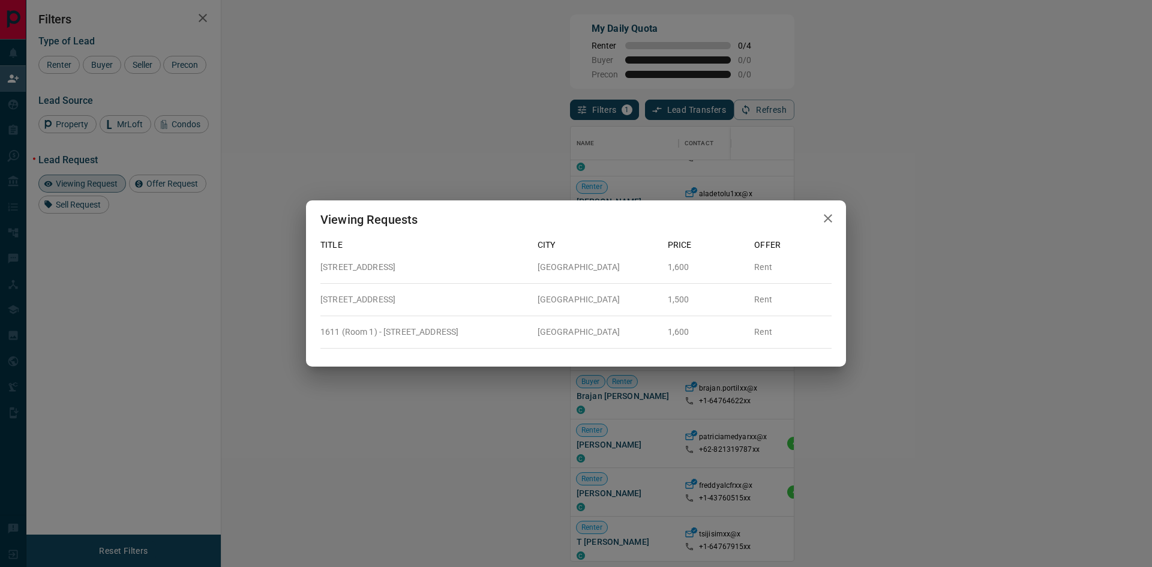
click at [718, 494] on div "Viewing Requests Title City Price Offer [STREET_ADDRESS] 1,600 Rent [STREET_ADD…" at bounding box center [576, 283] width 1152 height 567
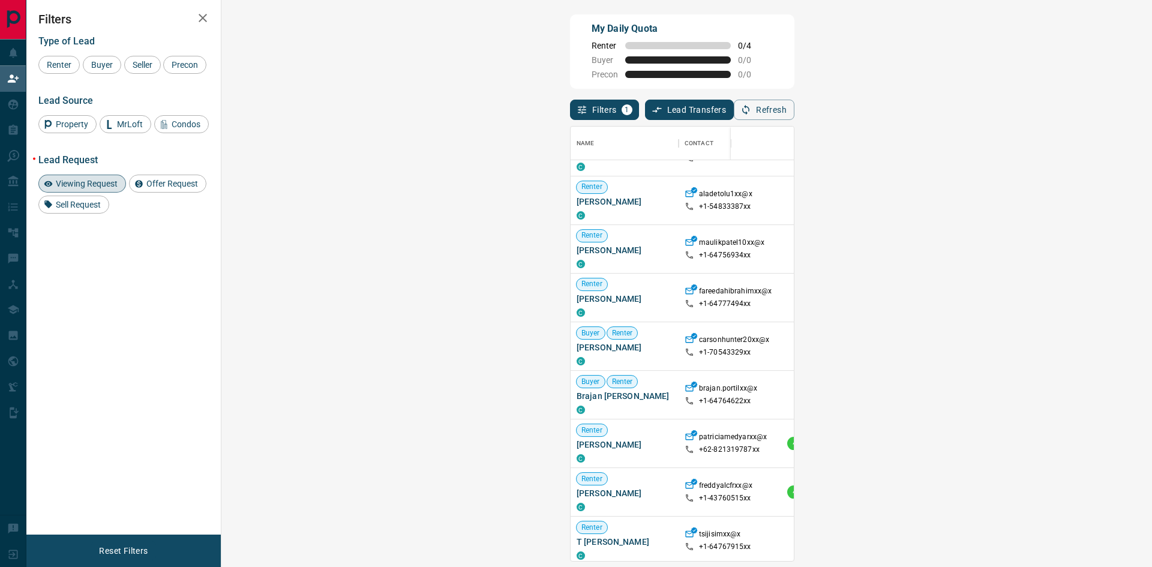
click at [1034, 493] on span "Viewing Request ( 3 )" at bounding box center [1067, 492] width 66 height 8
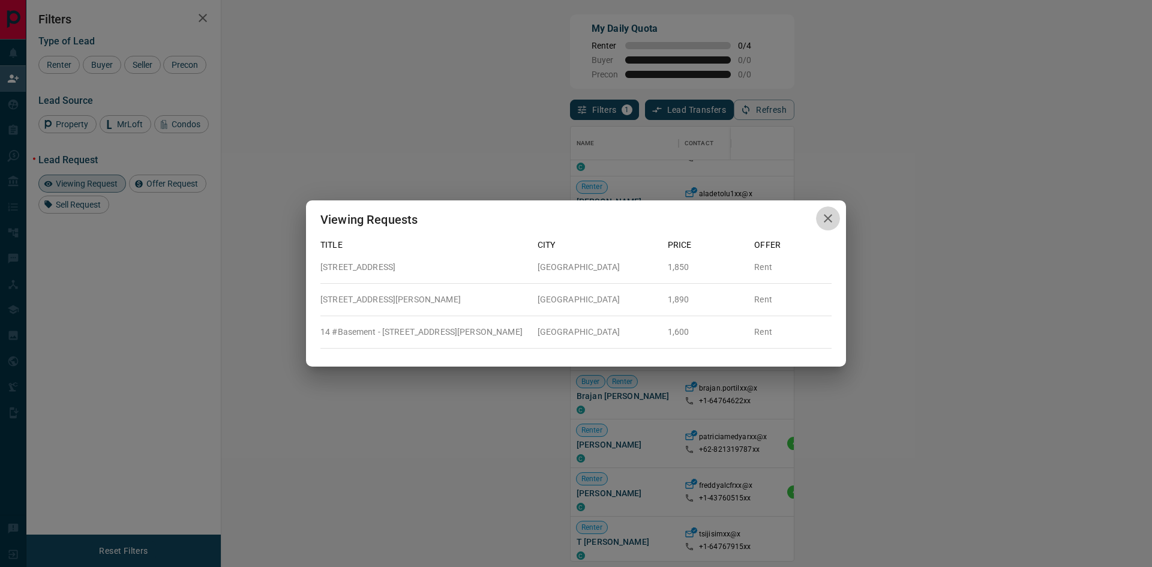
click at [832, 218] on icon "button" at bounding box center [828, 218] width 14 height 14
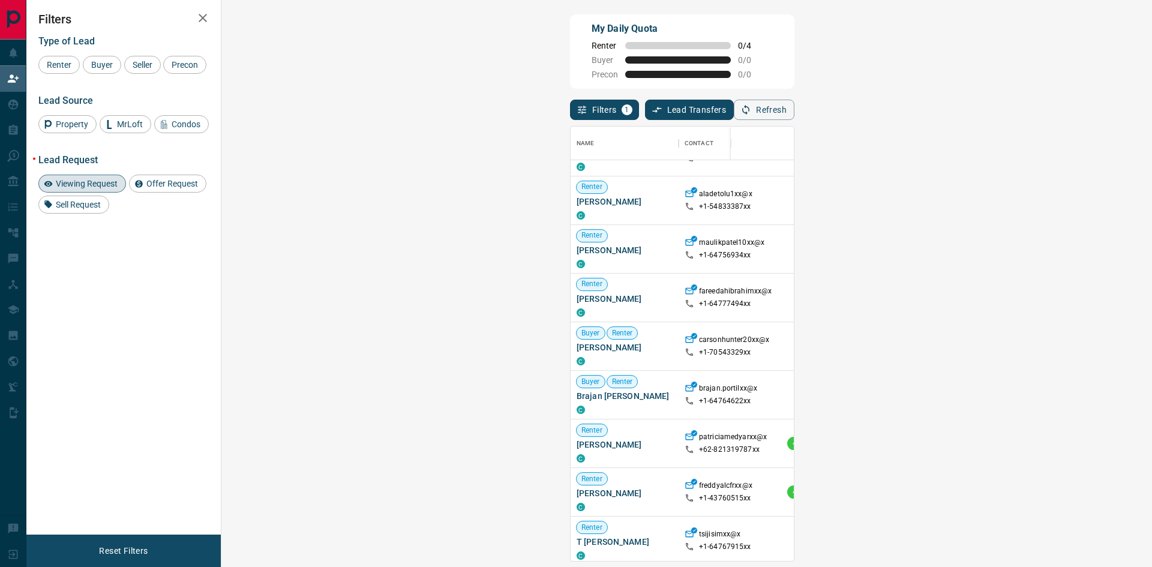
scroll to position [720, 0]
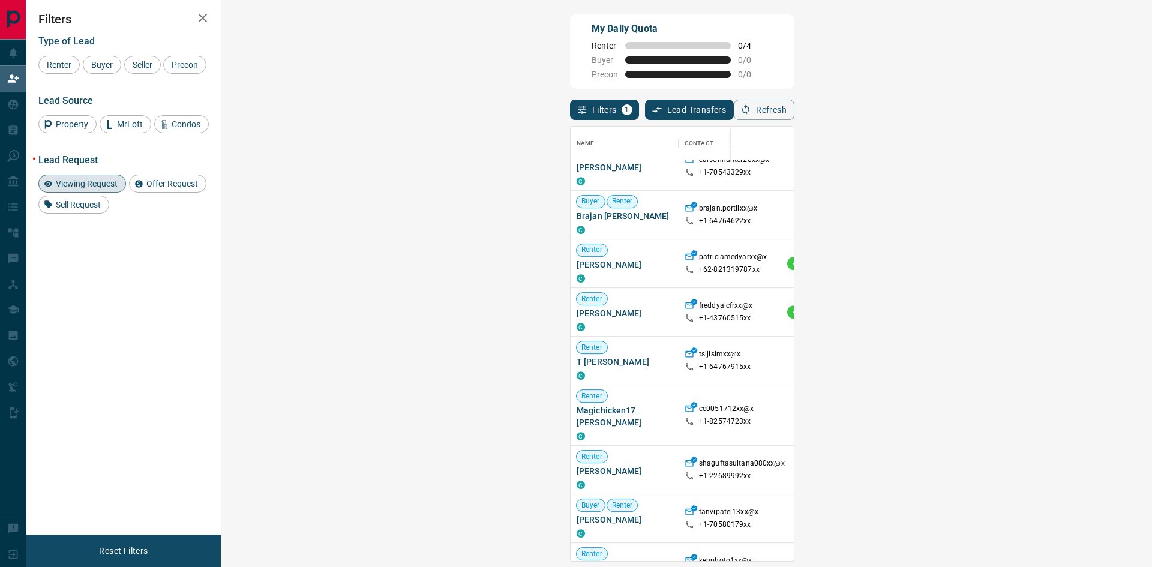
click at [1034, 313] on span "Viewing Request ( 3 )" at bounding box center [1067, 312] width 66 height 8
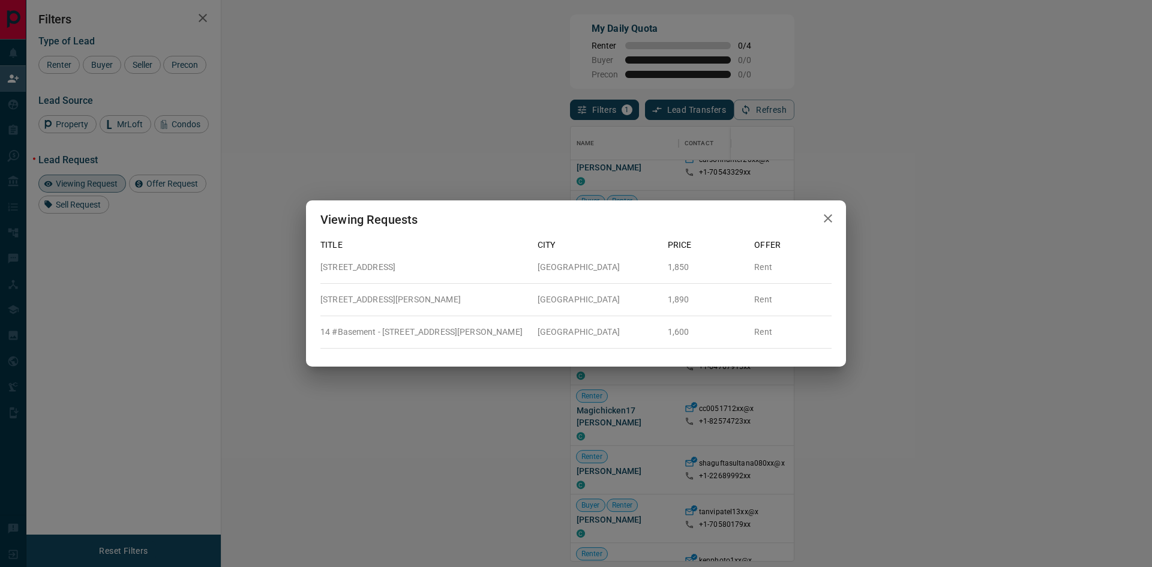
click at [873, 332] on div "Viewing Requests Title City Price Offer 2 - [STREET_ADDRESS][GEOGRAPHIC_DATA] R…" at bounding box center [576, 283] width 1152 height 567
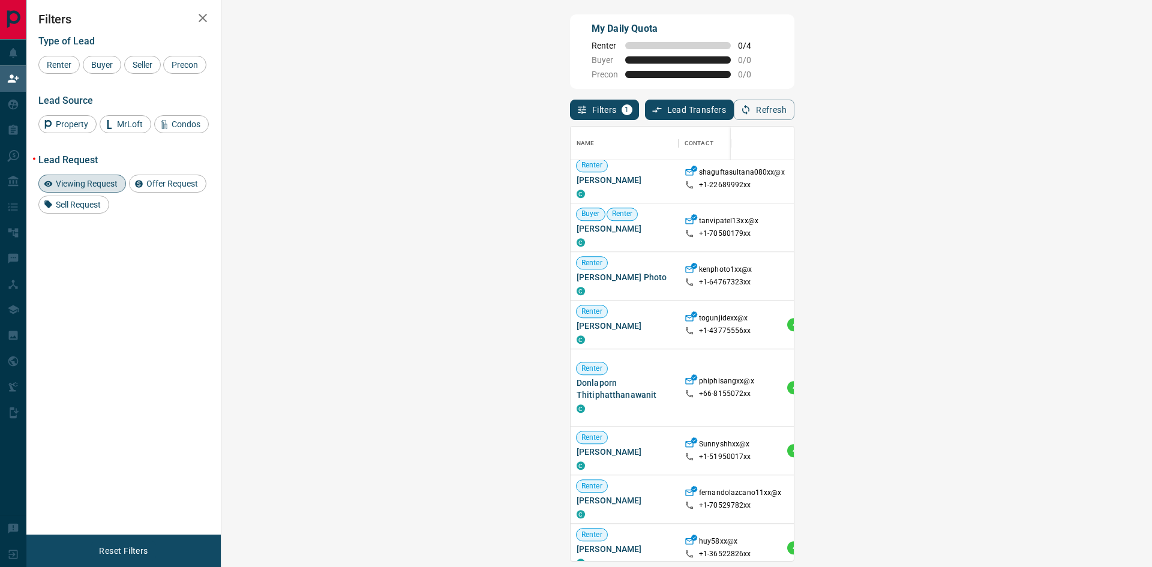
scroll to position [1059, 0]
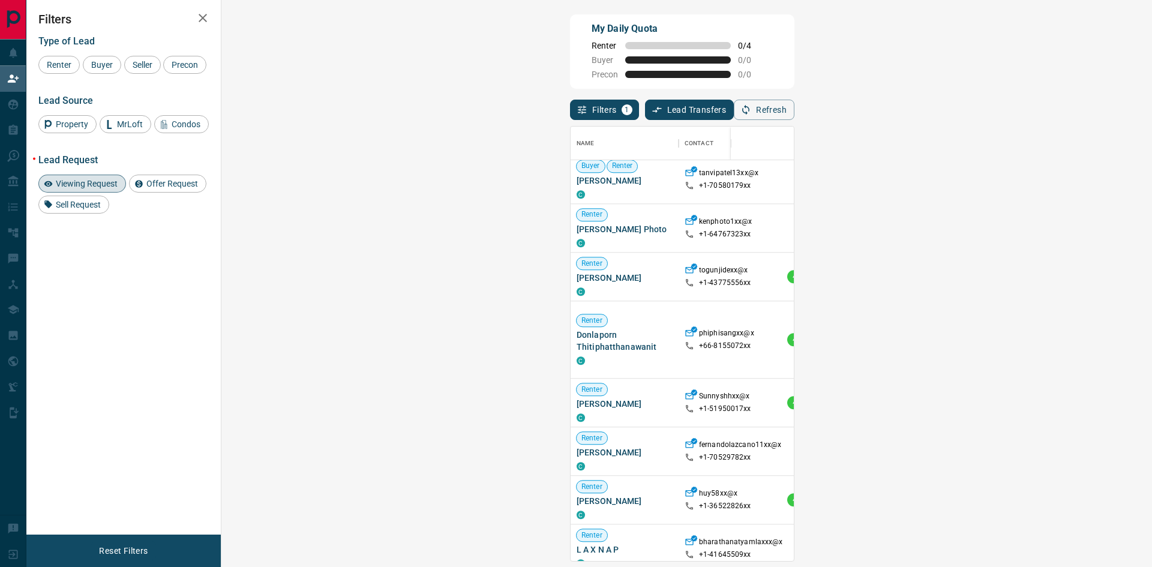
click at [1034, 496] on span "Viewing Request ( 1 )" at bounding box center [1067, 500] width 66 height 8
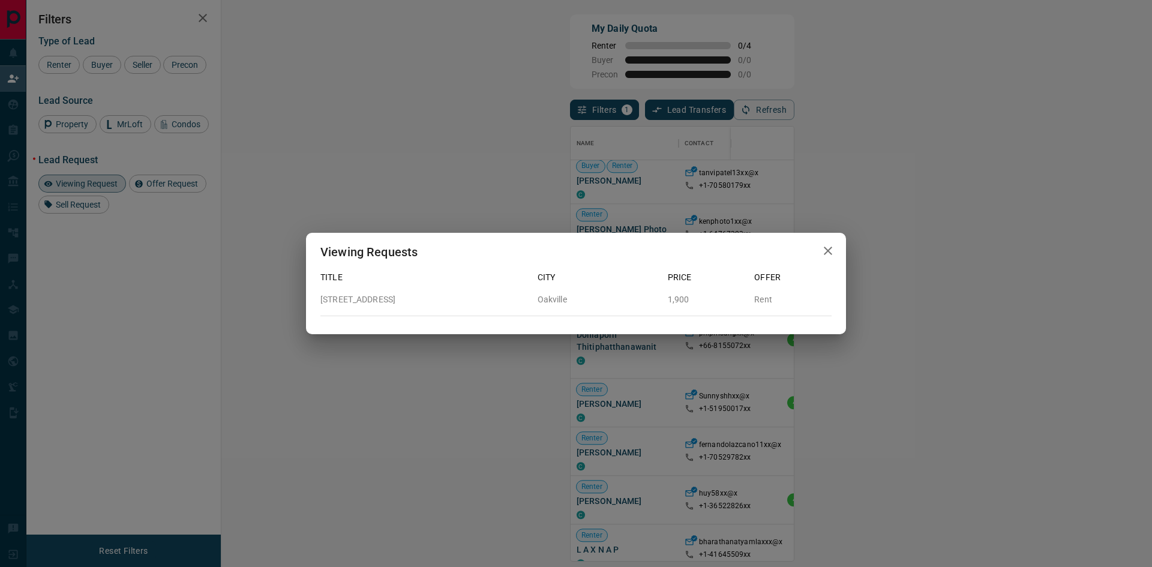
click at [658, 490] on div "Viewing Requests Title City Price Offer [STREET_ADDRESS] 1,900 Rent" at bounding box center [576, 283] width 1152 height 567
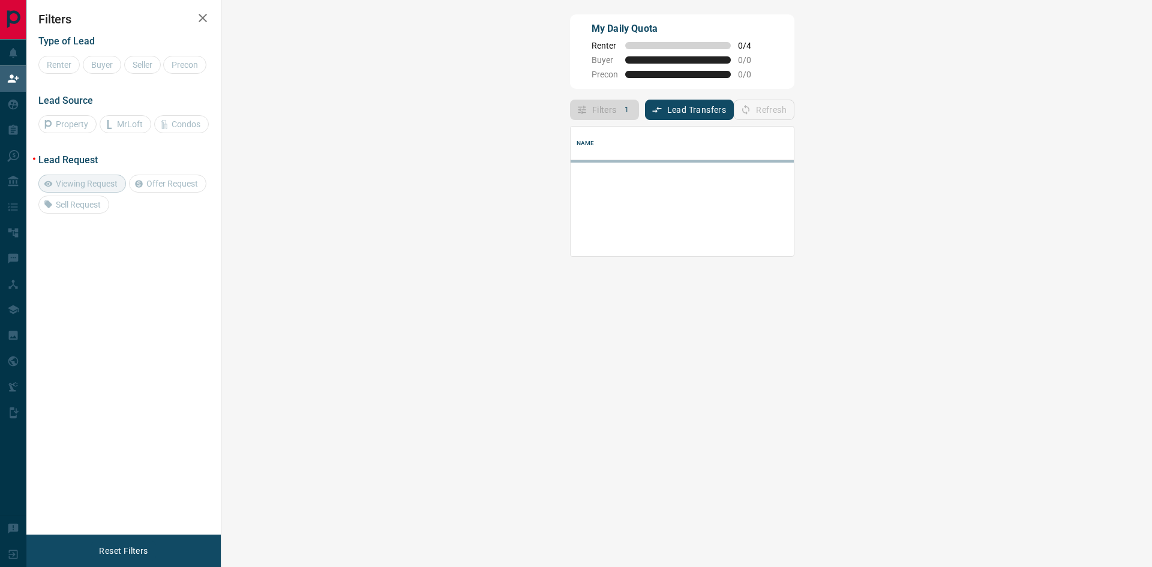
scroll to position [121, 896]
